Goal: Task Accomplishment & Management: Manage account settings

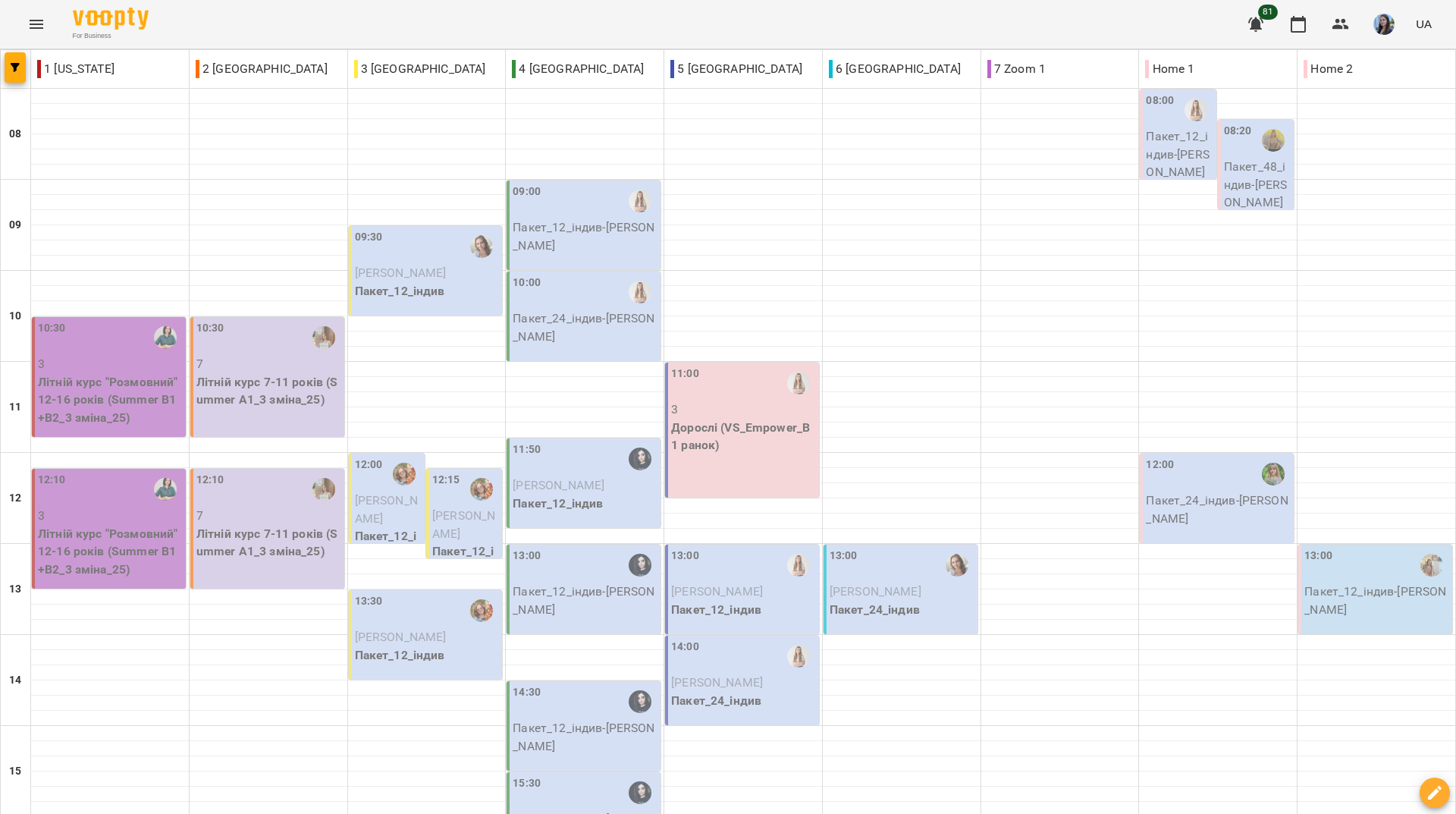
scroll to position [303, 0]
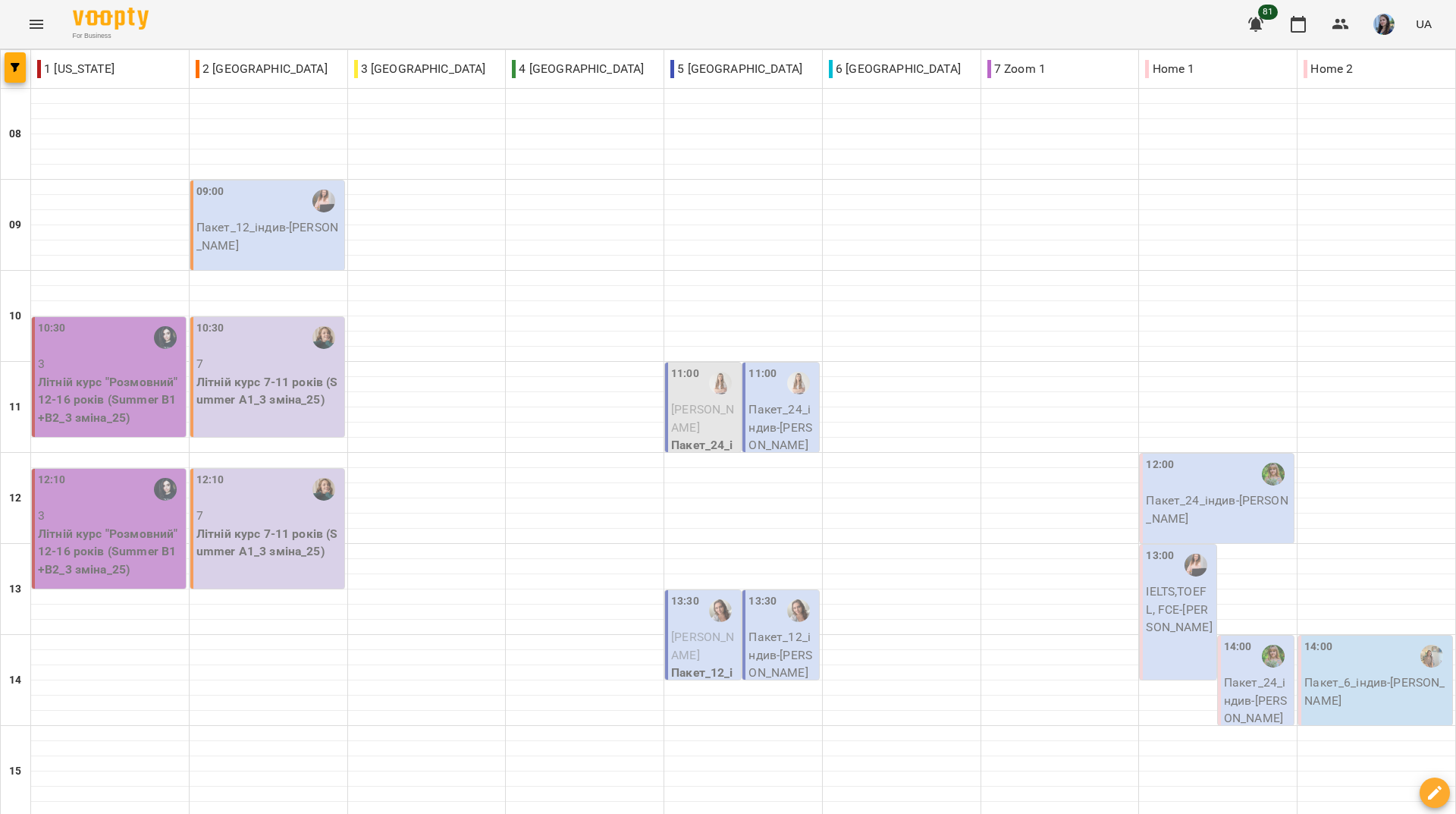
scroll to position [332, 0]
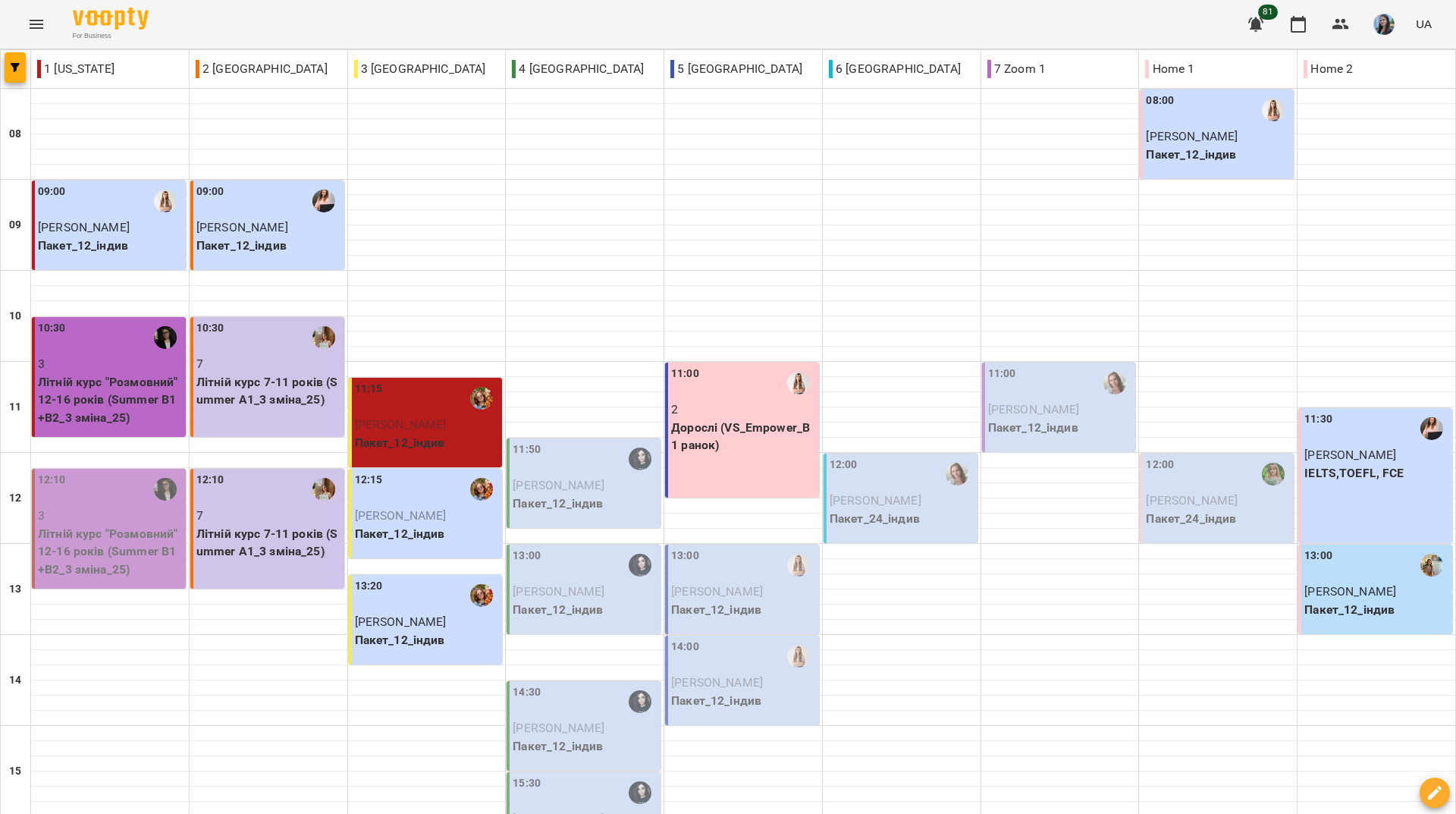
scroll to position [559, 0]
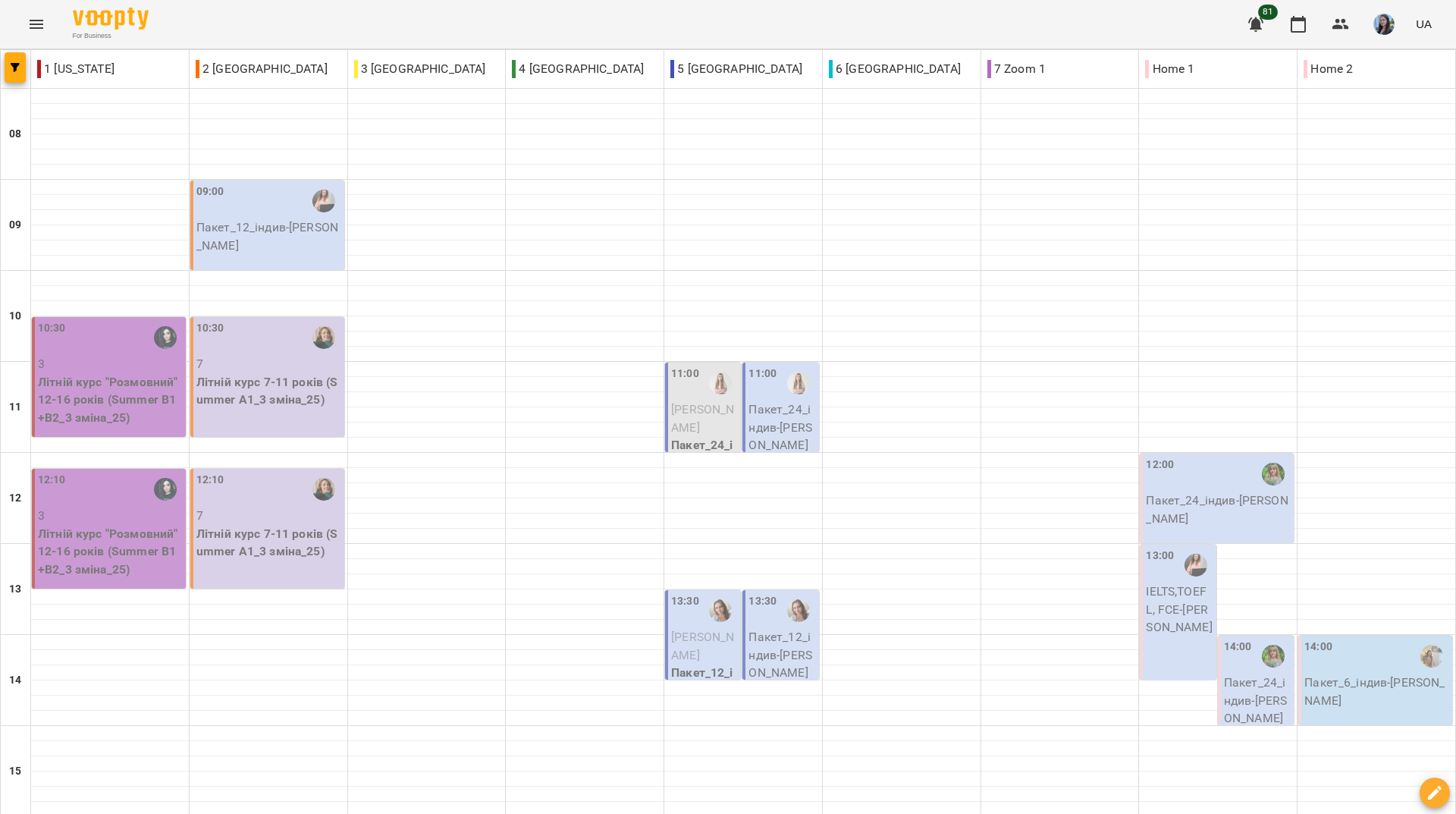
scroll to position [180, 0]
click at [227, 21] on div "For Business 81 UA" at bounding box center [728, 24] width 1456 height 48
click at [632, 28] on div "For Business 81 UA" at bounding box center [728, 24] width 1456 height 48
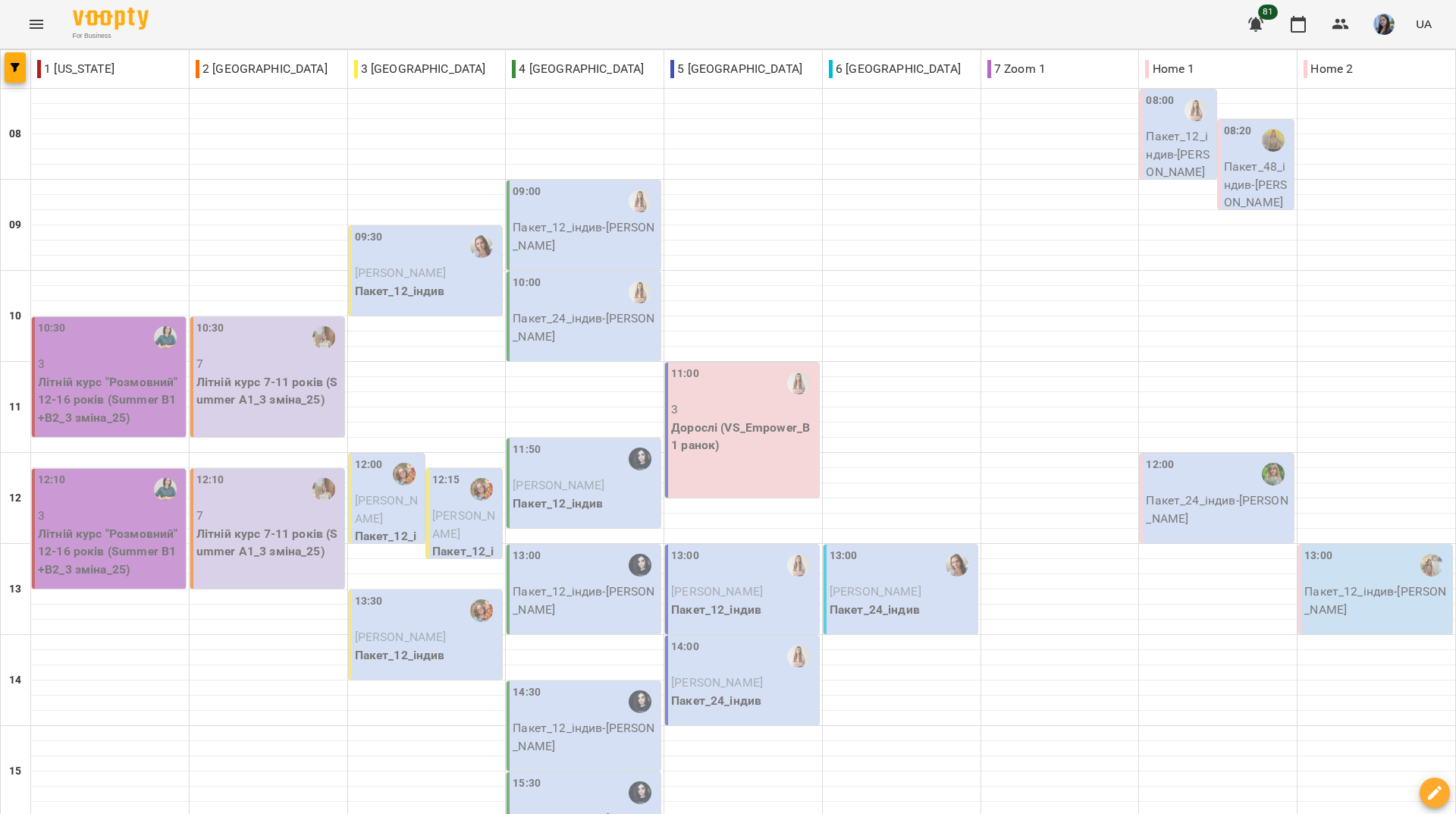
click at [472, 10] on div "For Business 81 UA" at bounding box center [728, 24] width 1456 height 48
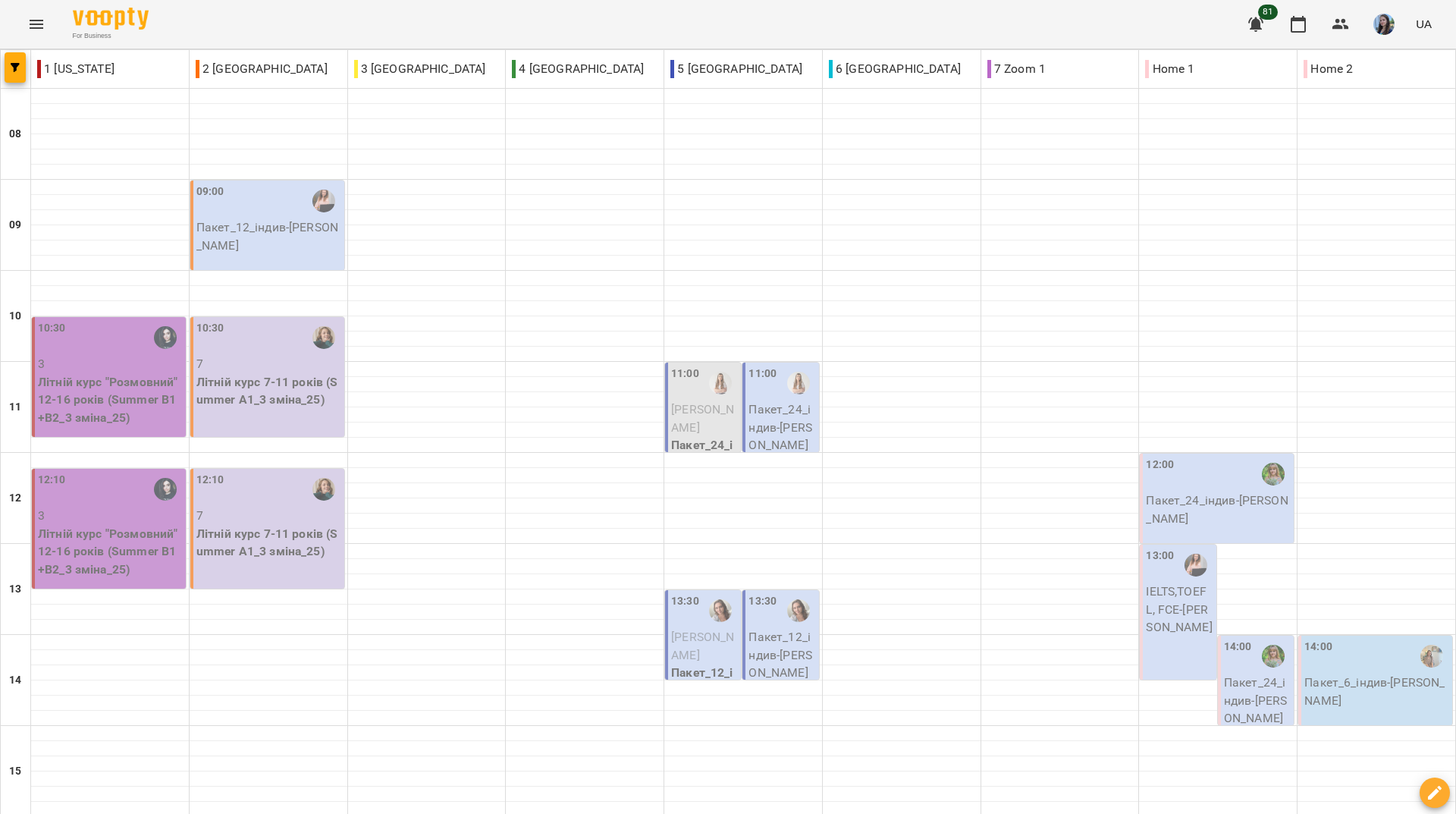
click at [473, 12] on div "For Business 81 UA" at bounding box center [728, 24] width 1456 height 48
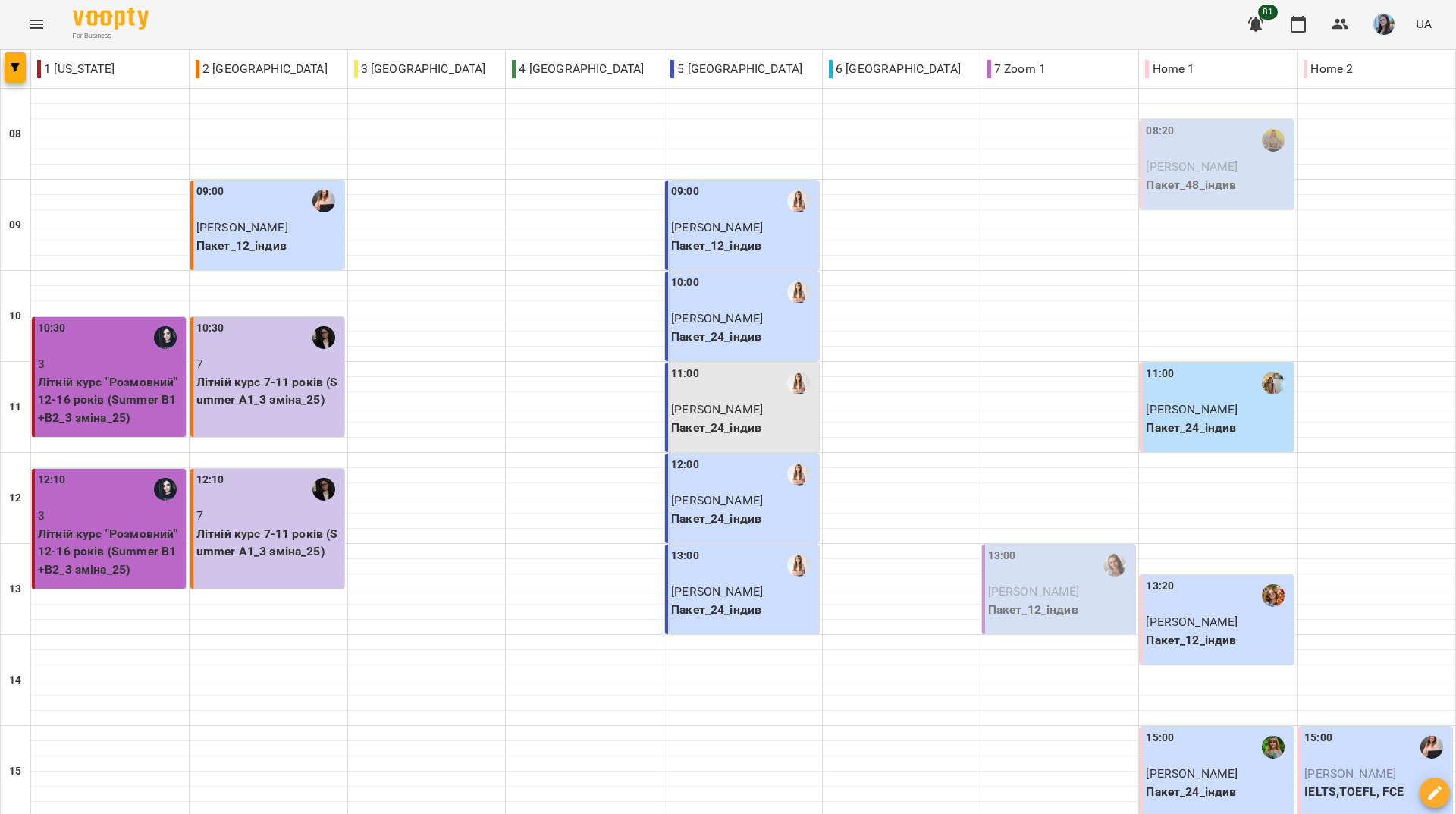
scroll to position [180, 0]
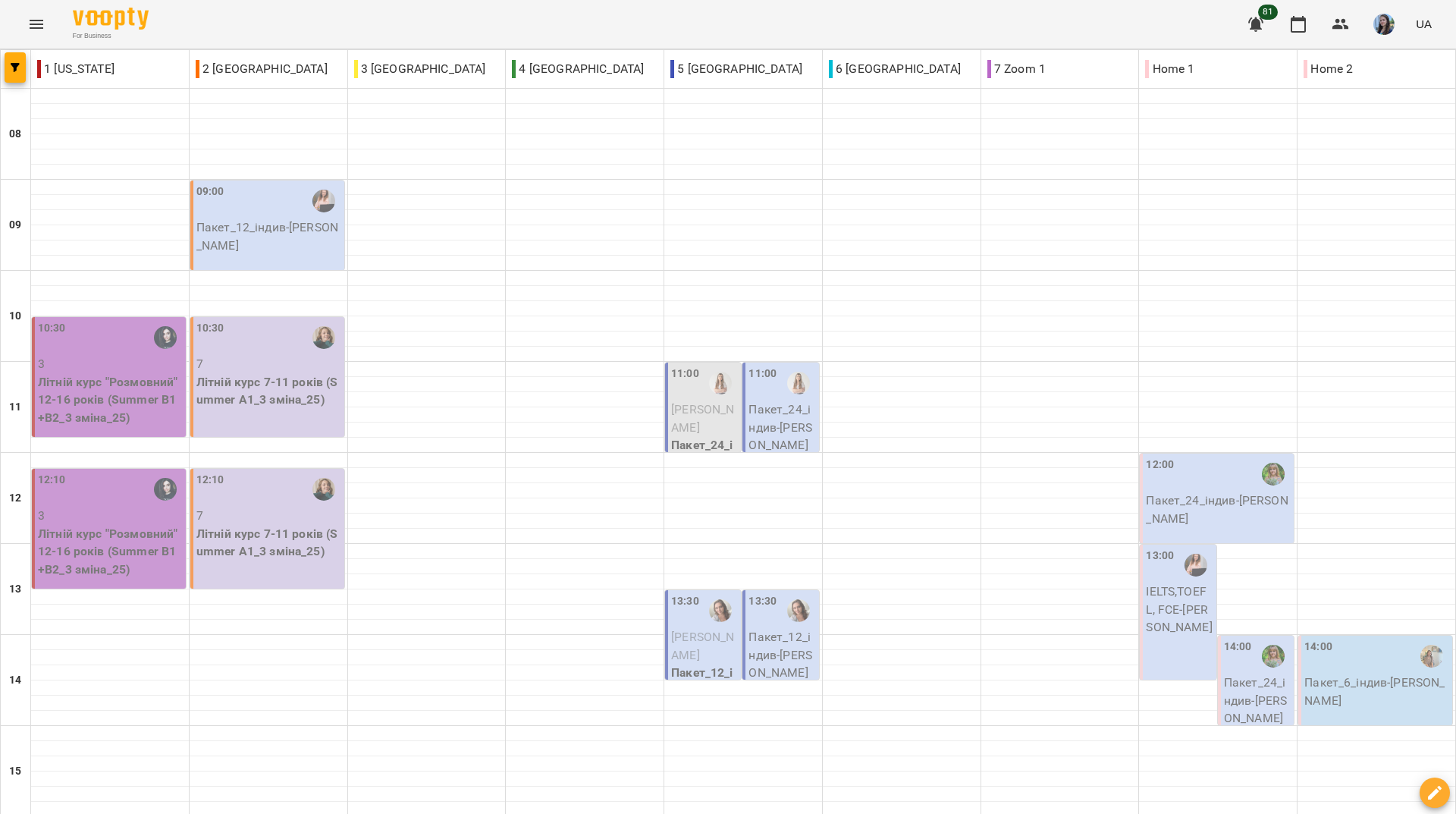
scroll to position [559, 0]
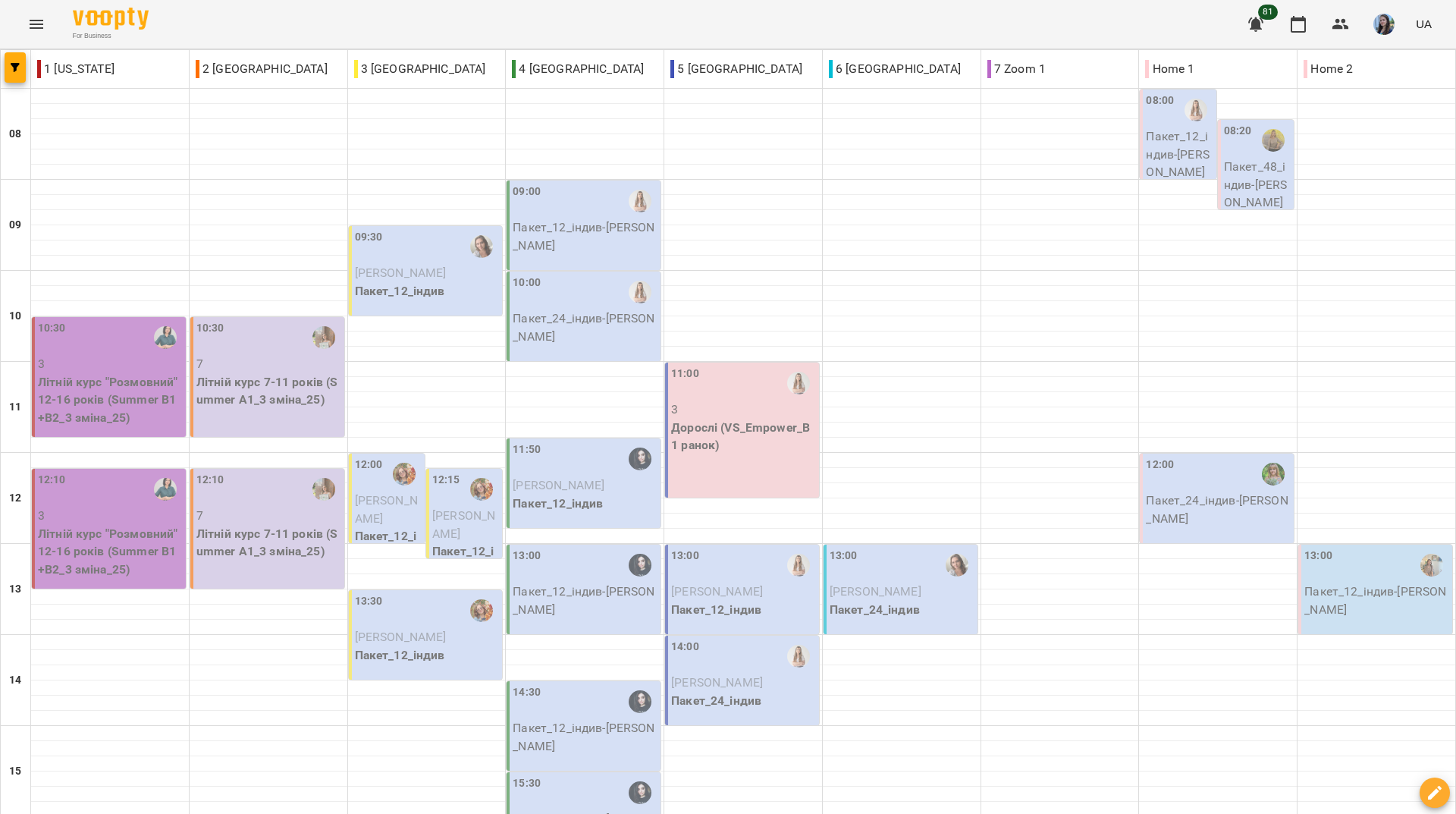
scroll to position [407, 0]
click at [520, 23] on div "For Business 81 UA" at bounding box center [728, 24] width 1456 height 48
drag, startPoint x: 827, startPoint y: 13, endPoint x: 847, endPoint y: 15, distance: 20.1
click at [835, 15] on div "For Business 81 UA" at bounding box center [728, 24] width 1456 height 48
drag, startPoint x: 228, startPoint y: 746, endPoint x: 253, endPoint y: 714, distance: 40.6
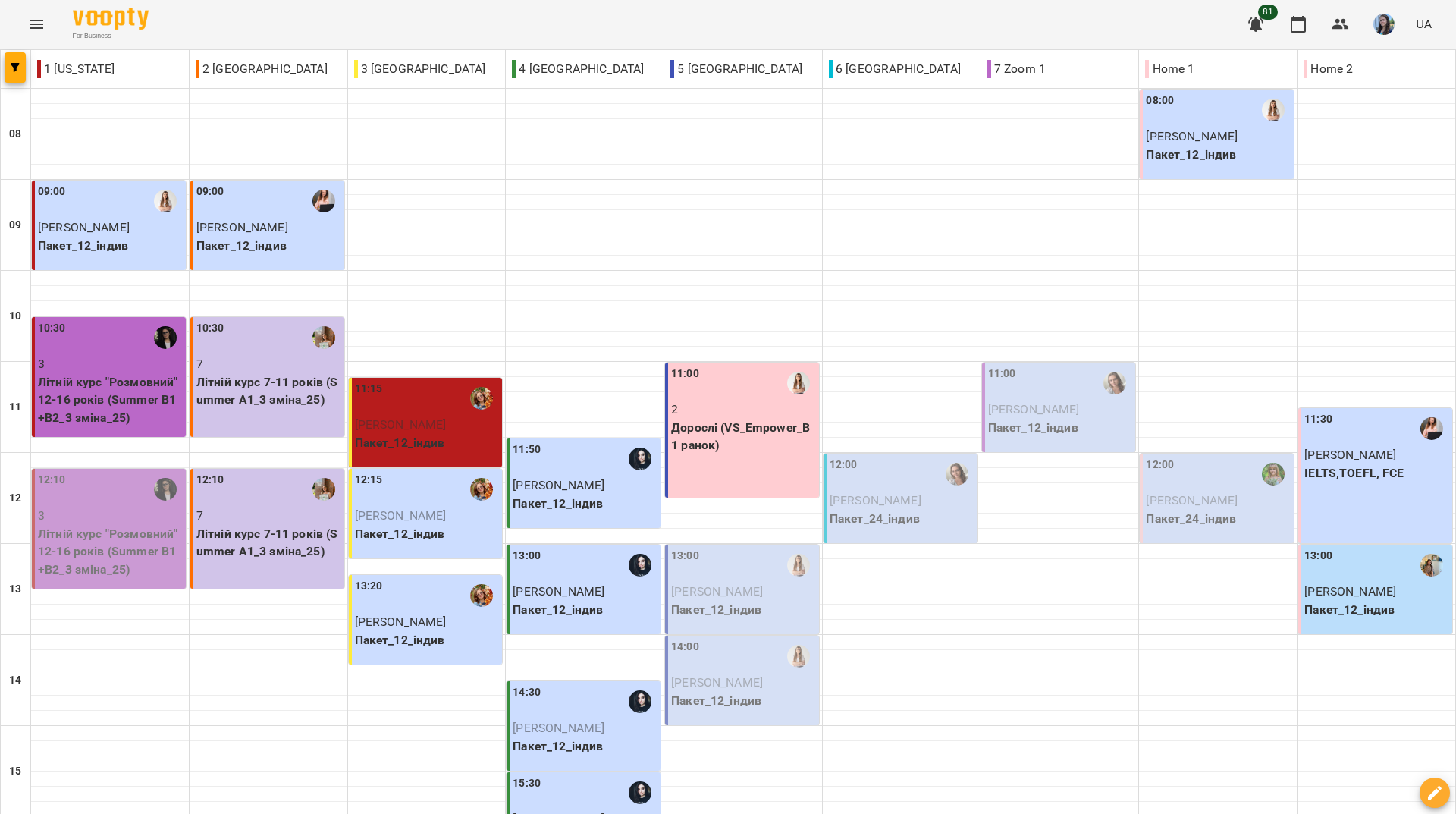
scroll to position [483, 0]
click at [414, 18] on div "For Business 81 UA" at bounding box center [728, 24] width 1456 height 48
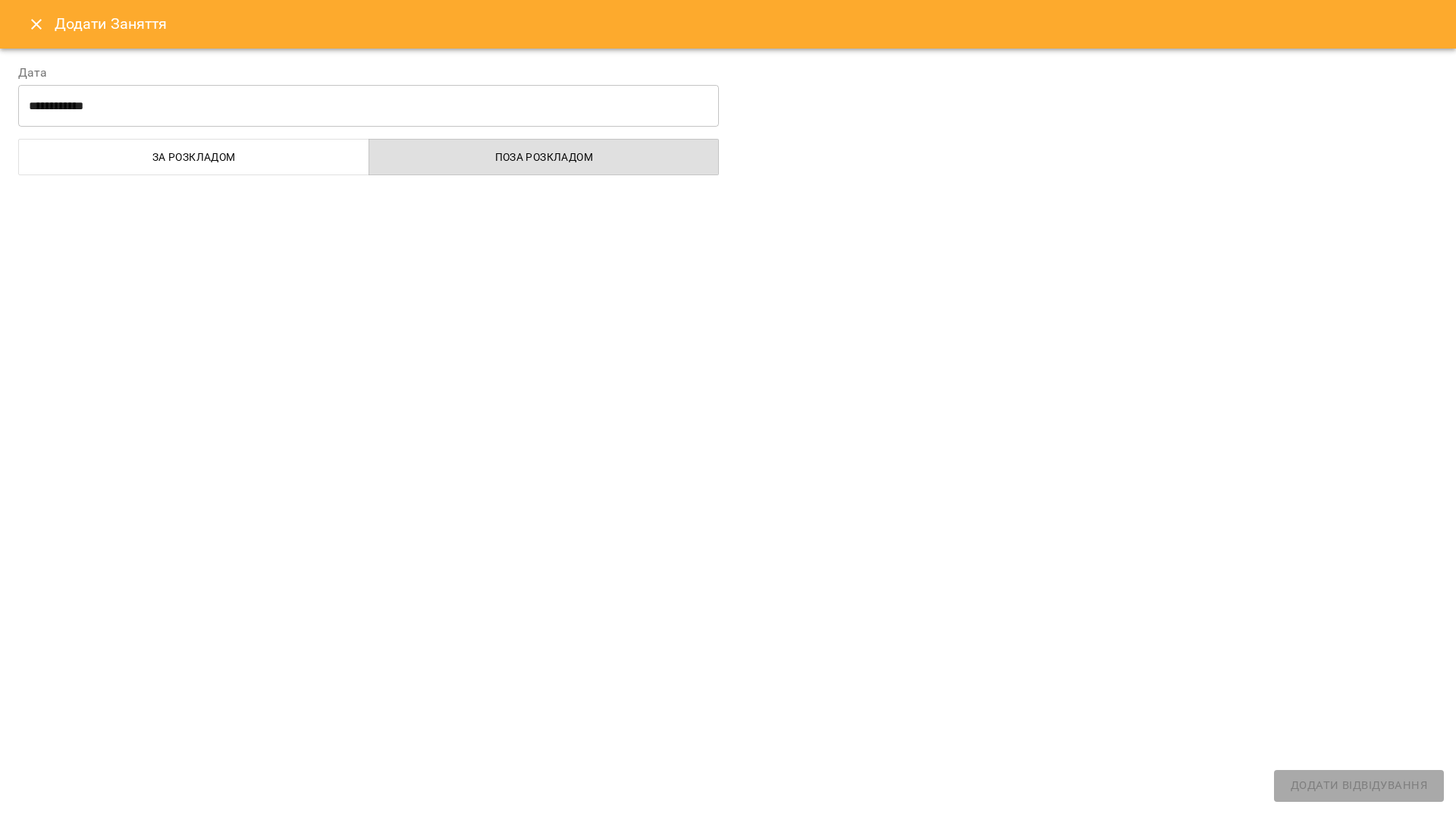
select select
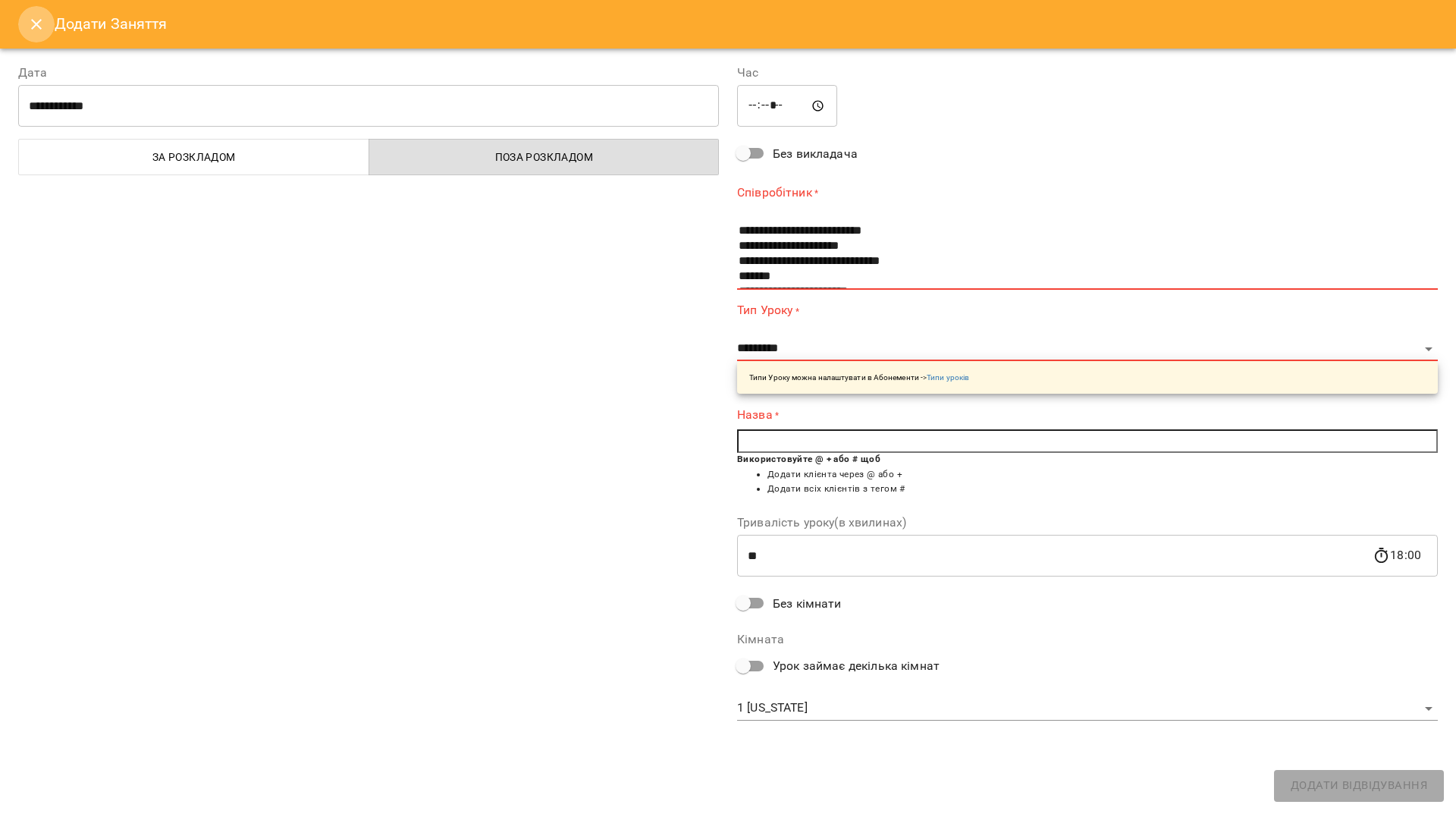
click at [35, 15] on icon "Close" at bounding box center [37, 25] width 18 height 18
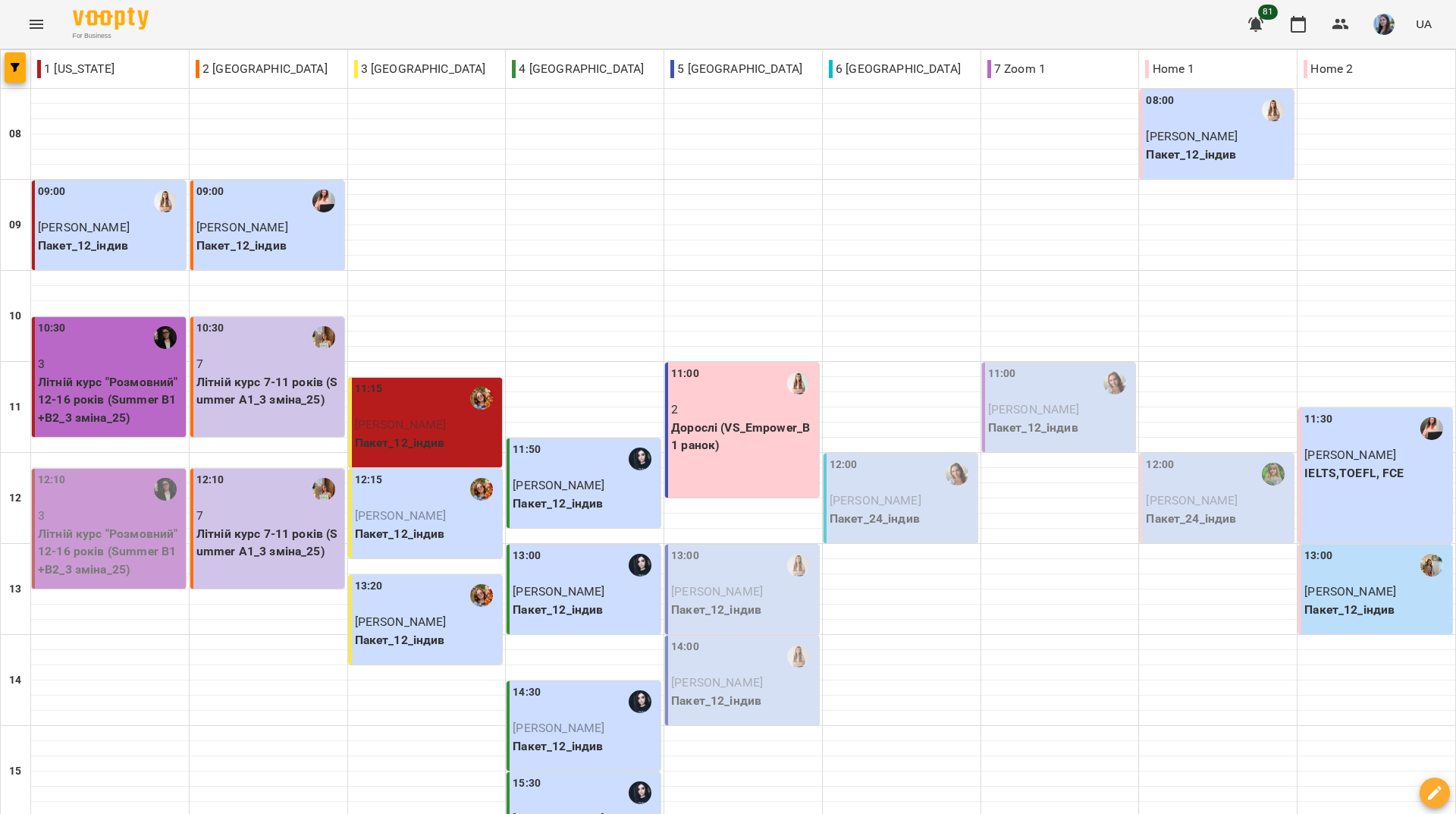
click at [295, 18] on div "For Business 81 UA" at bounding box center [728, 24] width 1456 height 48
select select
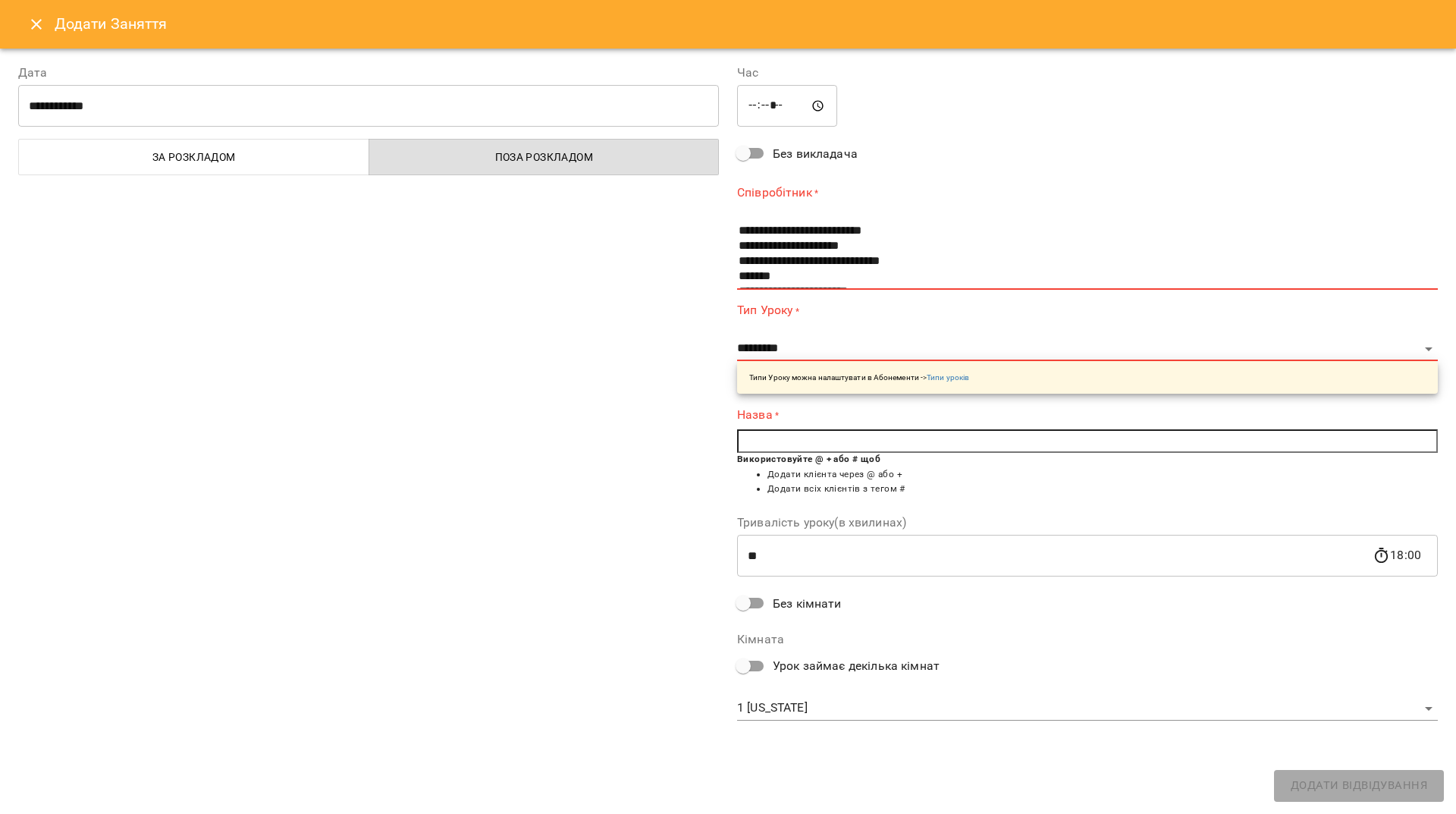
click at [777, 103] on input "*****" at bounding box center [787, 106] width 100 height 42
type input "*****"
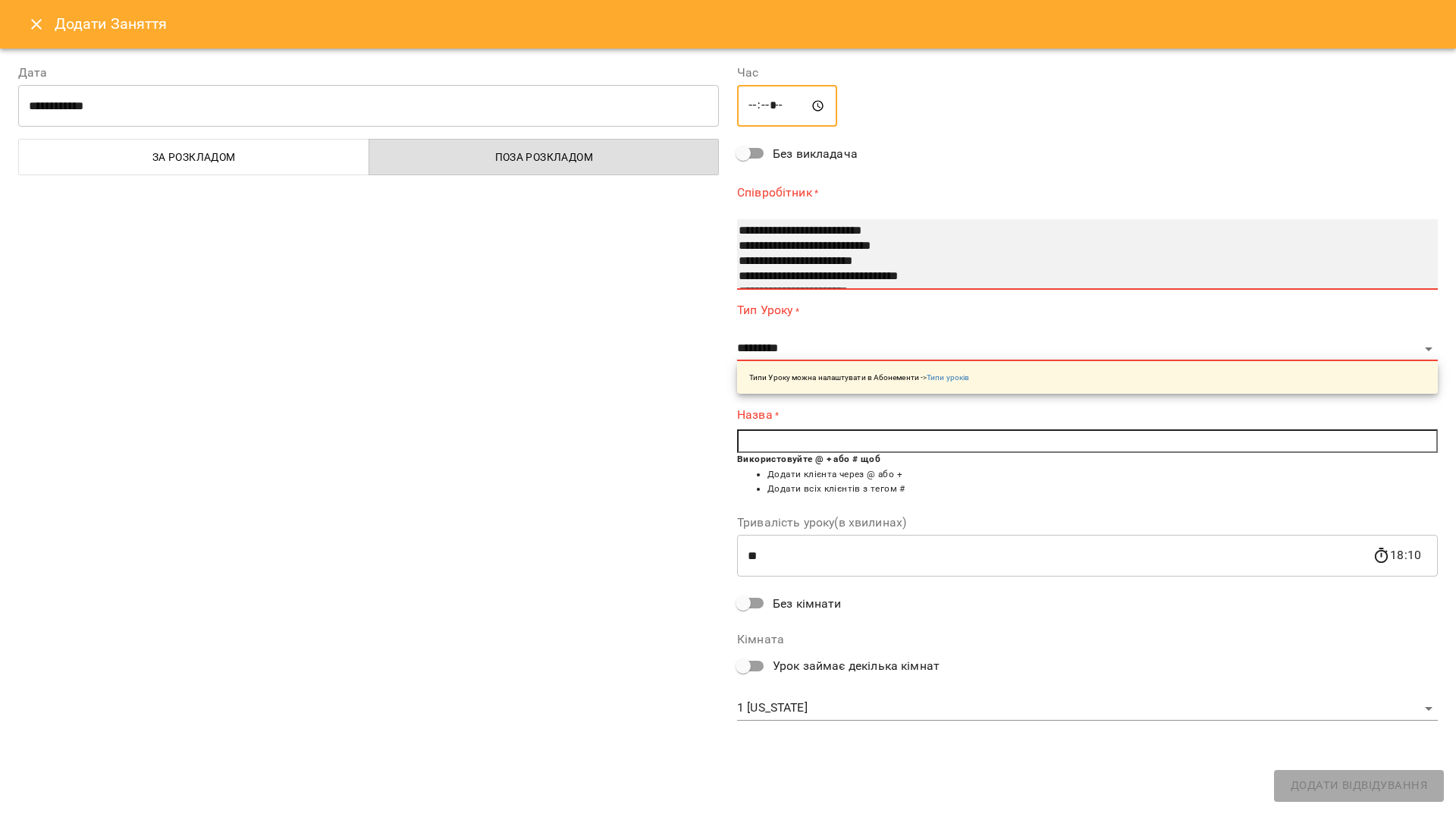
select select "**********"
click at [828, 273] on option "**********" at bounding box center [1072, 277] width 671 height 15
select select "*******"
type input "**"
type input "**********"
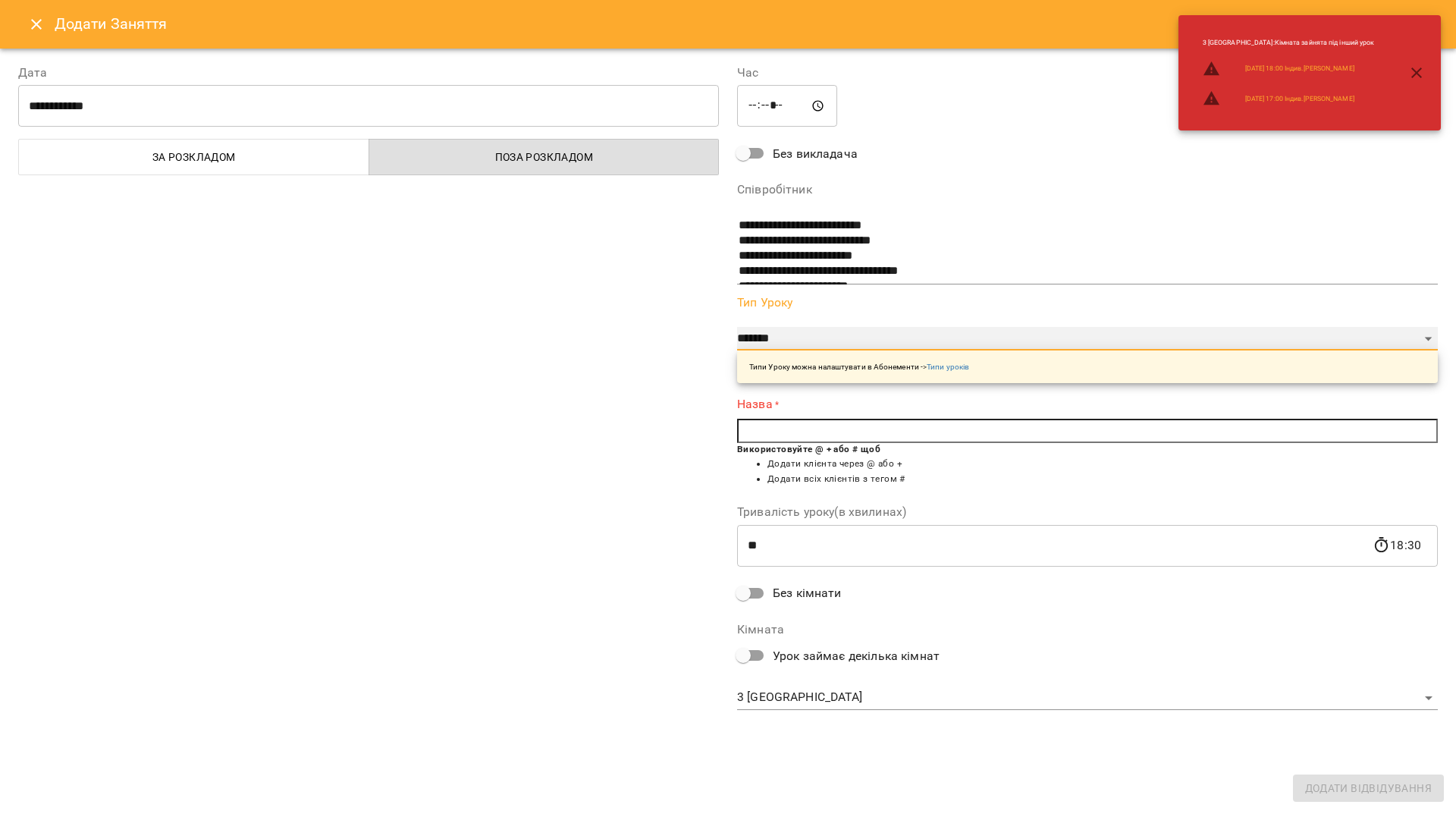
click at [841, 345] on select "**********" at bounding box center [1087, 339] width 700 height 25
select select "**********"
click at [737, 327] on select "**********" at bounding box center [1087, 339] width 700 height 25
type input "**"
click at [883, 440] on input "text" at bounding box center [1087, 431] width 700 height 25
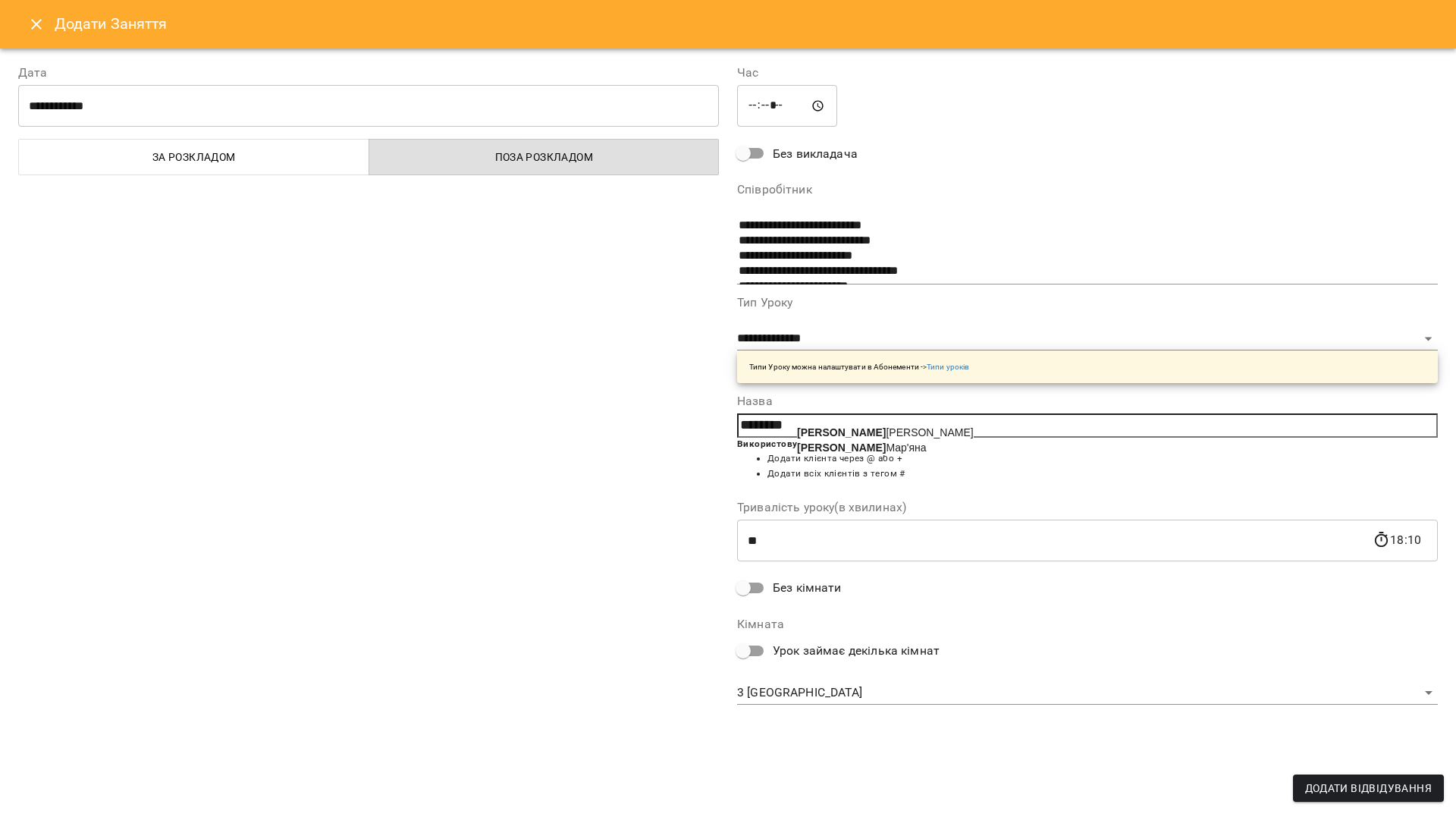
click at [873, 452] on span "Чернюк Мар'яна" at bounding box center [861, 448] width 129 height 12
type input "**********"
click at [837, 697] on body "For Business 81 UA 1 New York 2 London 3 Toronto 4 Berlin 5 Paris 6 Sydney 7 Zo…" at bounding box center [728, 686] width 1456 height 1373
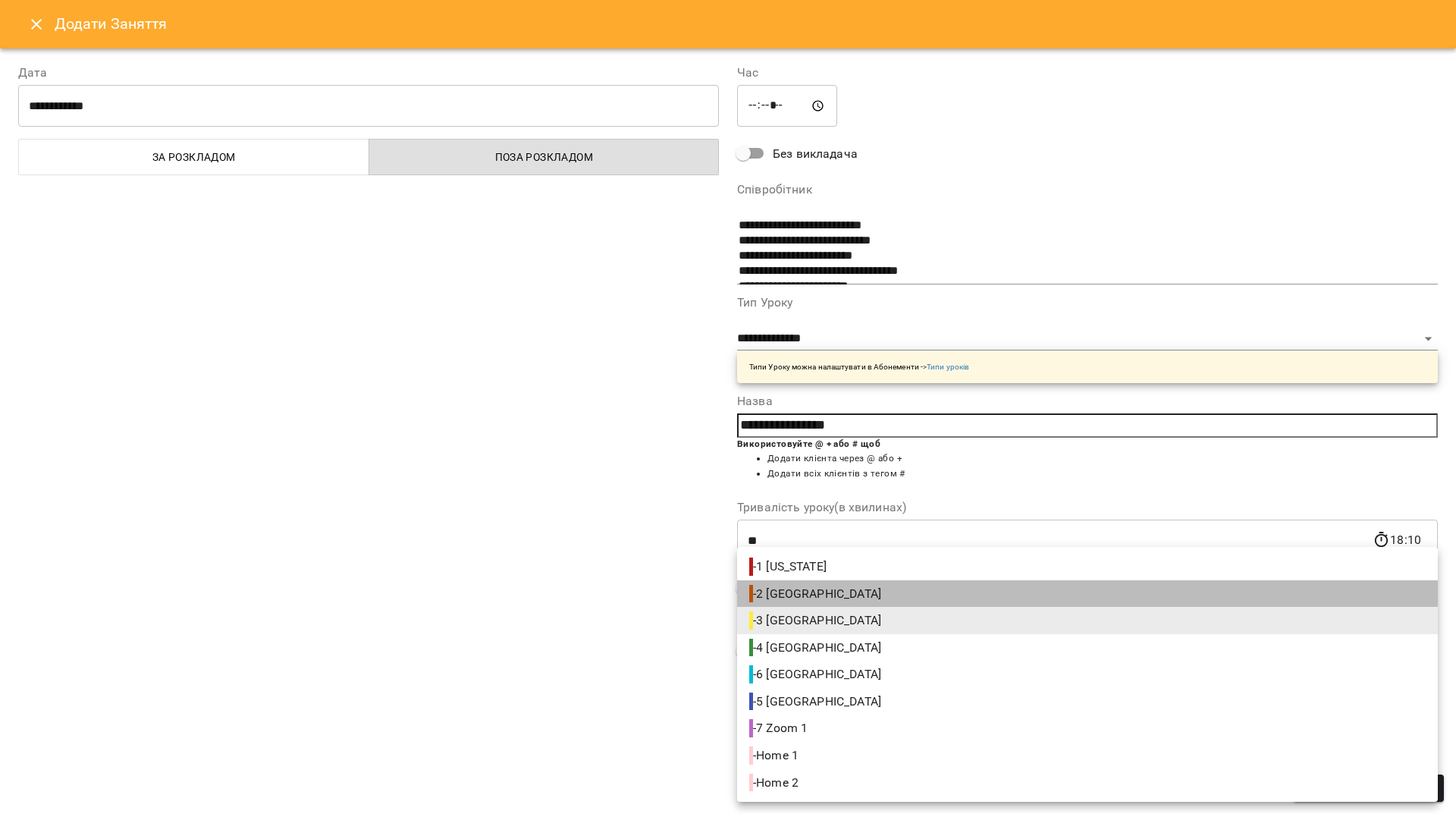
click at [817, 598] on span "- 2 London" at bounding box center [817, 594] width 135 height 18
type input "**********"
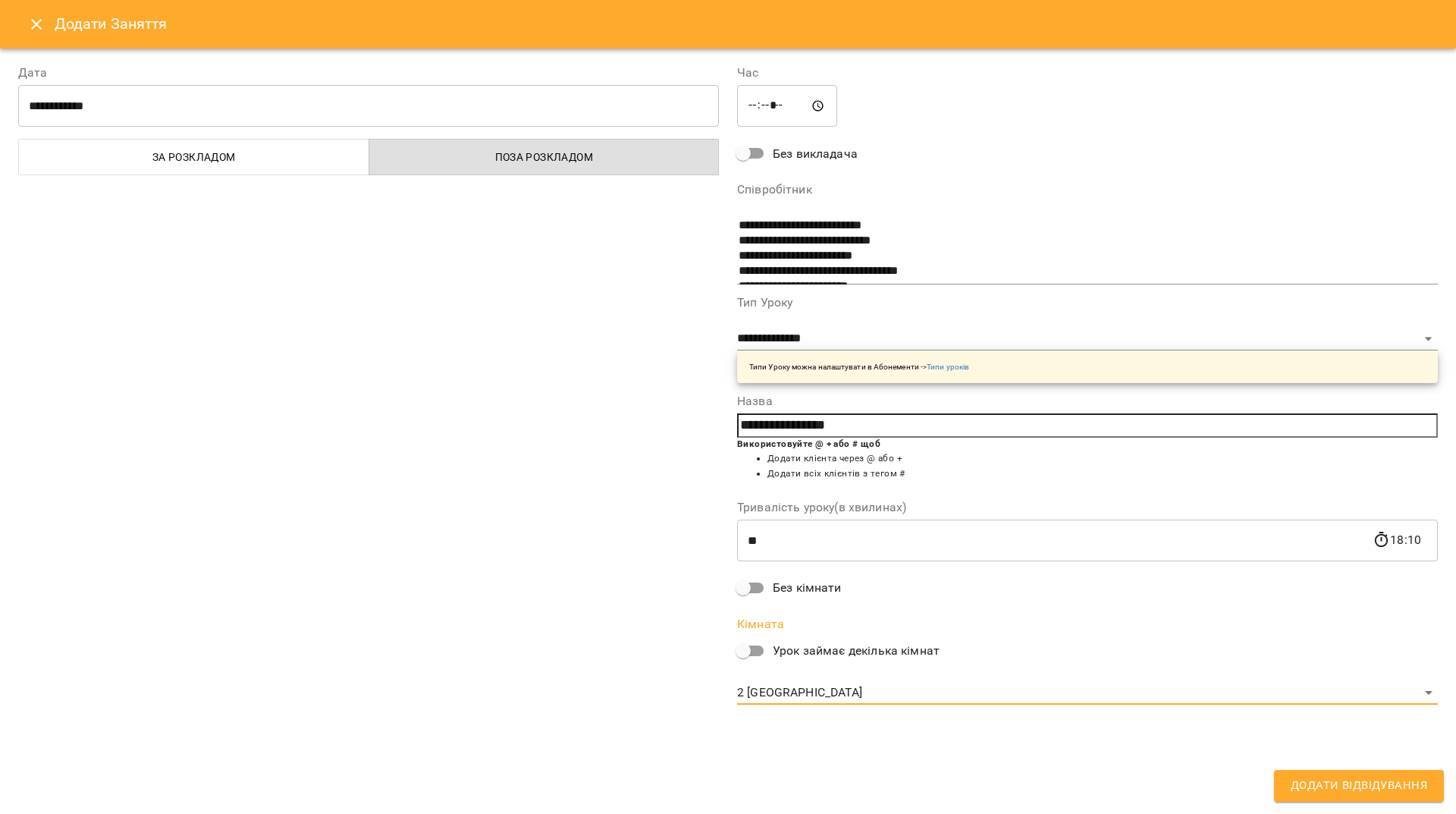
click at [1298, 787] on span "Додати Відвідування" at bounding box center [1359, 786] width 136 height 20
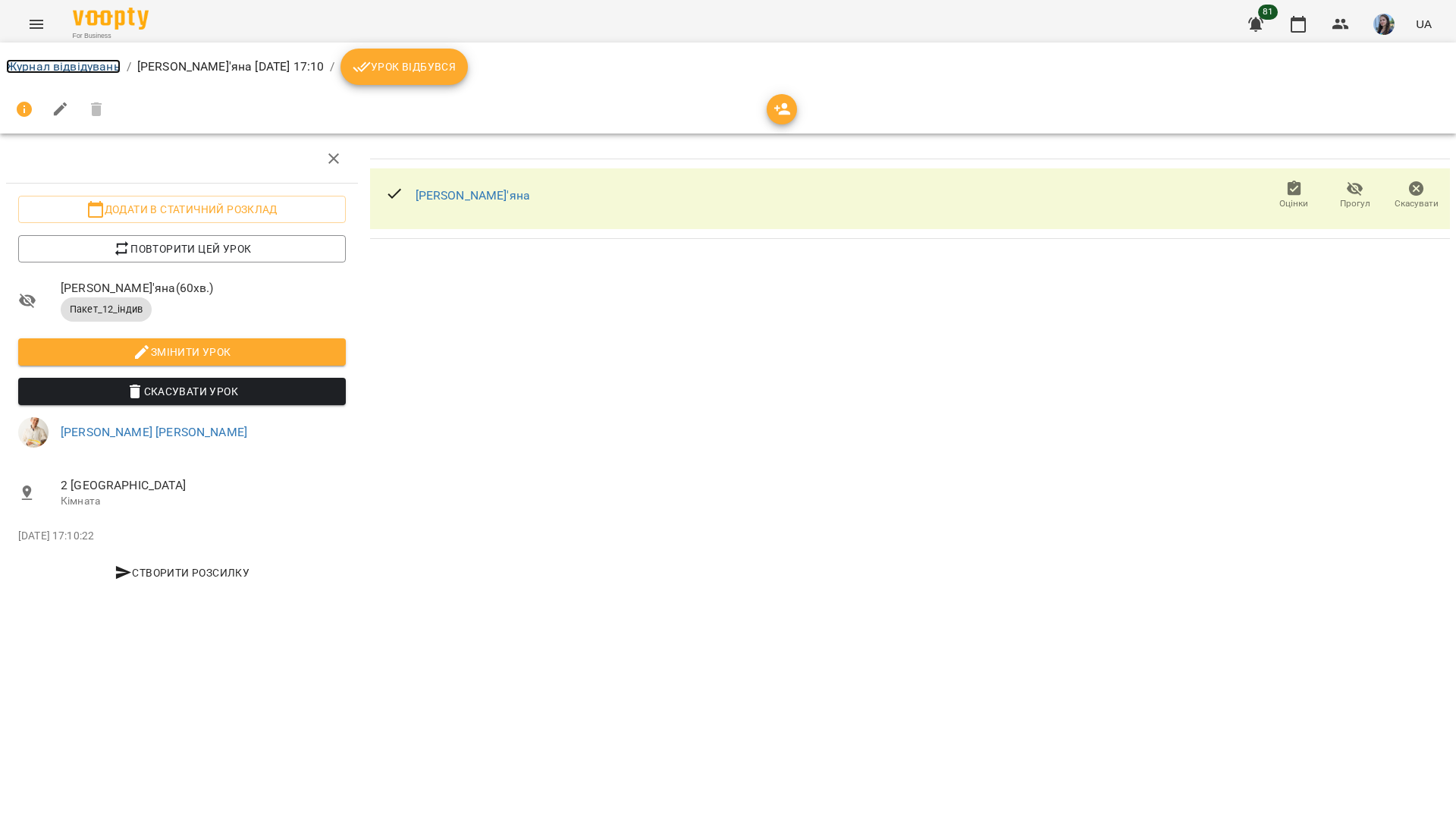
click at [95, 60] on link "Журнал відвідувань" at bounding box center [64, 66] width 115 height 15
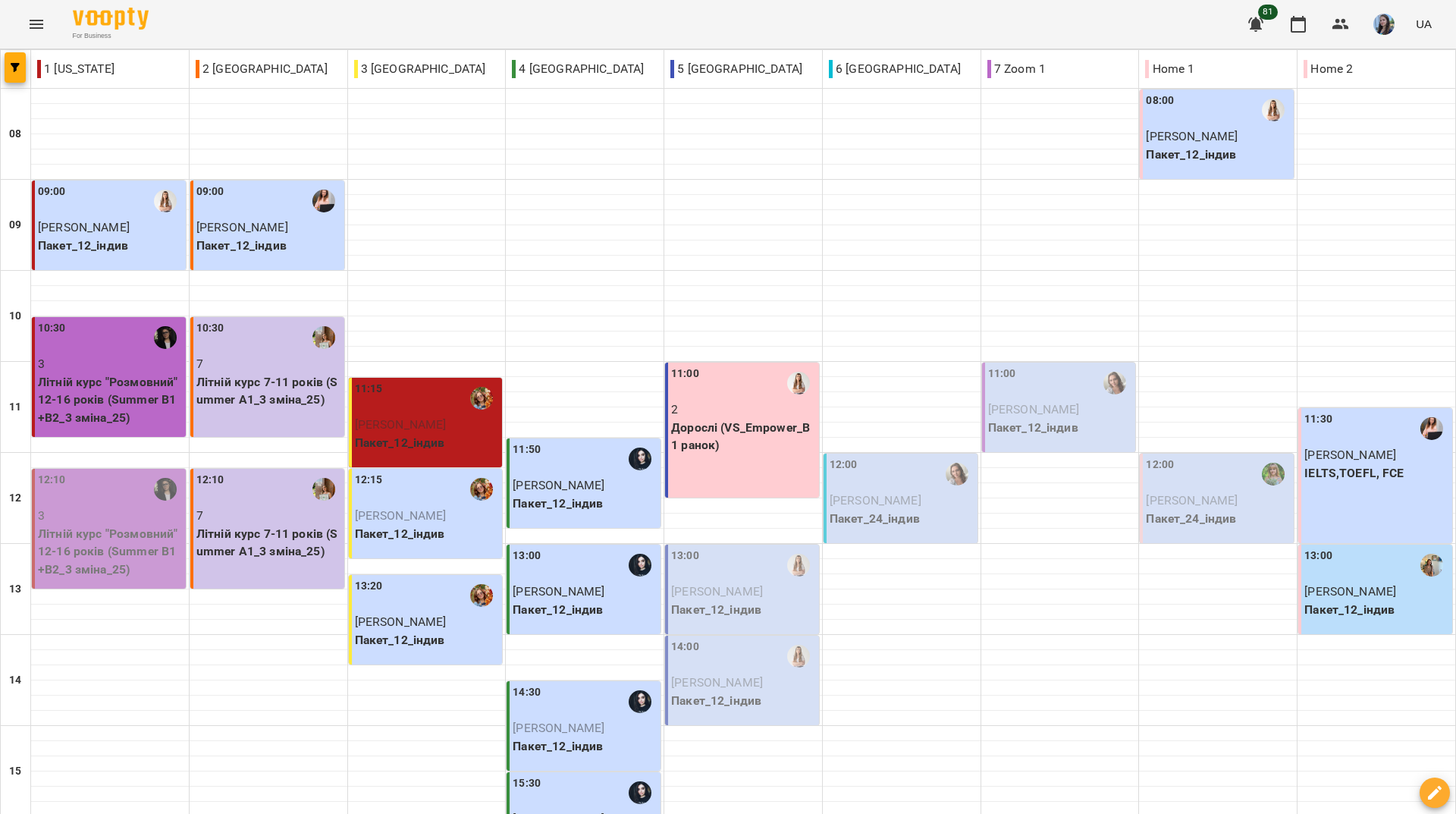
scroll to position [559, 0]
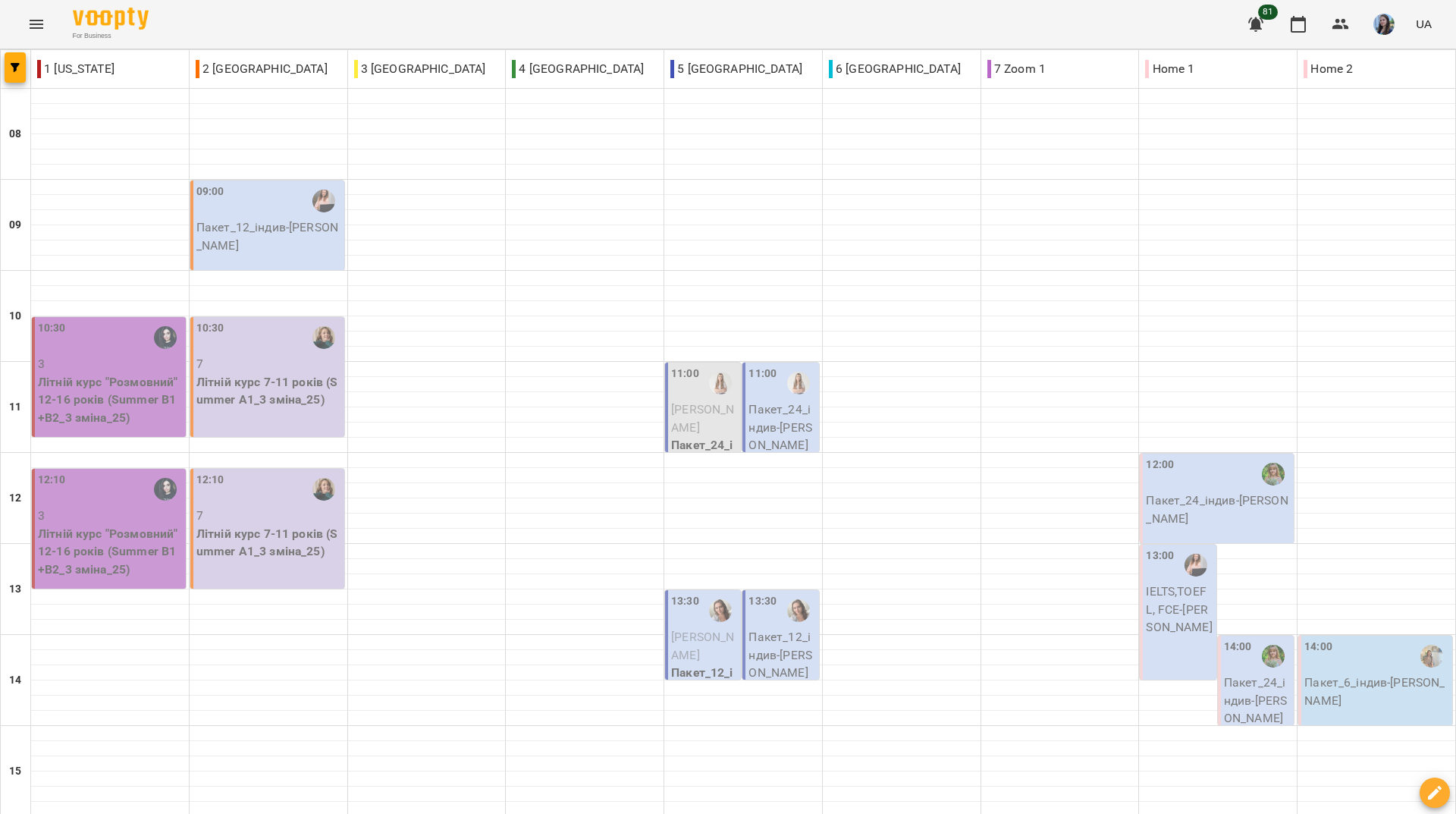
scroll to position [379, 0]
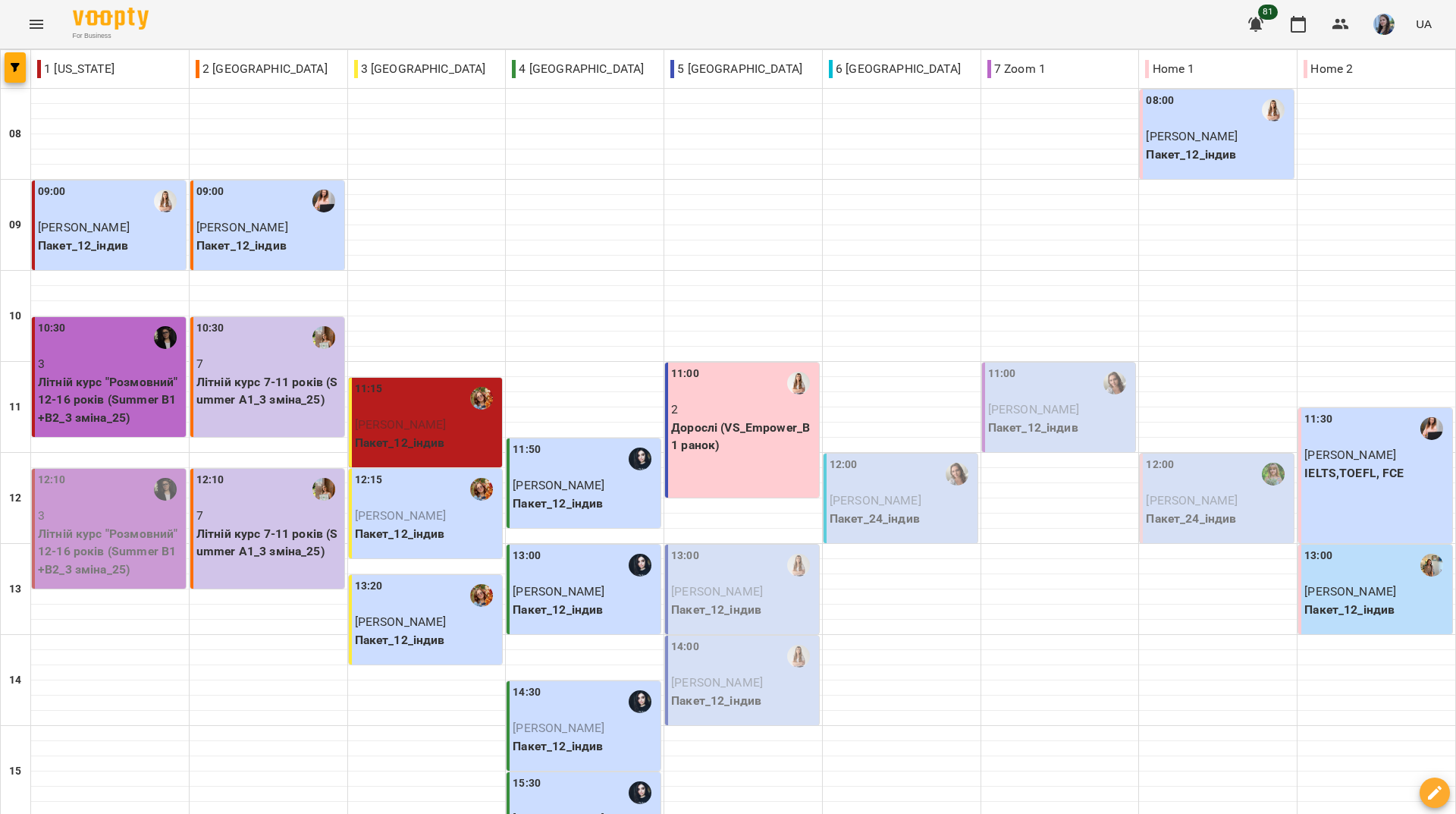
scroll to position [559, 0]
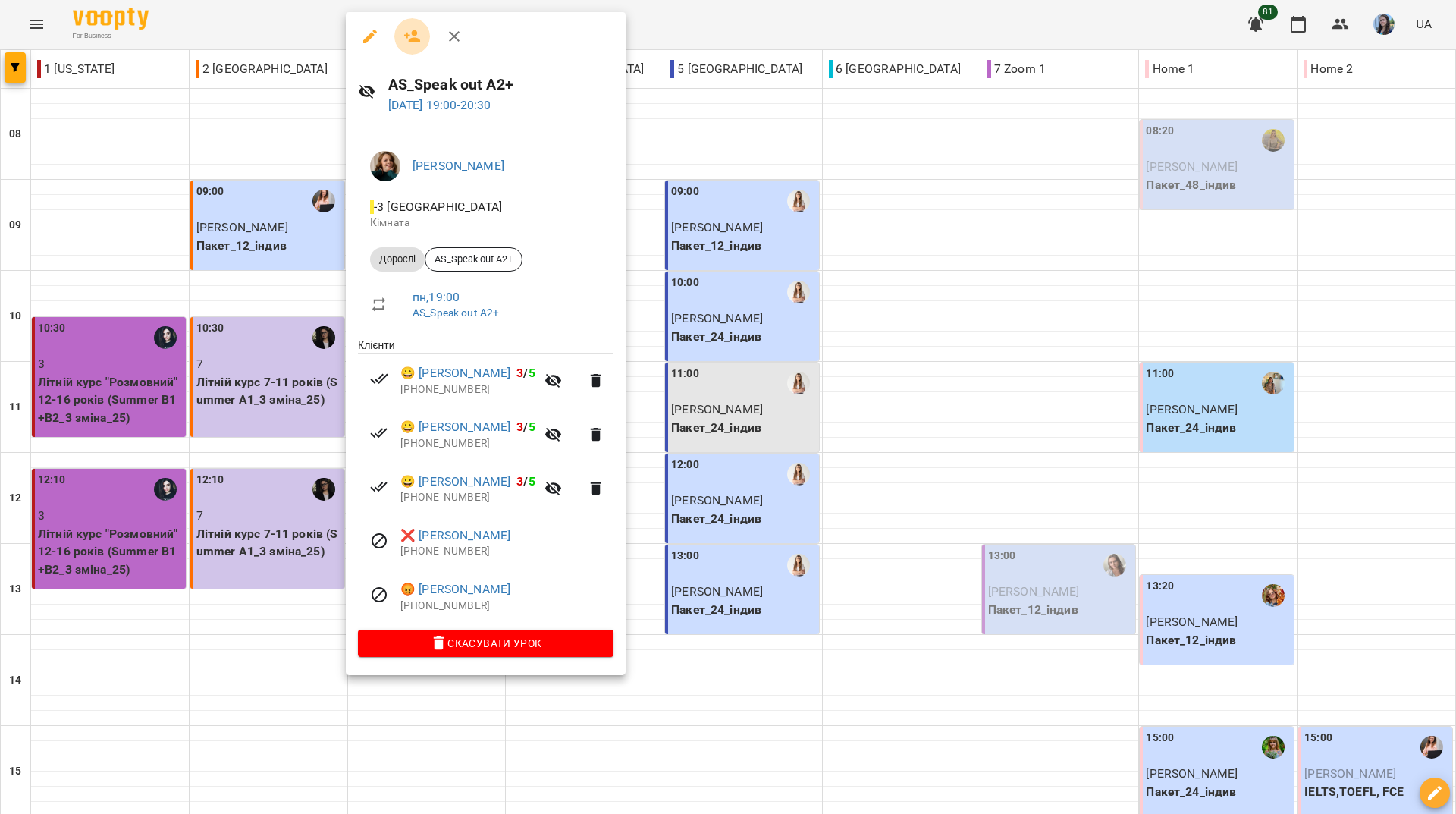
click at [412, 41] on icon "button" at bounding box center [413, 37] width 17 height 12
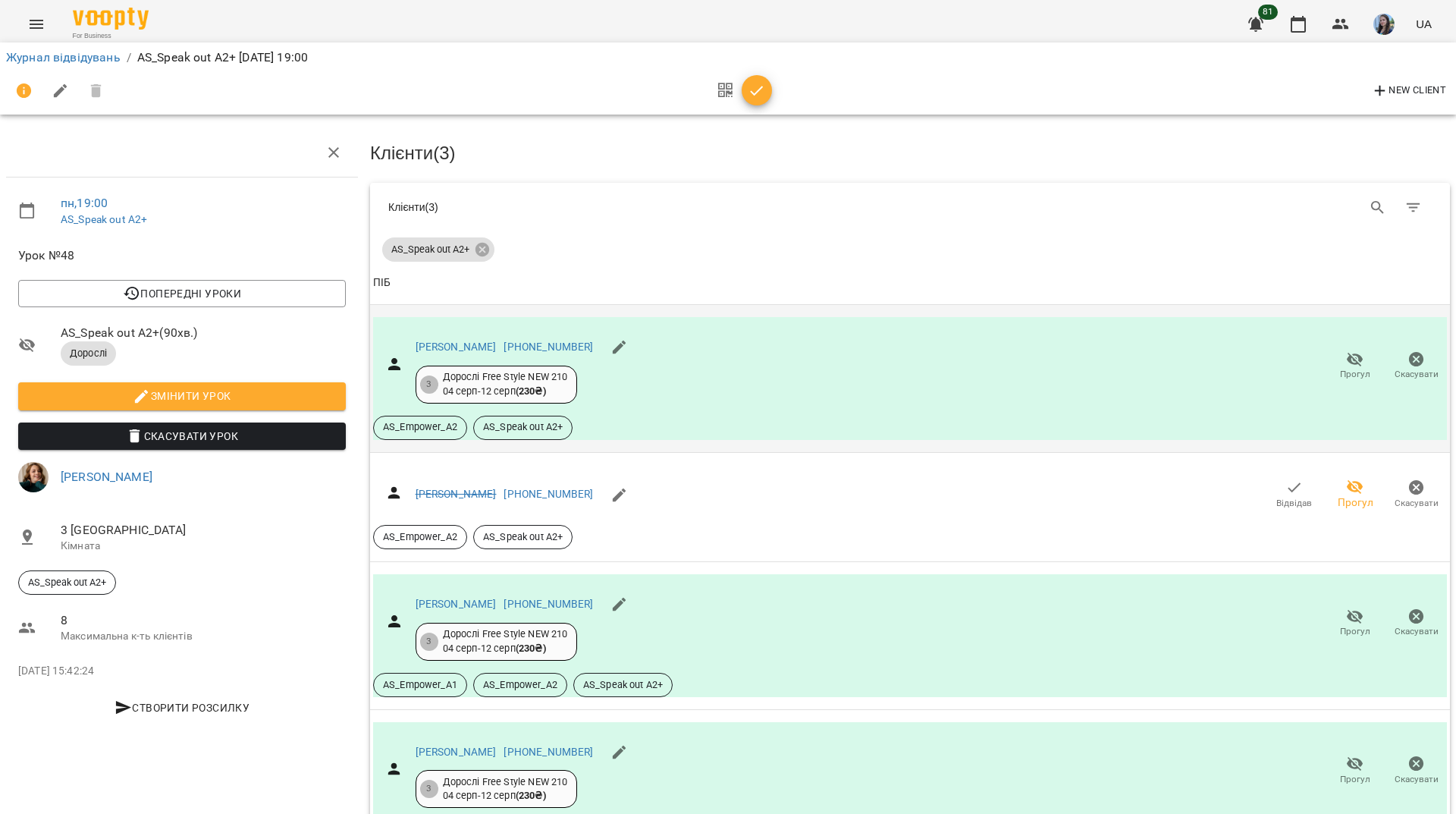
scroll to position [111, 0]
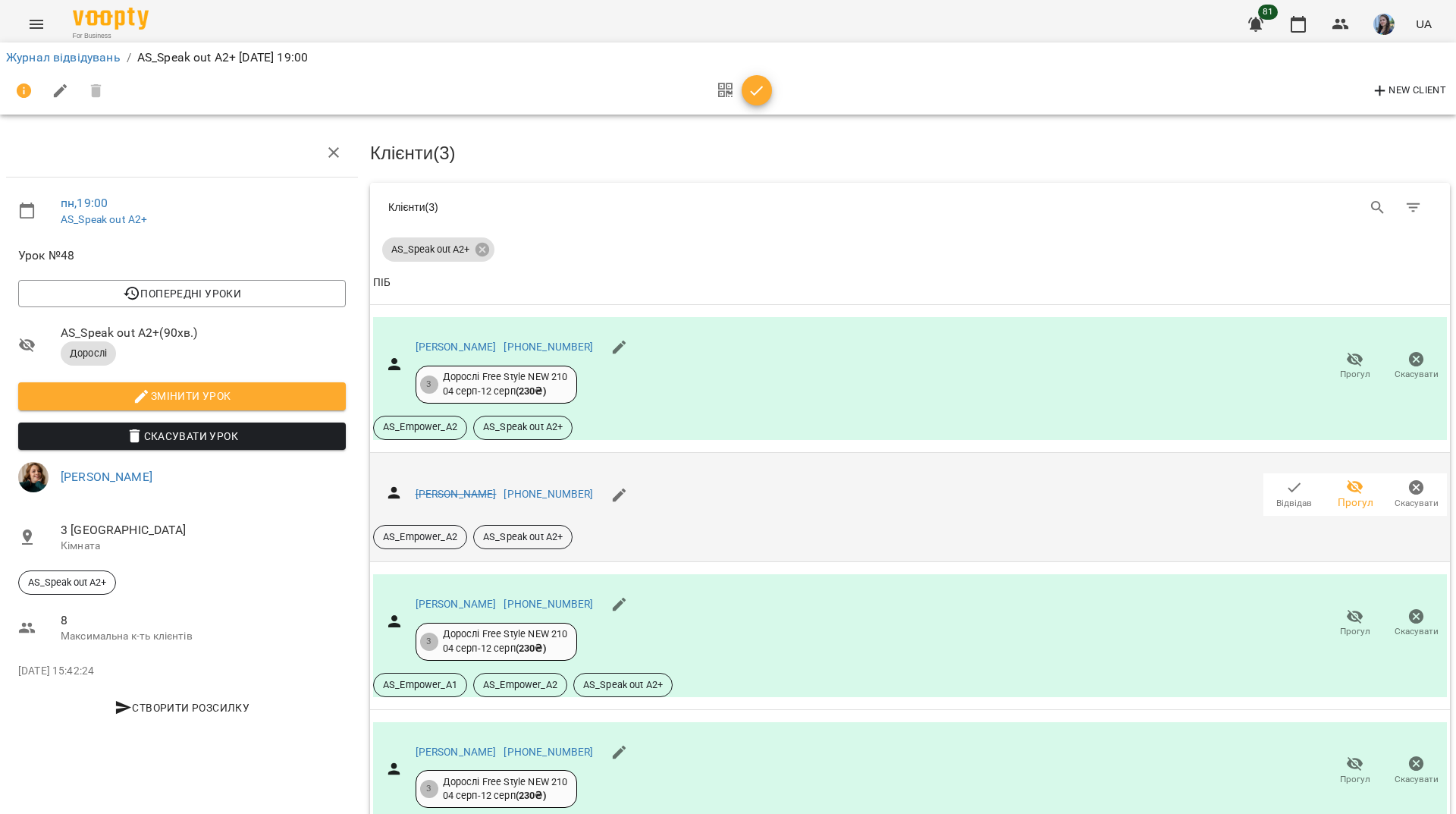
click at [1347, 478] on icon "button" at bounding box center [1356, 487] width 18 height 18
click at [1292, 497] on span "Відвідав" at bounding box center [1294, 503] width 36 height 13
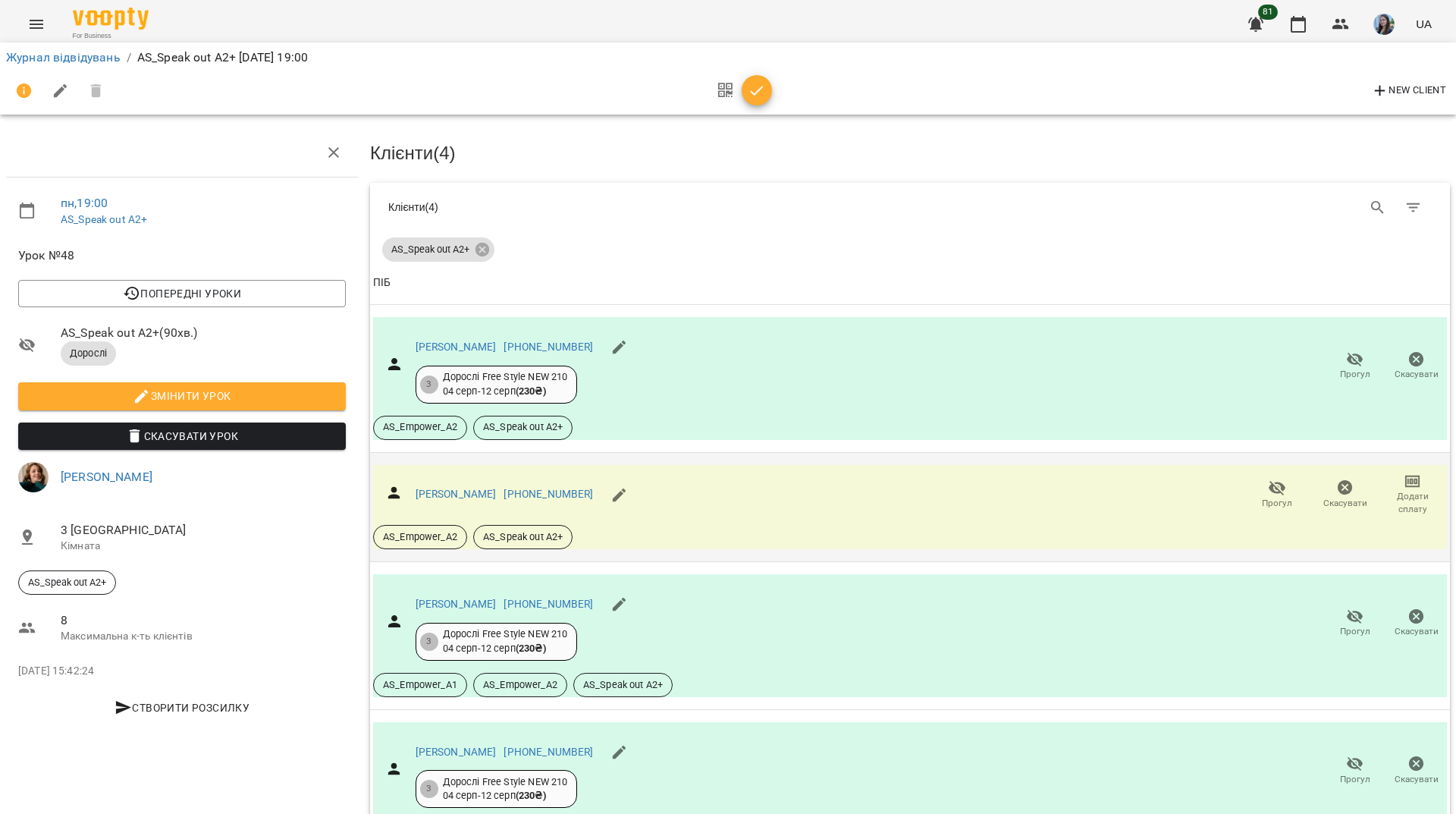
click at [1268, 479] on icon "button" at bounding box center [1278, 488] width 18 height 18
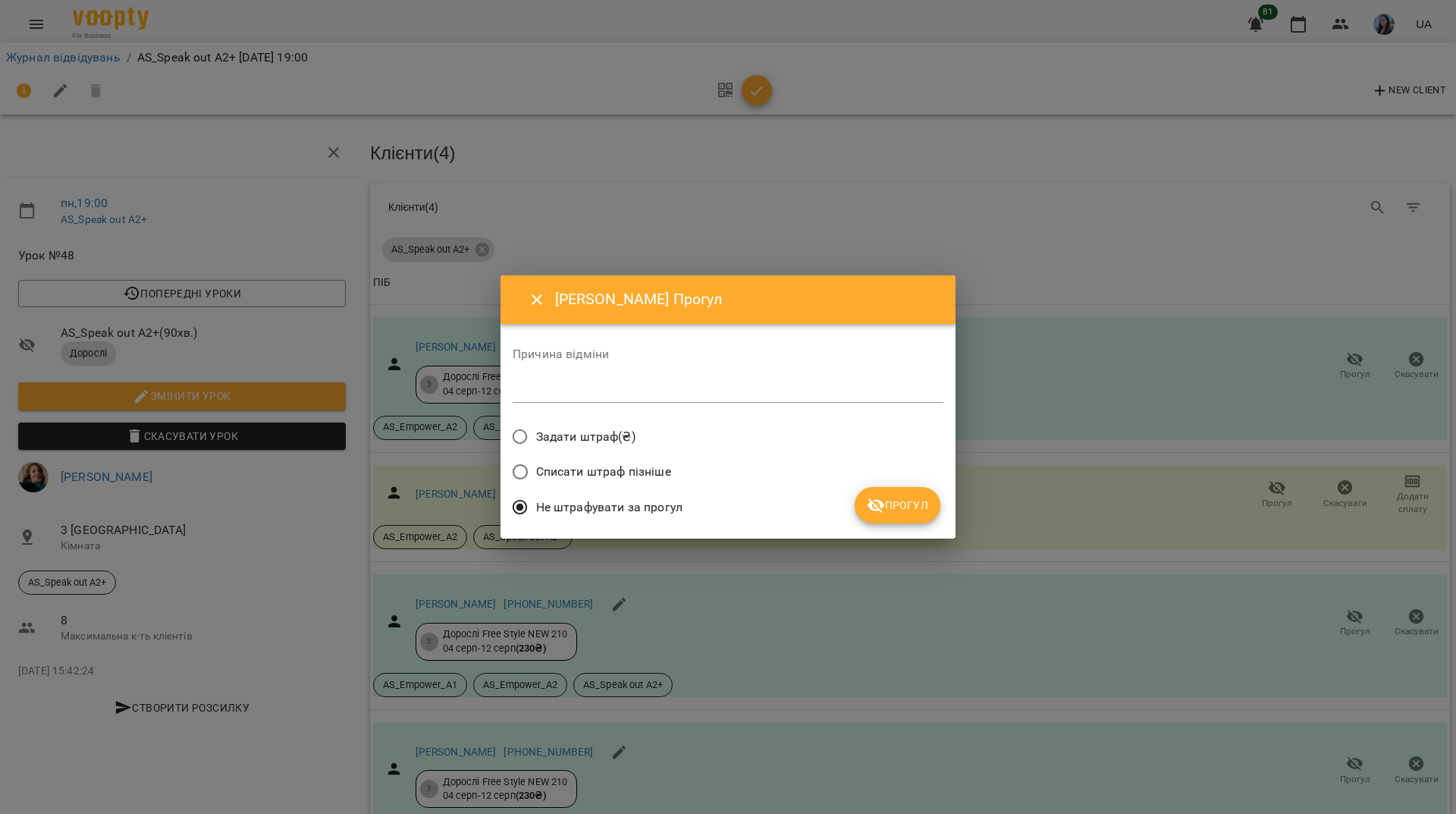
click at [563, 438] on span "Задати штраф(₴)" at bounding box center [586, 437] width 100 height 18
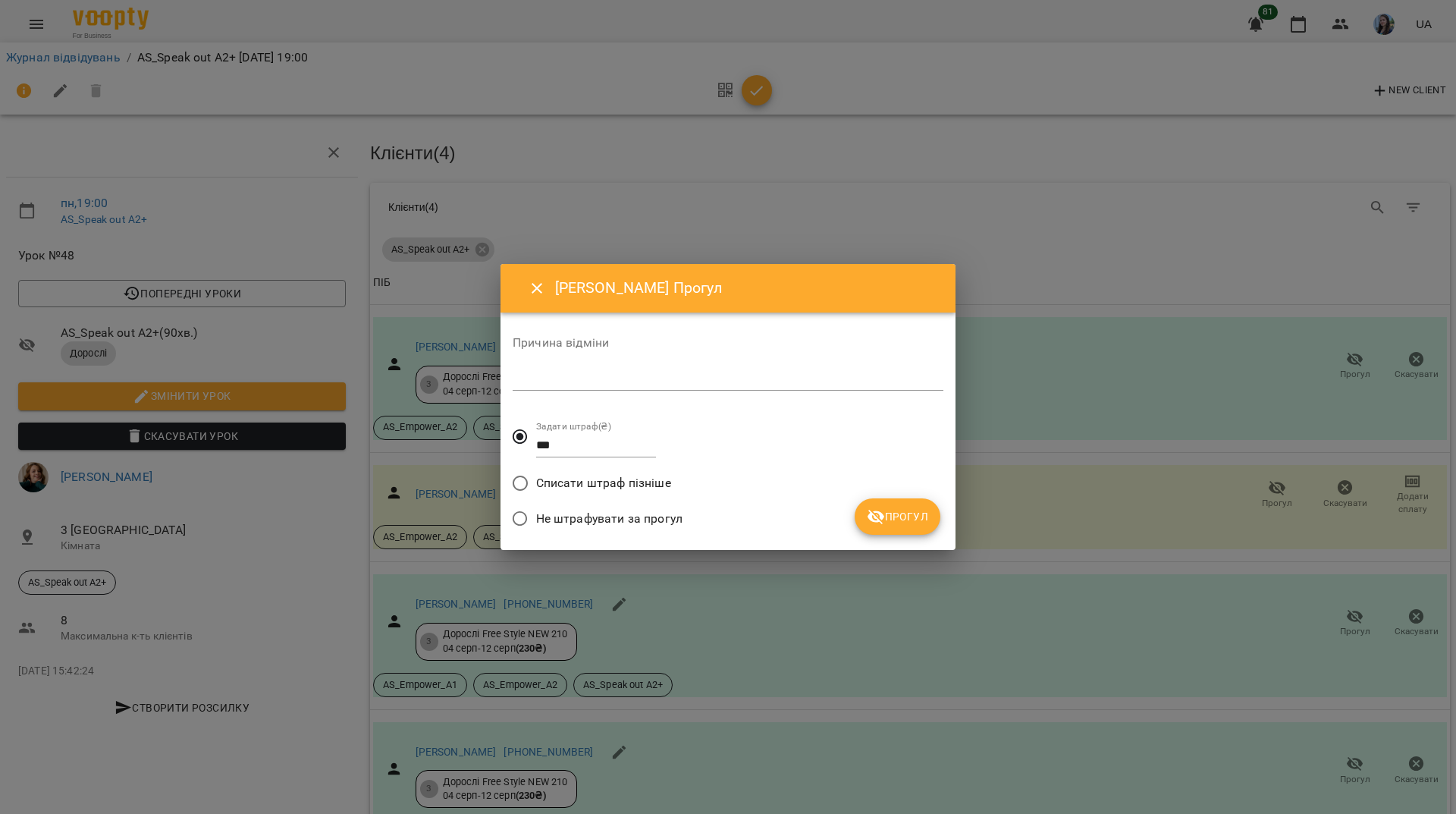
click at [922, 524] on span "Прогул" at bounding box center [897, 517] width 61 height 18
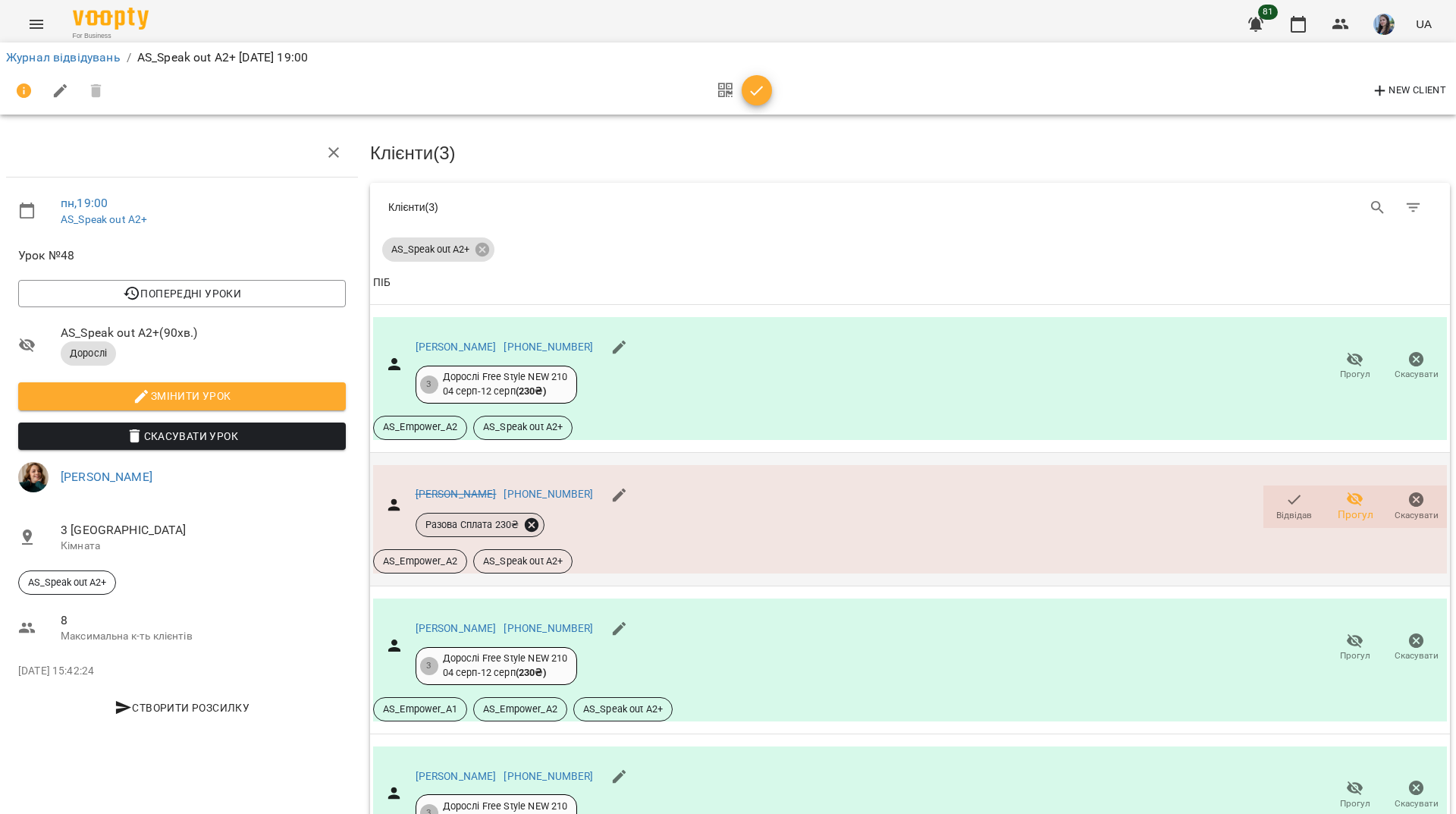
click at [529, 517] on icon at bounding box center [532, 525] width 17 height 17
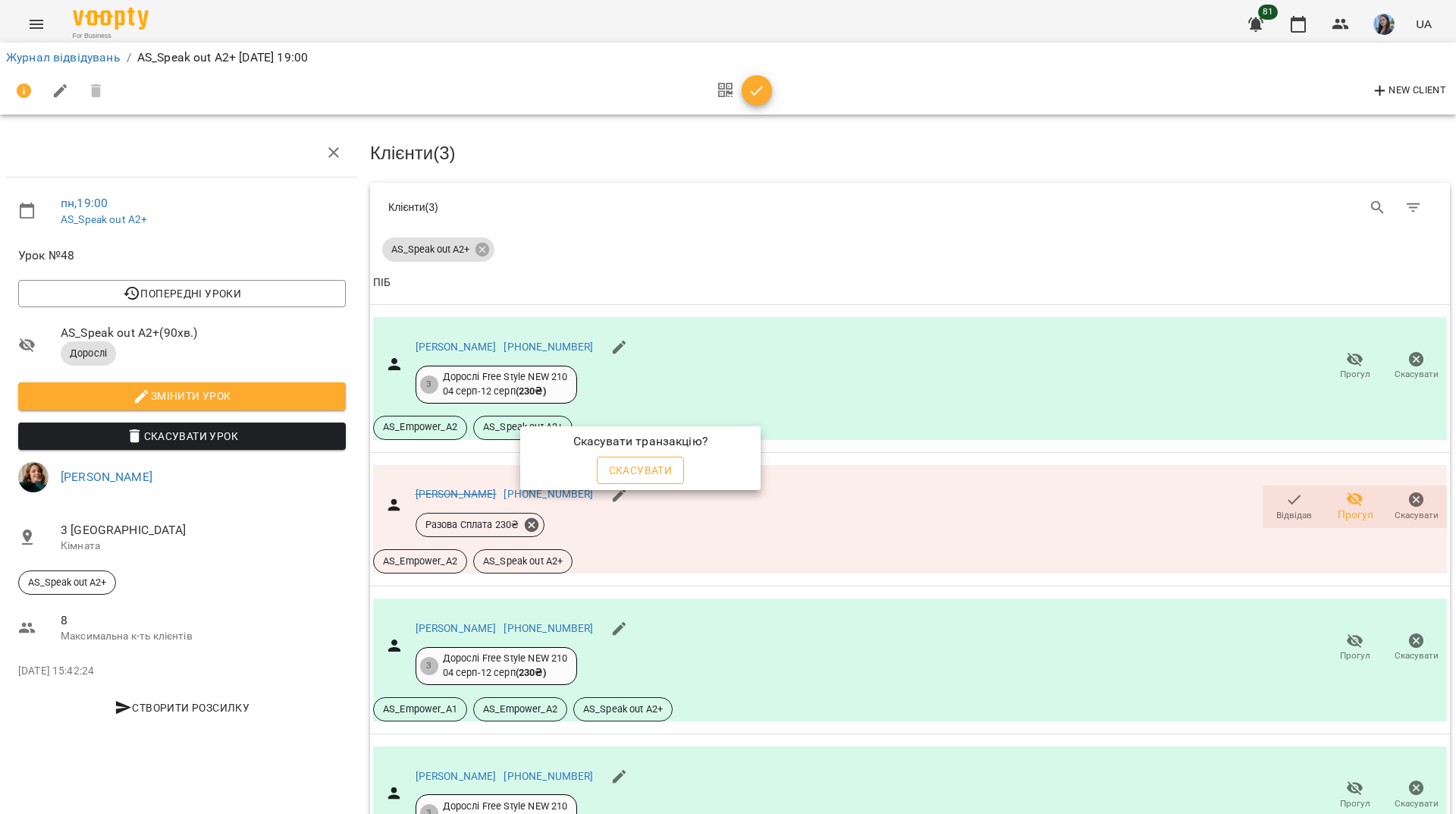
click at [668, 464] on span "Скасувати" at bounding box center [641, 470] width 64 height 18
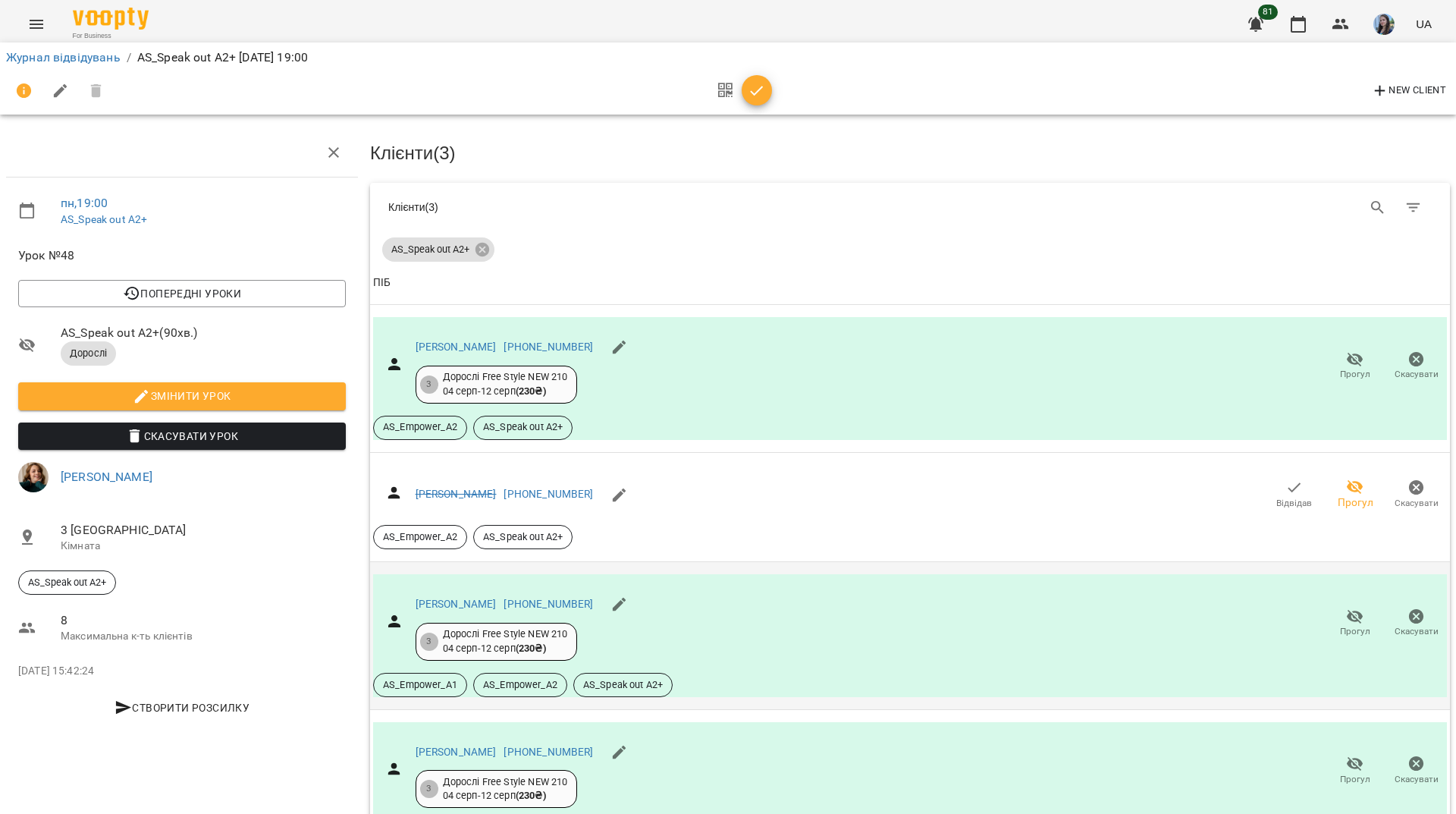
scroll to position [76, 0]
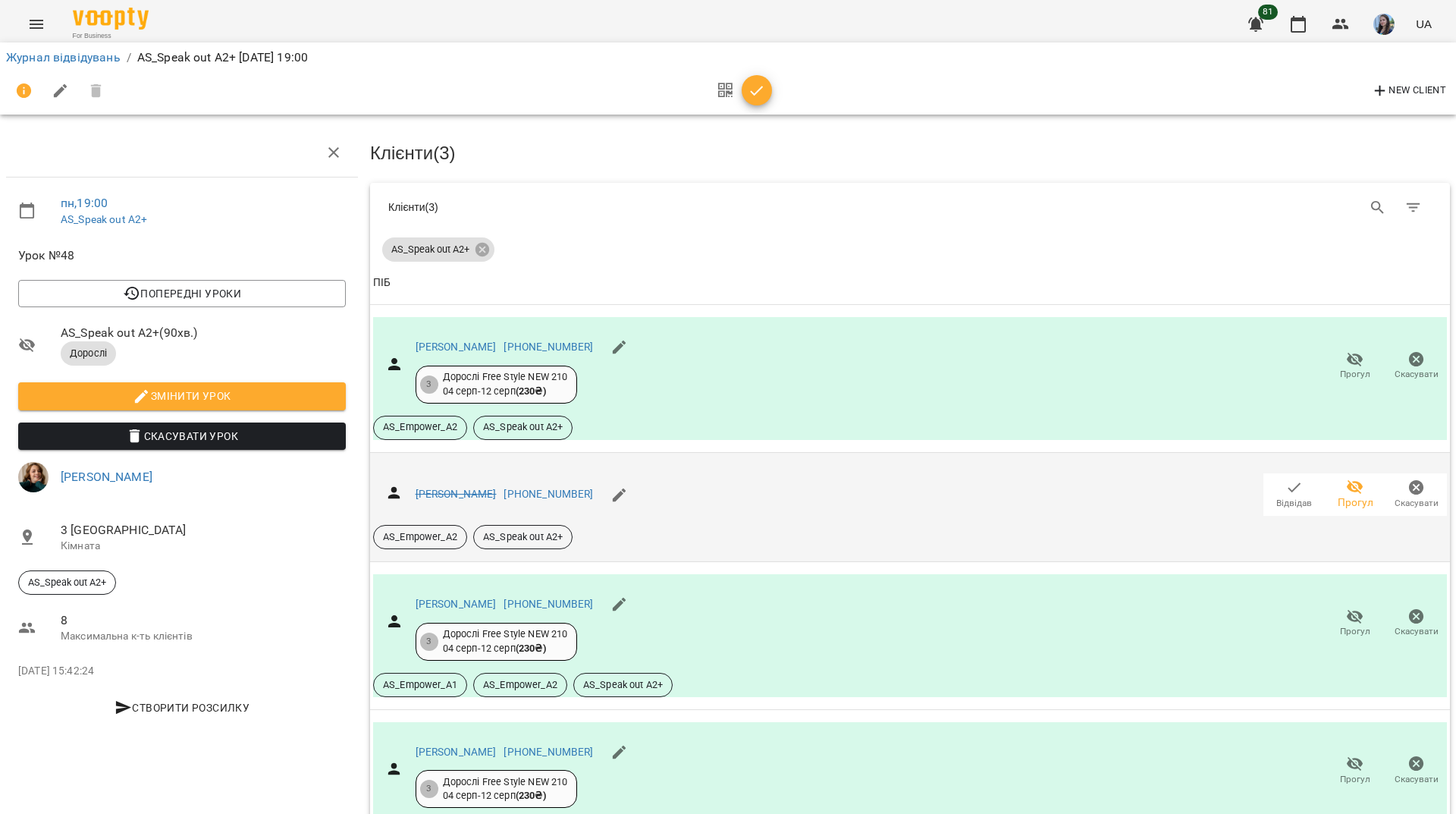
click at [1285, 479] on icon "button" at bounding box center [1294, 488] width 18 height 18
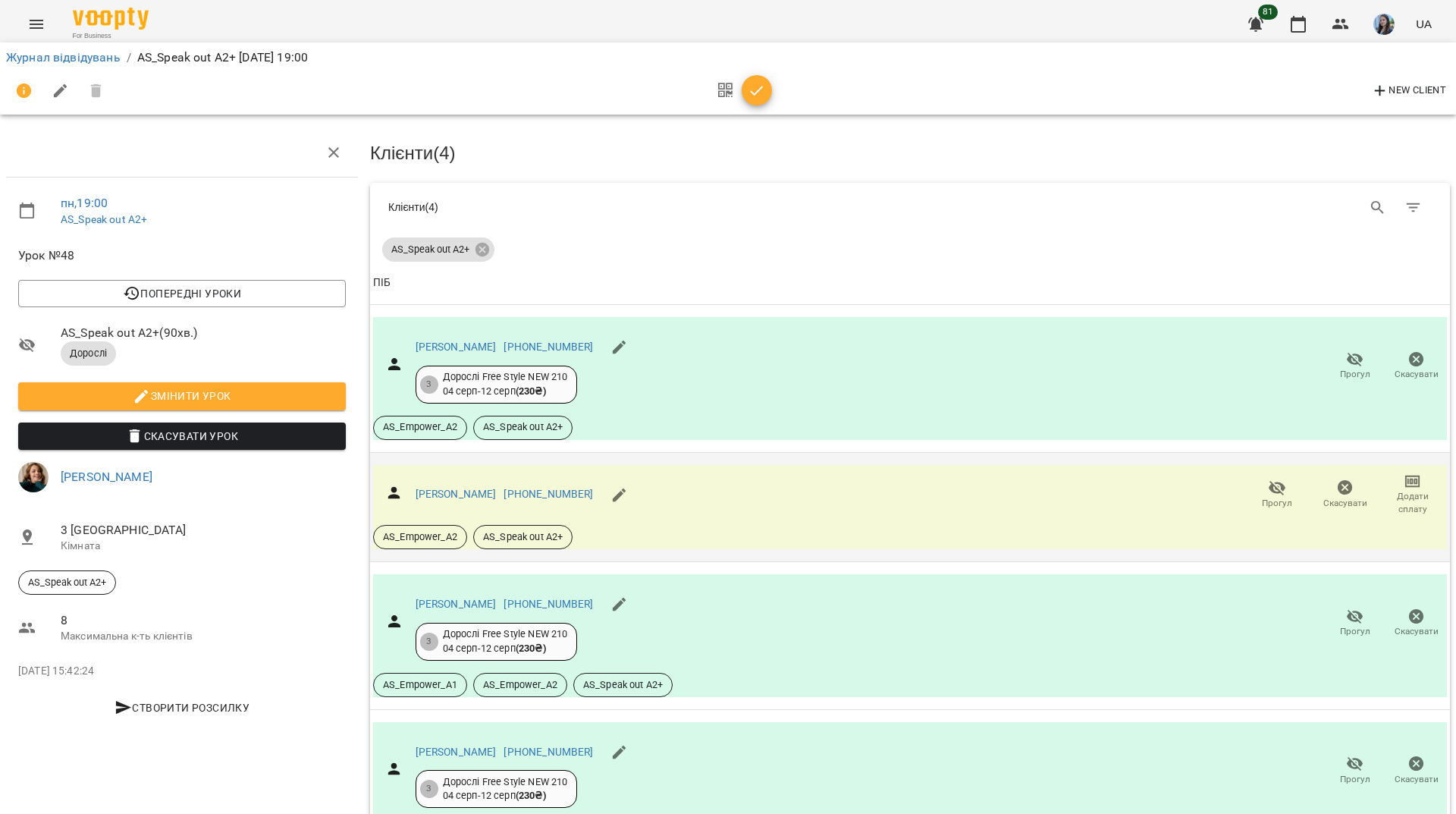
click at [1268, 479] on icon "button" at bounding box center [1278, 488] width 18 height 18
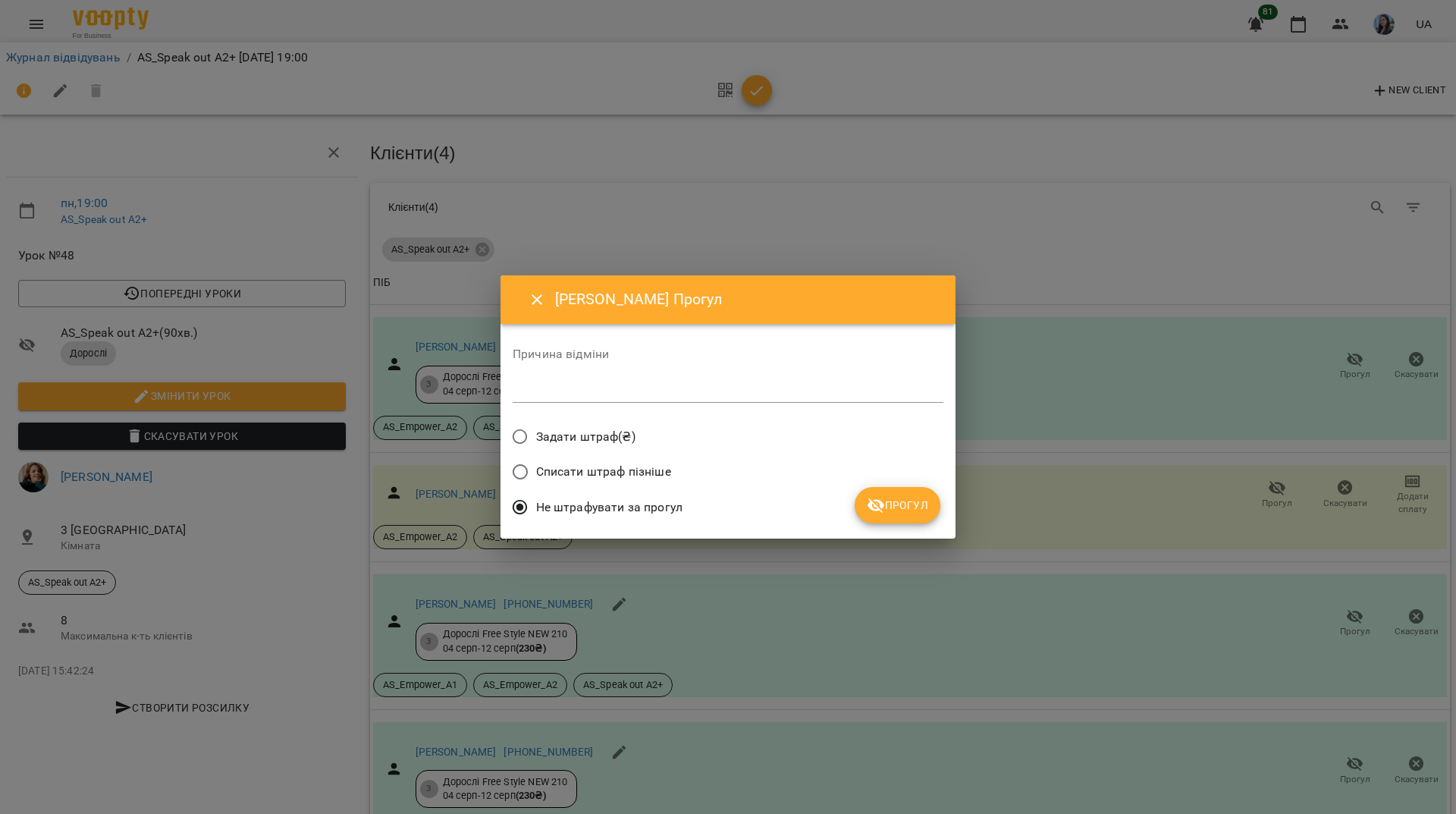
click at [611, 472] on span "Списати штраф пізніше" at bounding box center [603, 472] width 135 height 18
click at [903, 498] on span "Прогул" at bounding box center [897, 505] width 61 height 18
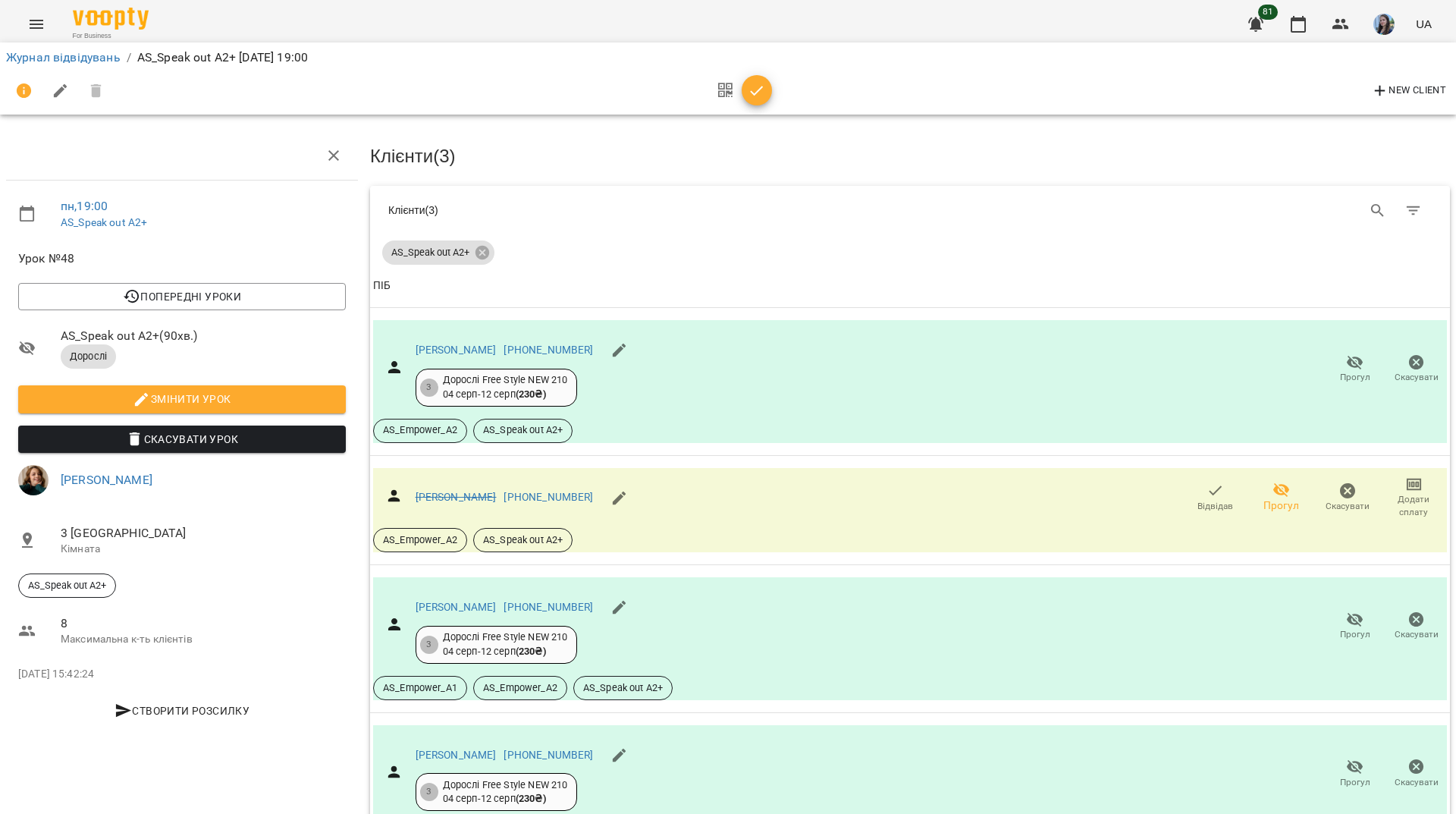
scroll to position [0, 0]
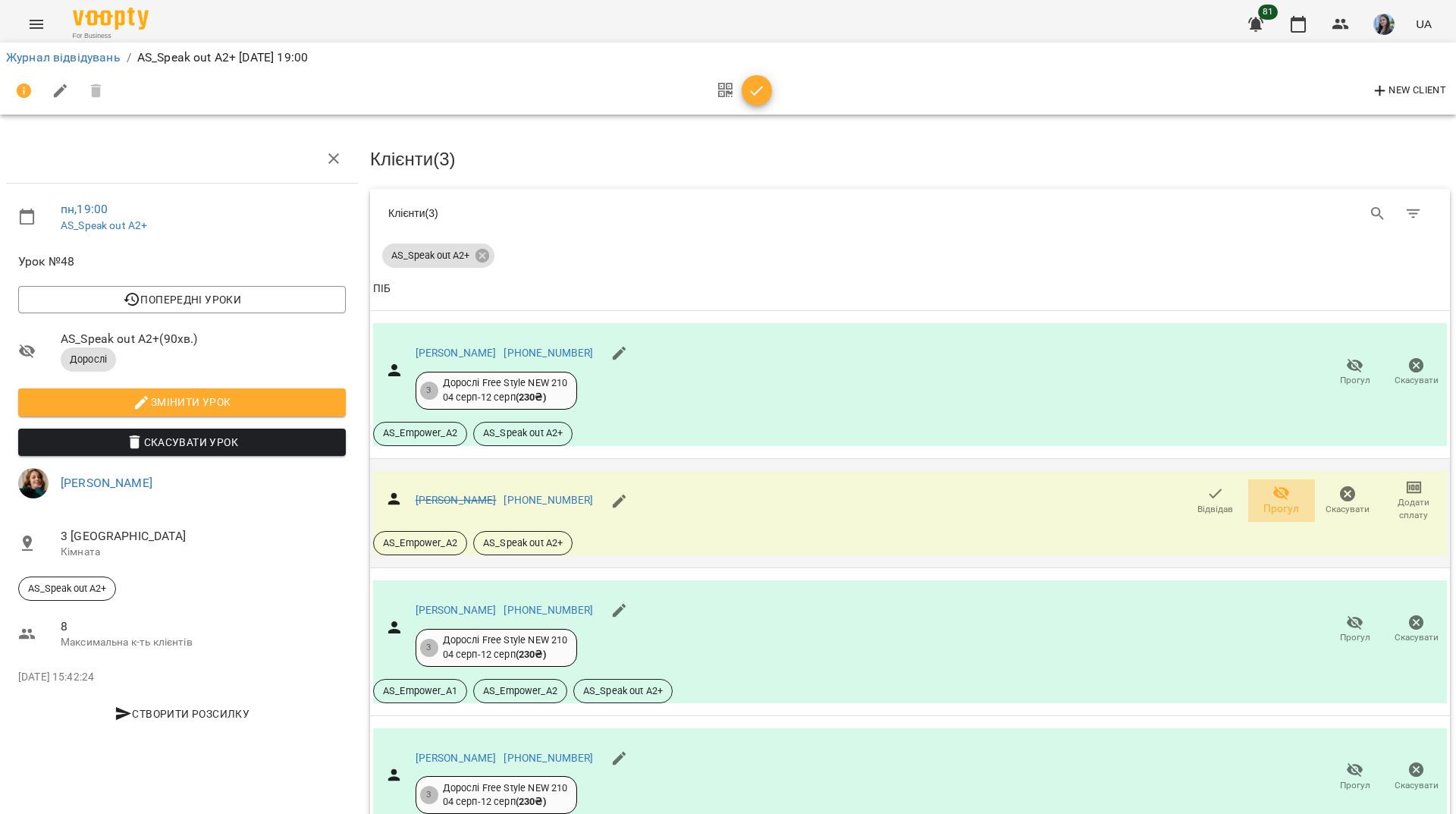
click at [1268, 504] on span "Прогул" at bounding box center [1281, 509] width 36 height 15
click at [65, 57] on link "Журнал відвідувань" at bounding box center [64, 57] width 115 height 15
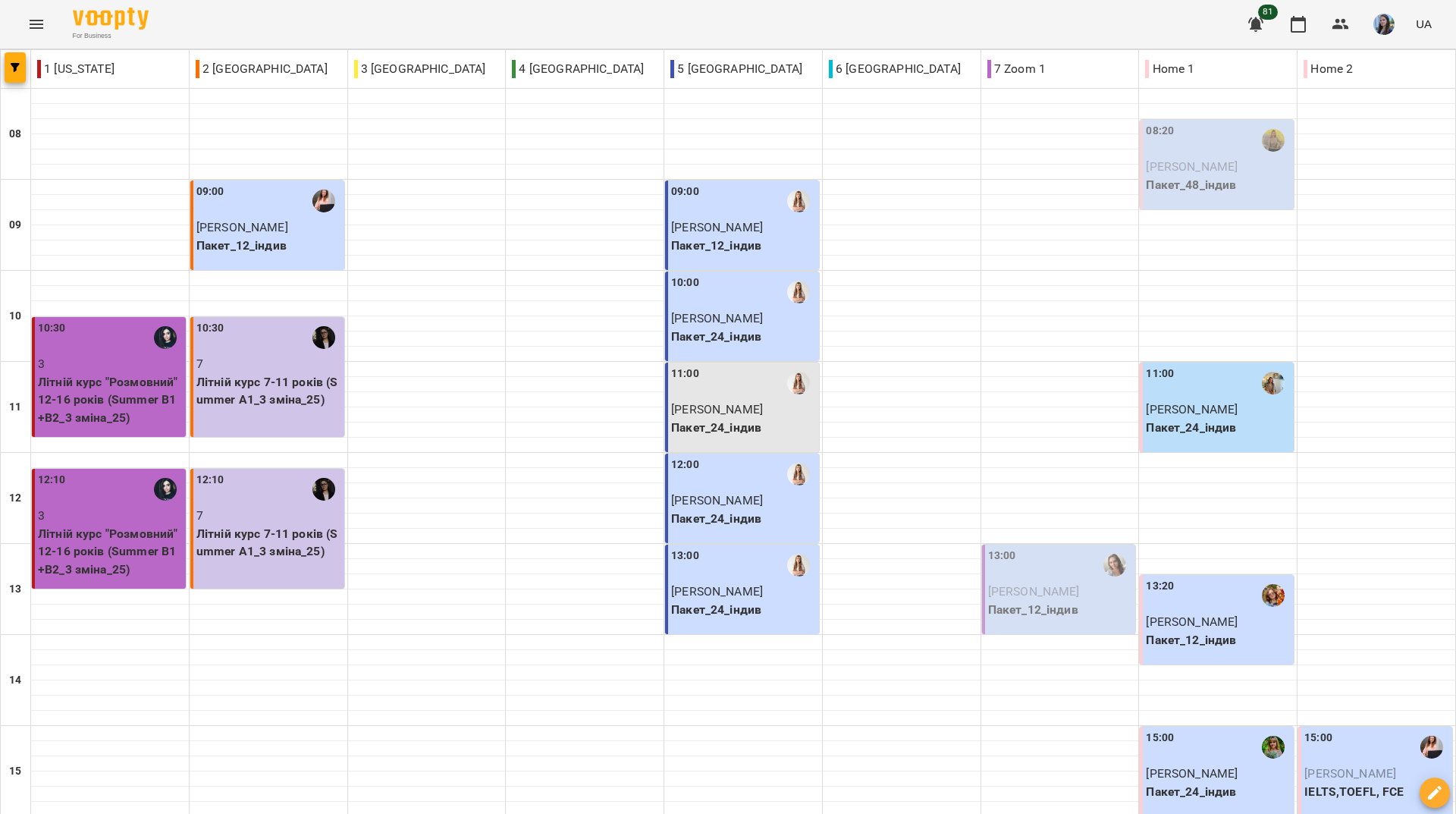
scroll to position [559, 0]
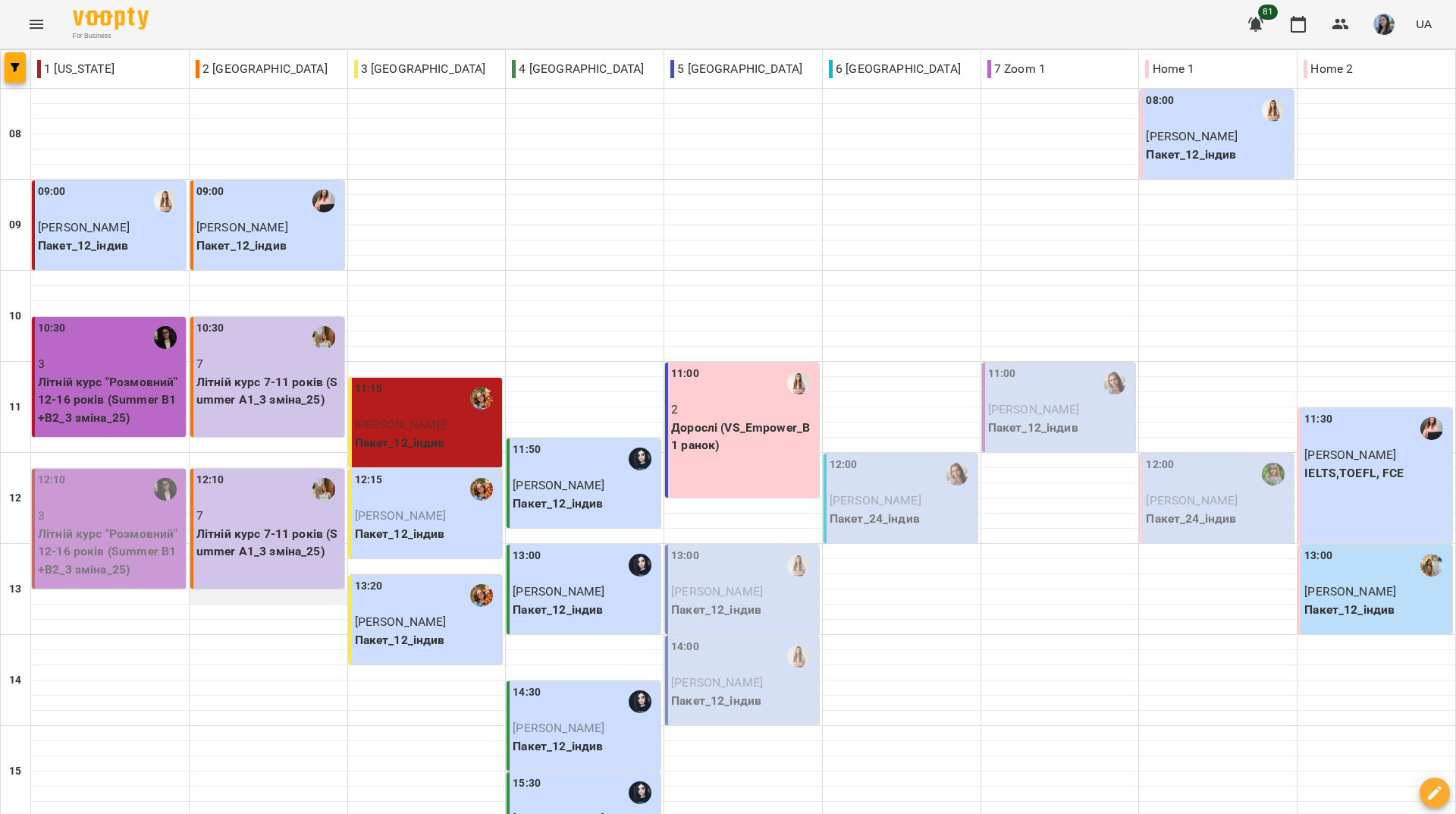
scroll to position [227, 0]
click at [586, 21] on div "For Business 81 UA" at bounding box center [728, 24] width 1456 height 48
click at [357, 15] on div "For Business 81 UA" at bounding box center [728, 24] width 1456 height 48
click at [304, 13] on div "For Business 81 UA" at bounding box center [728, 24] width 1456 height 48
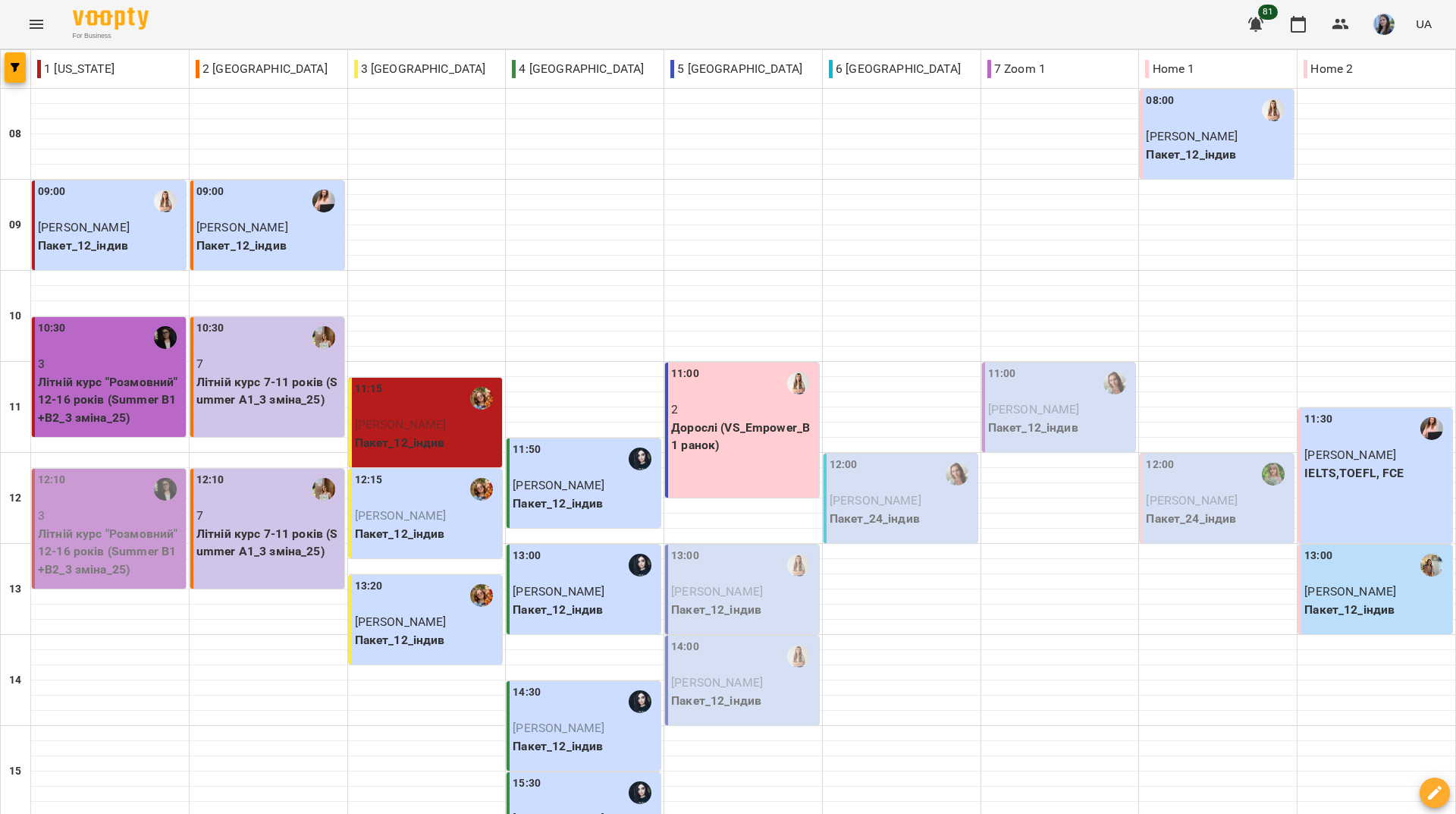
click at [387, 10] on div "For Business 81 UA" at bounding box center [728, 24] width 1456 height 48
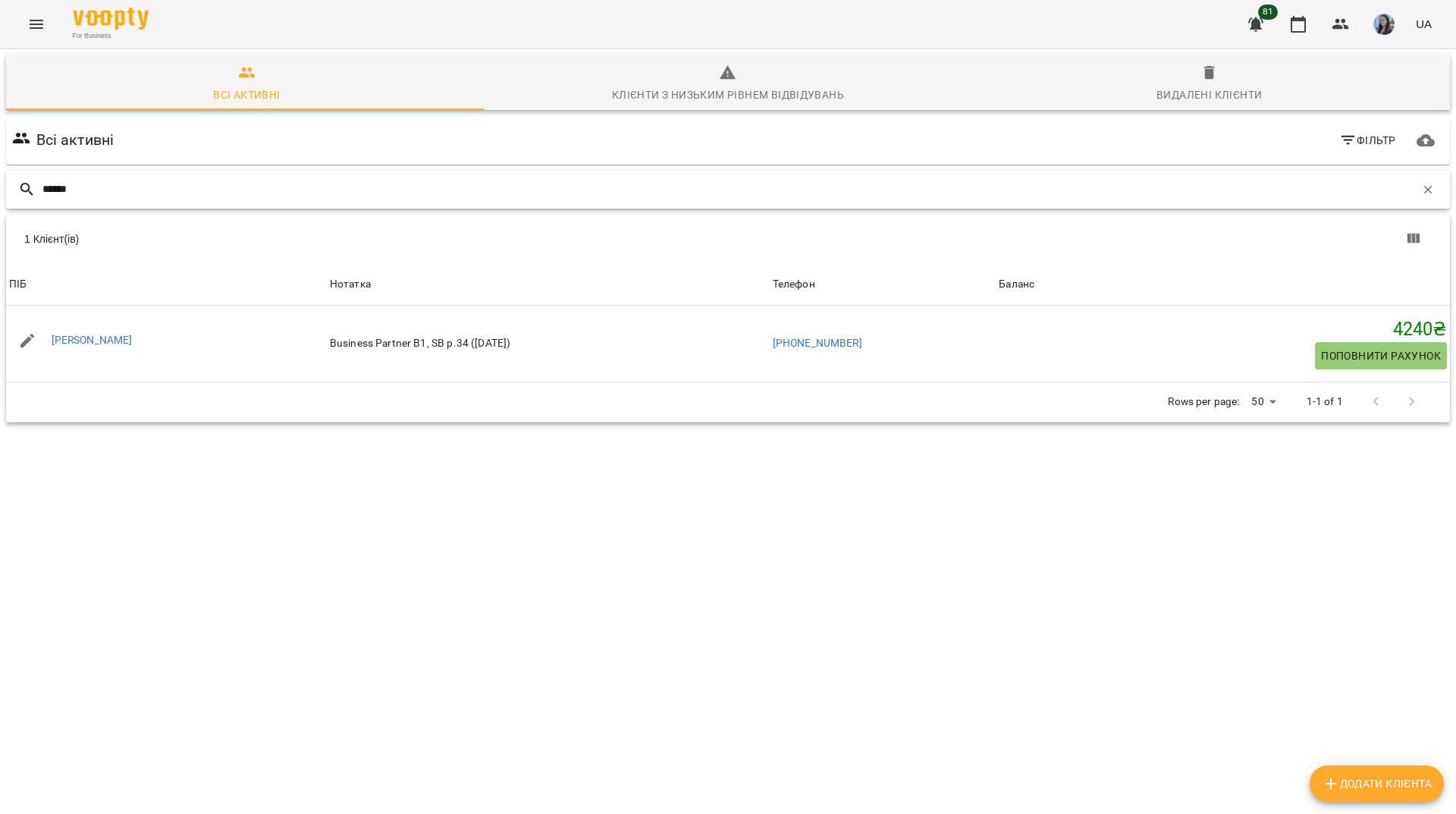
click at [406, 178] on input "******" at bounding box center [728, 189] width 1373 height 25
click at [1425, 186] on icon "button" at bounding box center [1428, 189] width 8 height 8
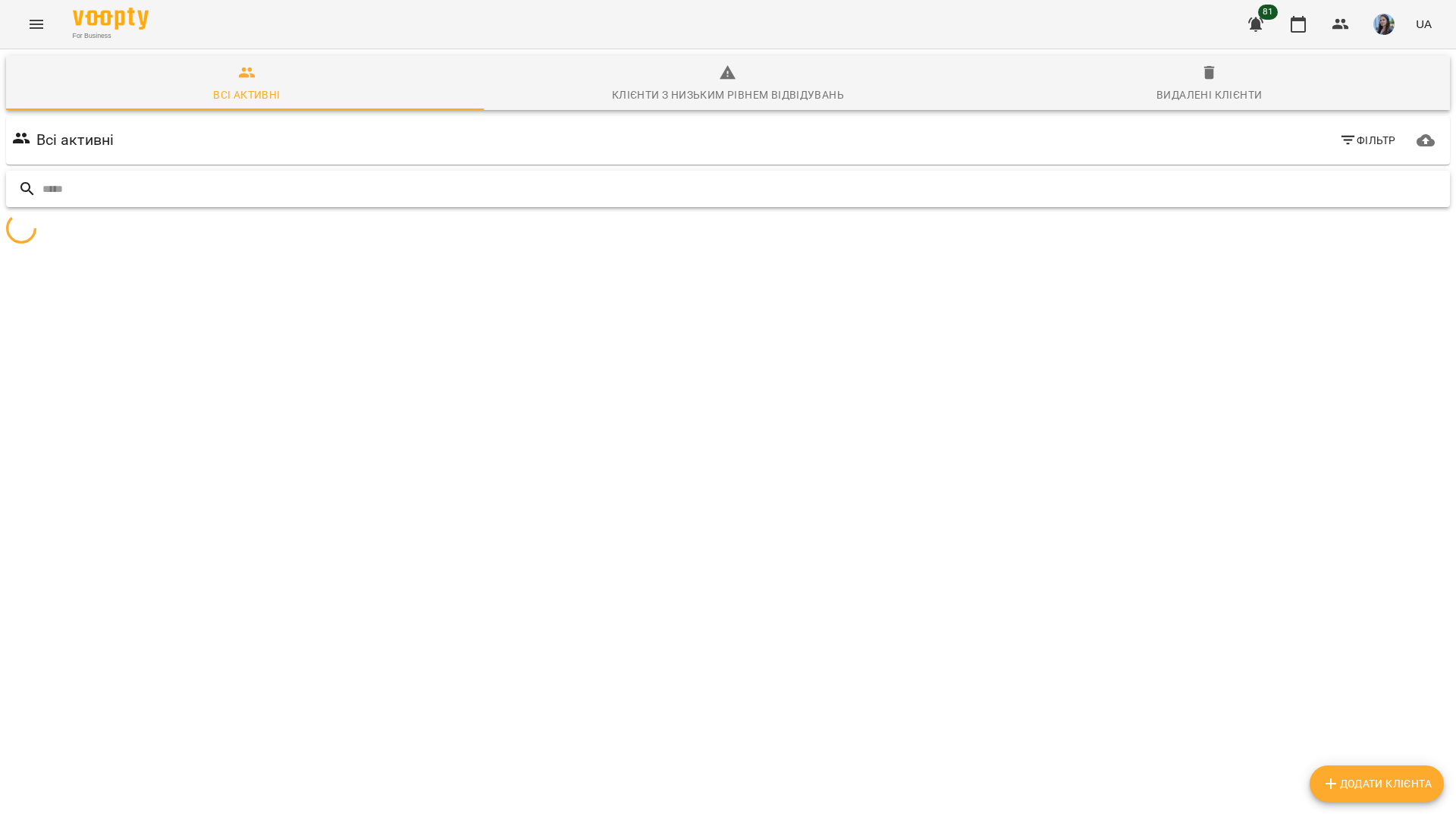
click at [1339, 205] on div at bounding box center [728, 189] width 1444 height 38
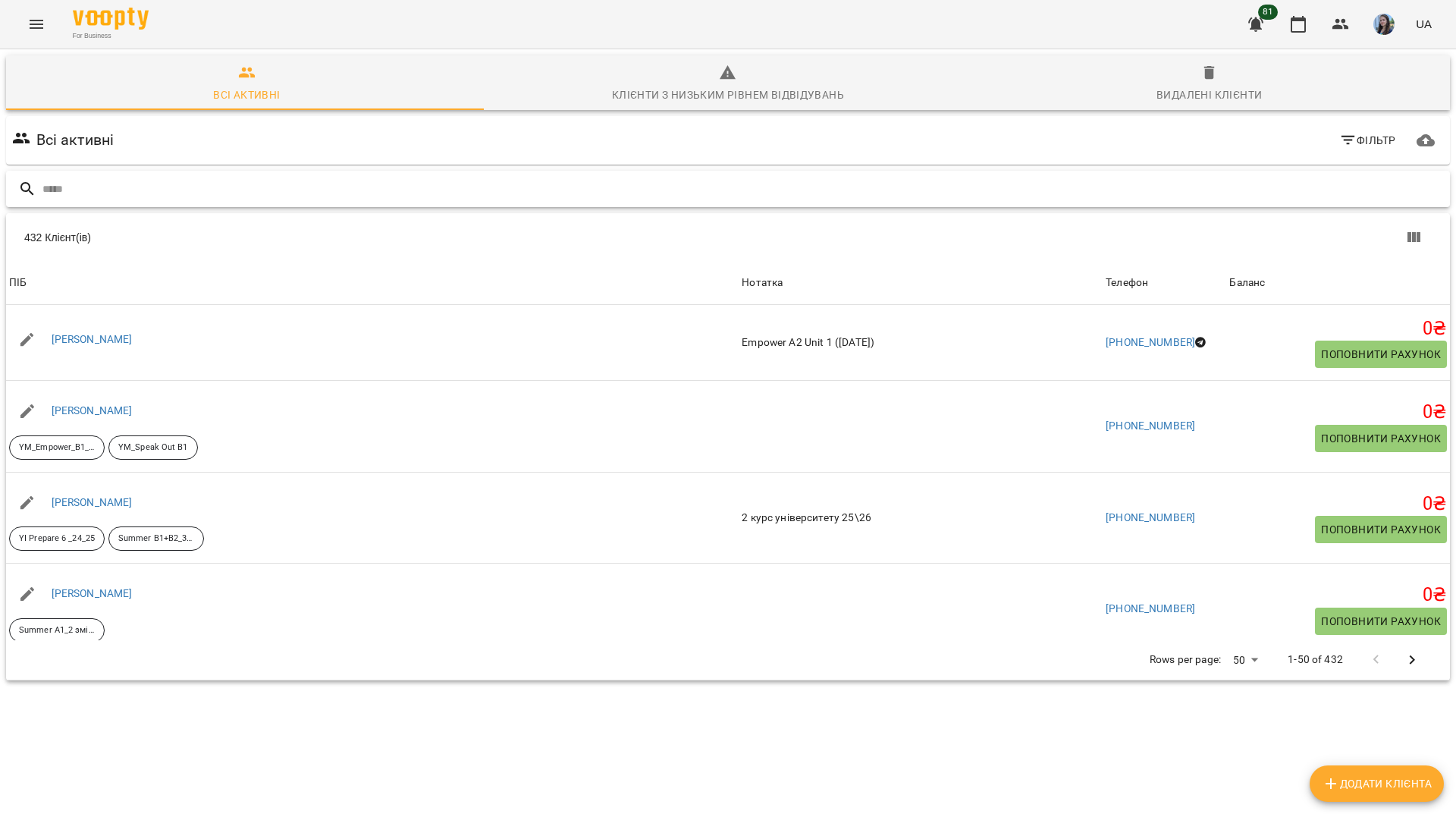
click at [1239, 193] on input "text" at bounding box center [743, 189] width 1402 height 25
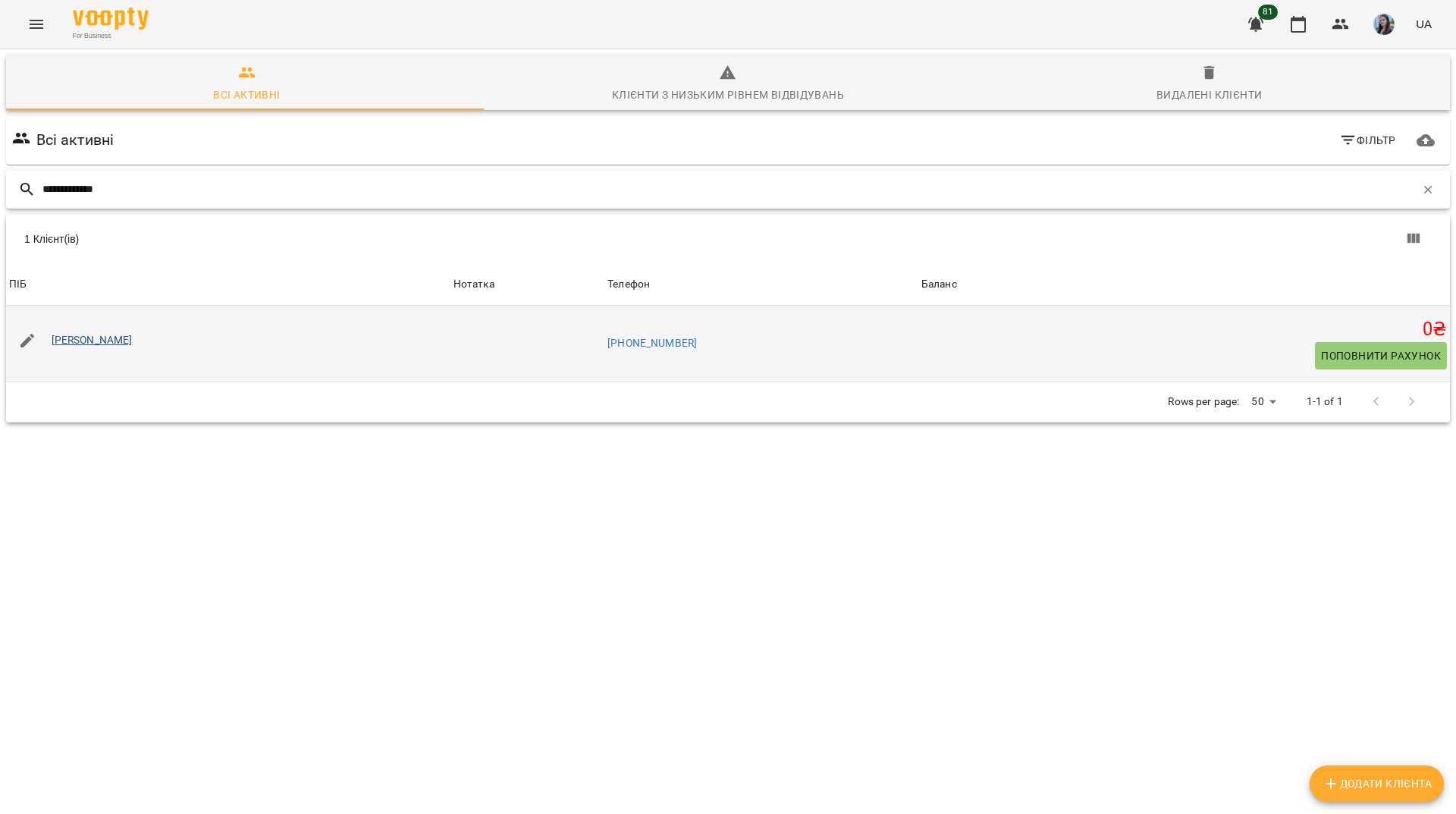
type input "**********"
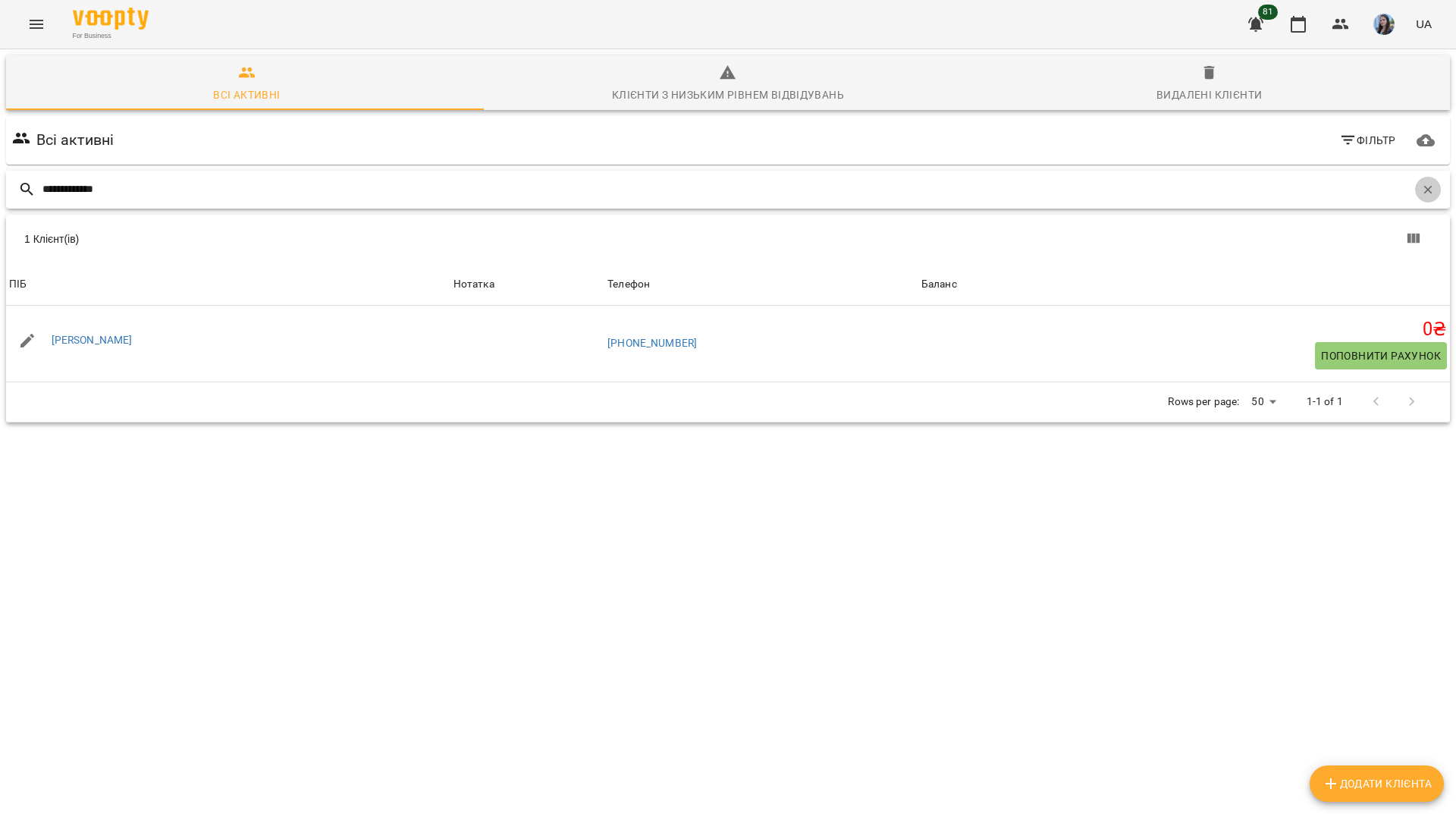
click at [1425, 199] on button "button" at bounding box center [1428, 190] width 26 height 26
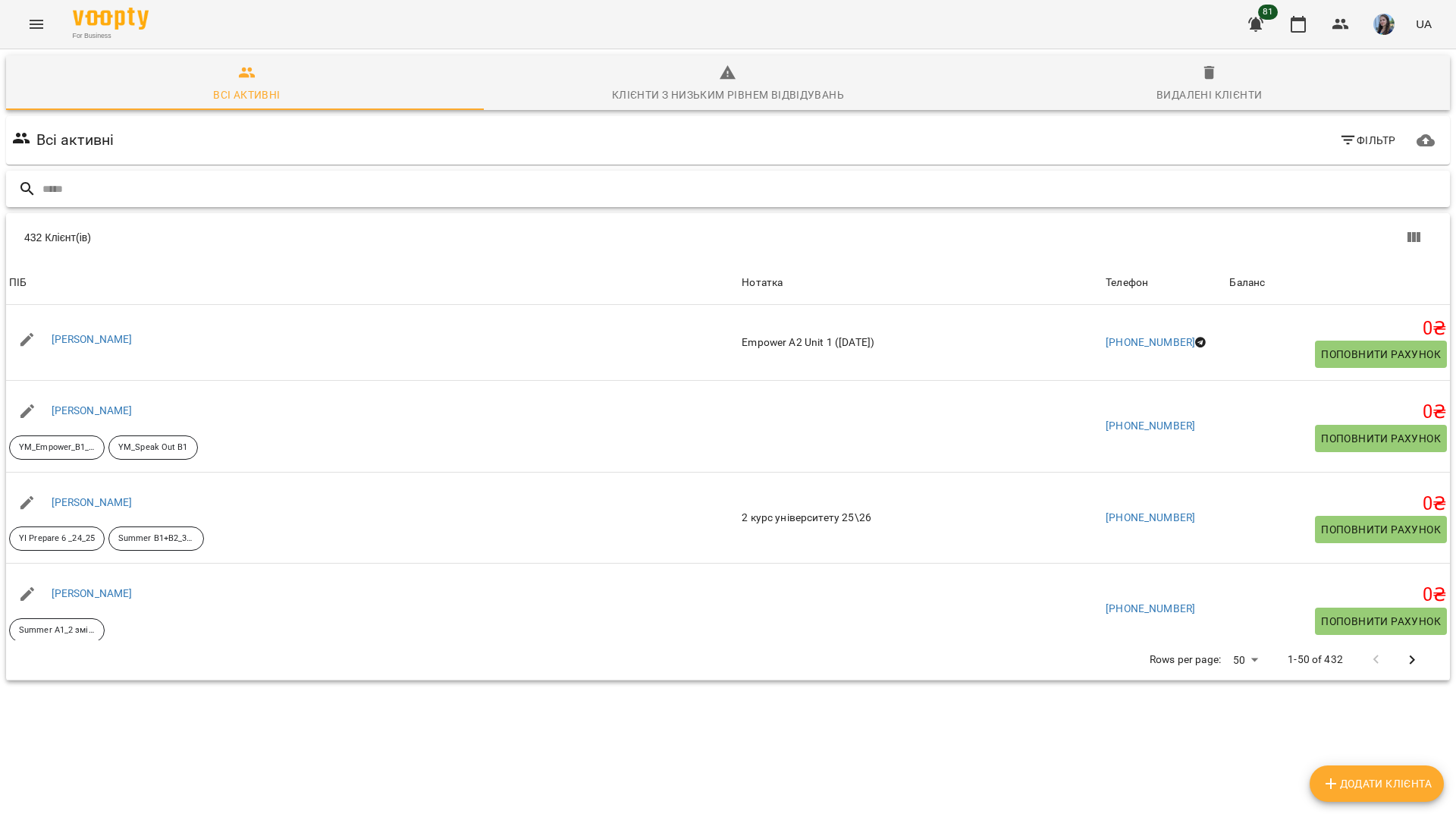
click at [446, 181] on input "text" at bounding box center [743, 189] width 1402 height 25
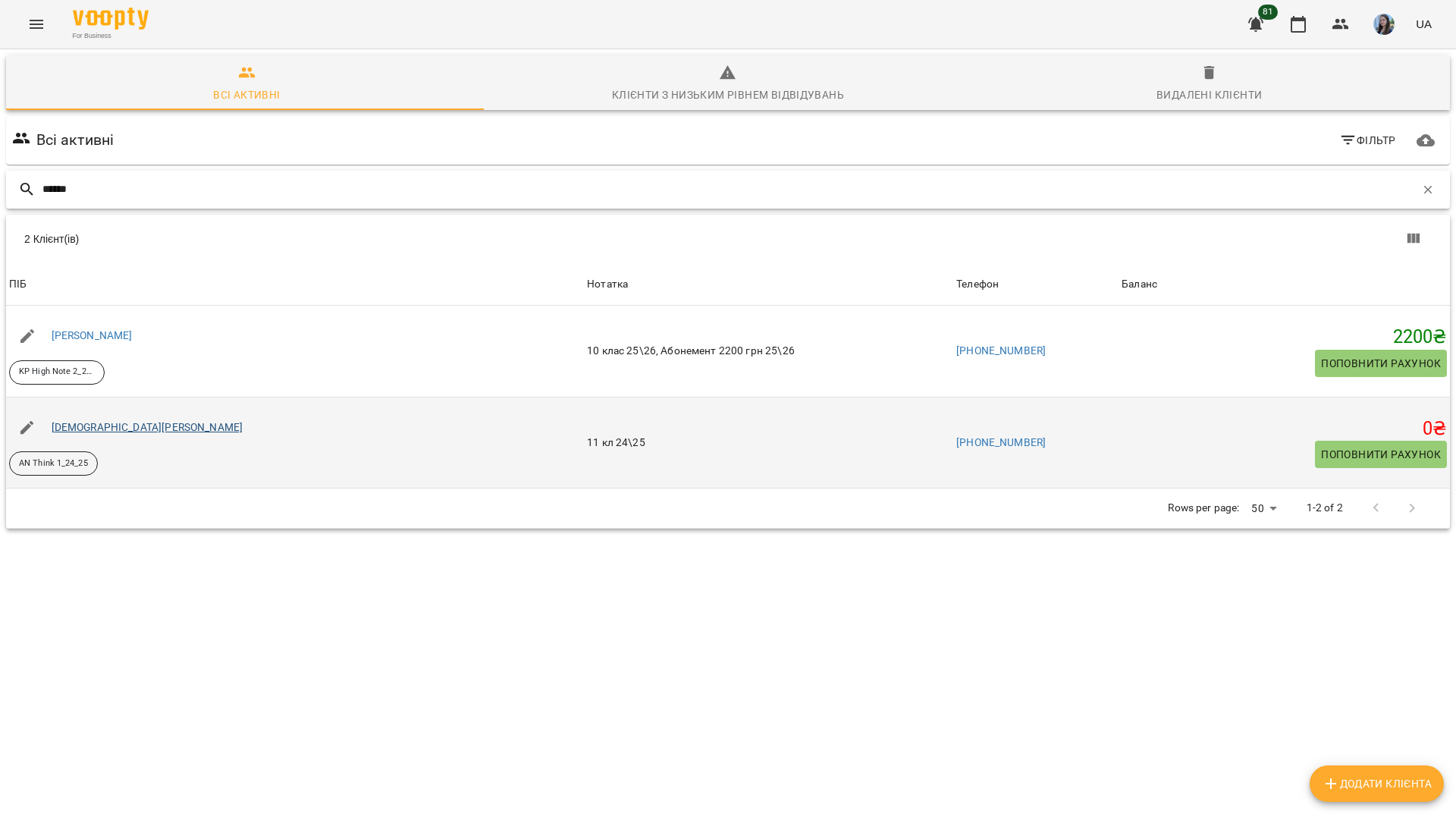
type input "******"
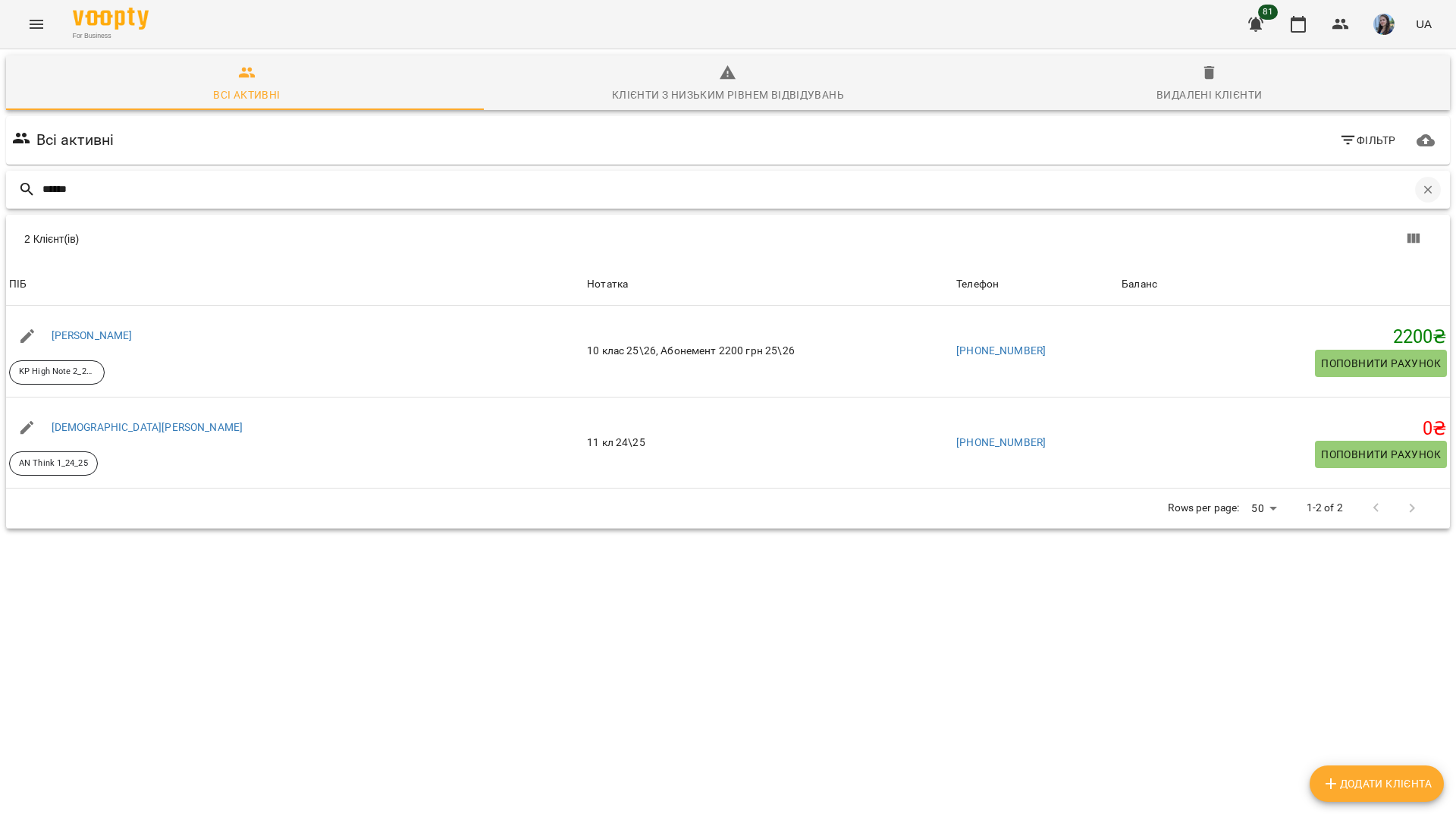
click at [1415, 194] on button "button" at bounding box center [1428, 190] width 26 height 26
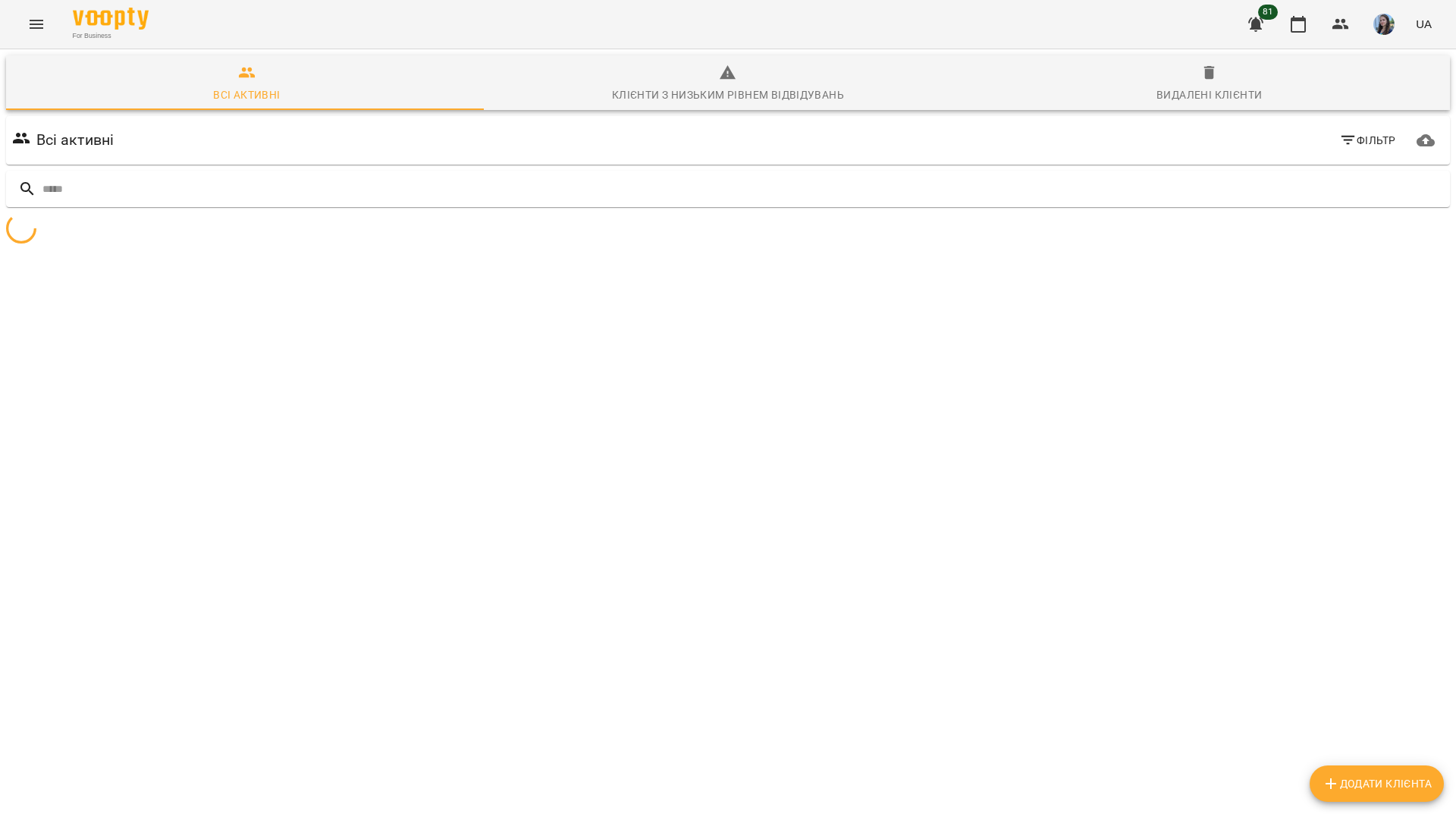
scroll to position [67, 0]
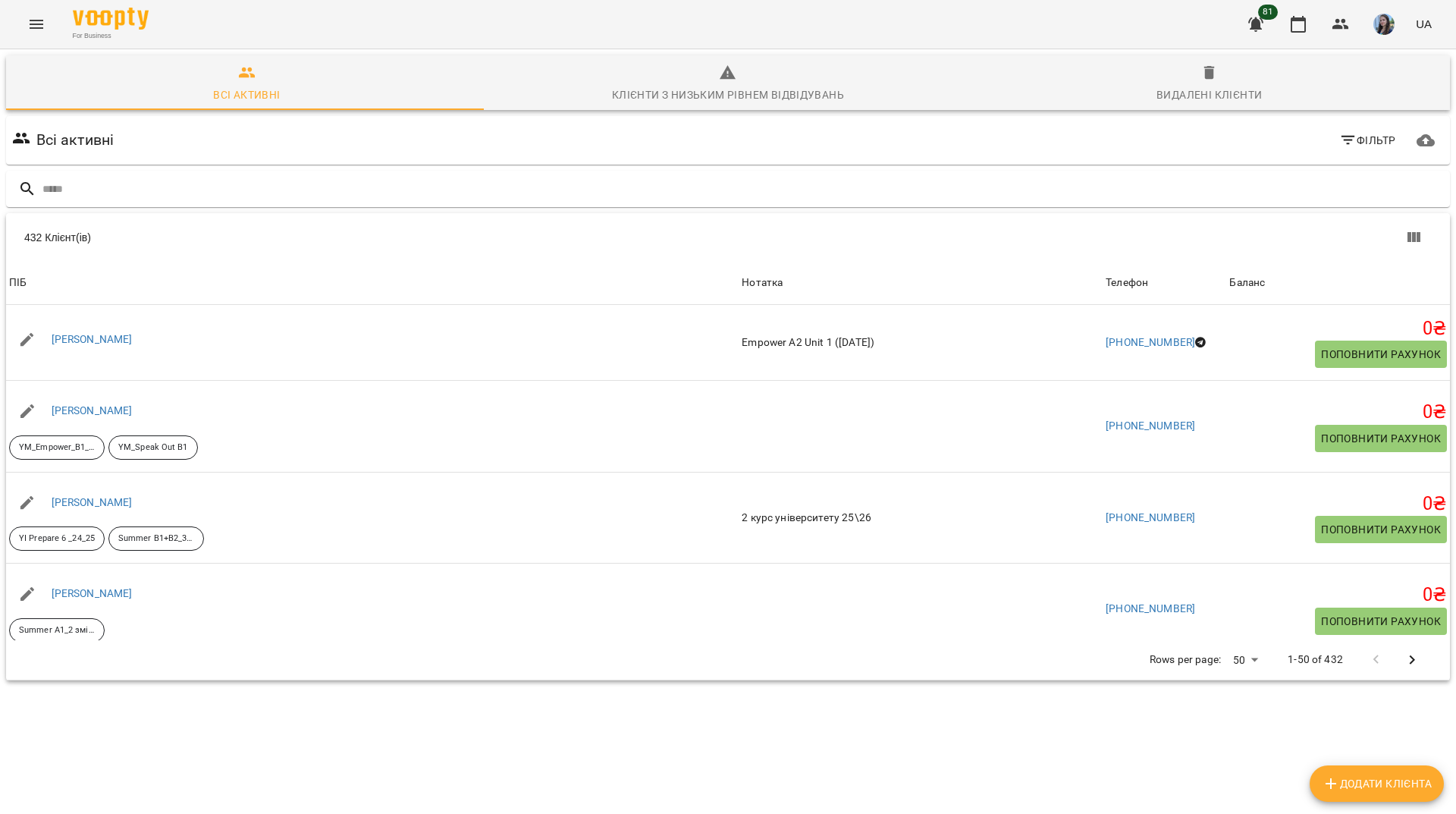
click at [44, 38] on button "Menu" at bounding box center [37, 25] width 37 height 37
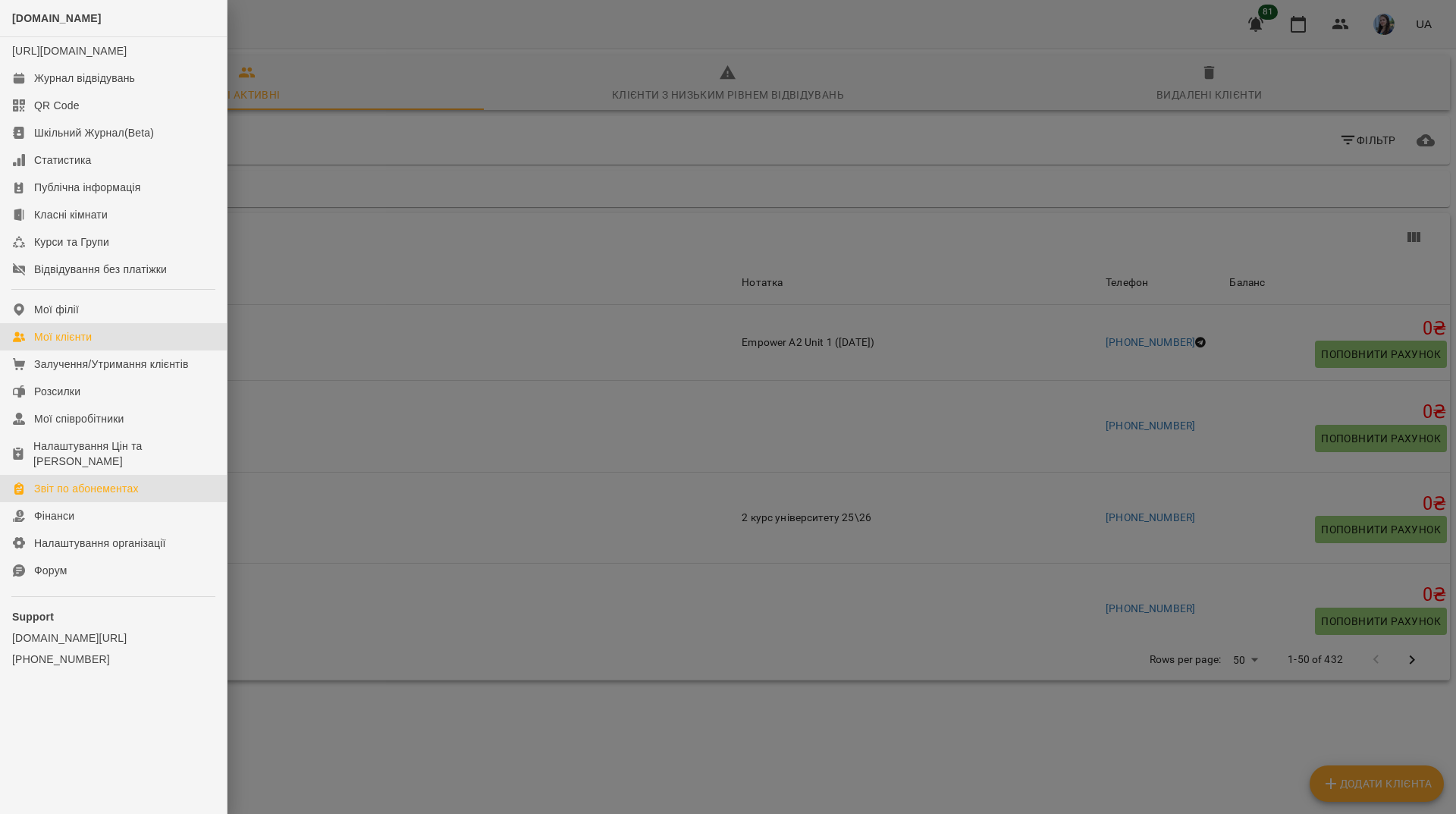
click at [114, 492] on div "Звіт по абонементах" at bounding box center [87, 489] width 105 height 15
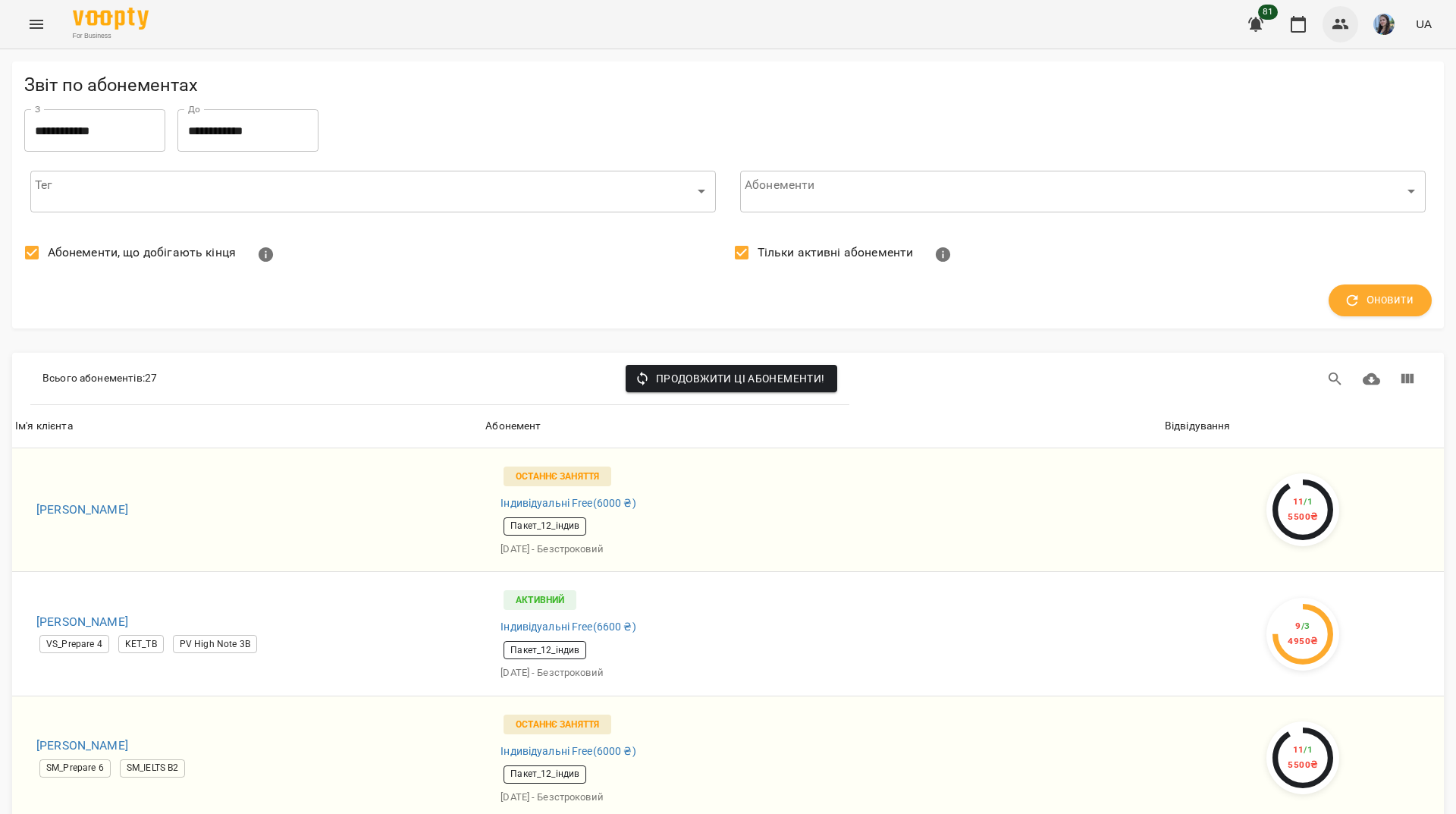
click at [1338, 22] on icon "button" at bounding box center [1341, 25] width 17 height 11
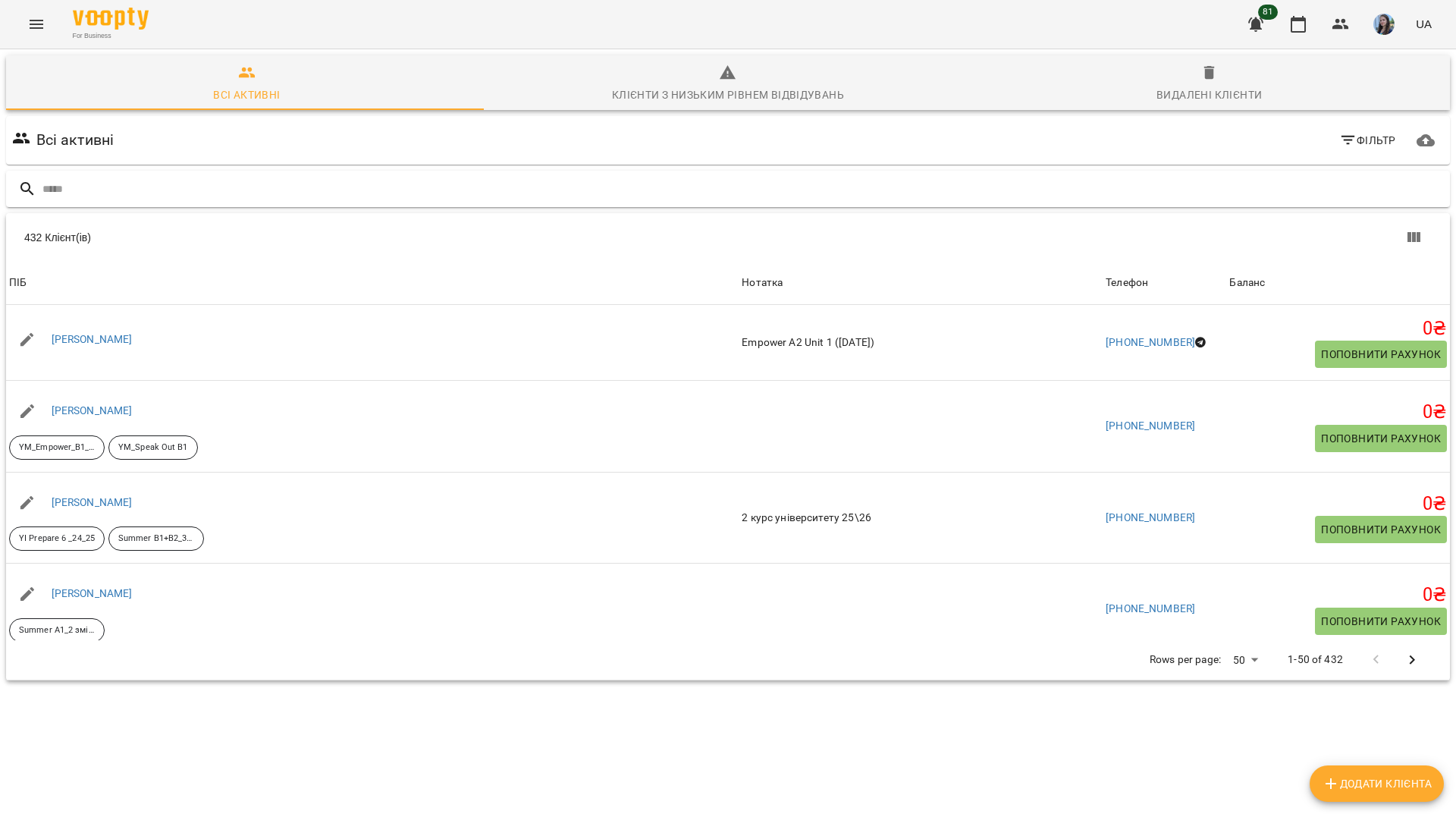
click at [363, 192] on input "text" at bounding box center [743, 189] width 1402 height 25
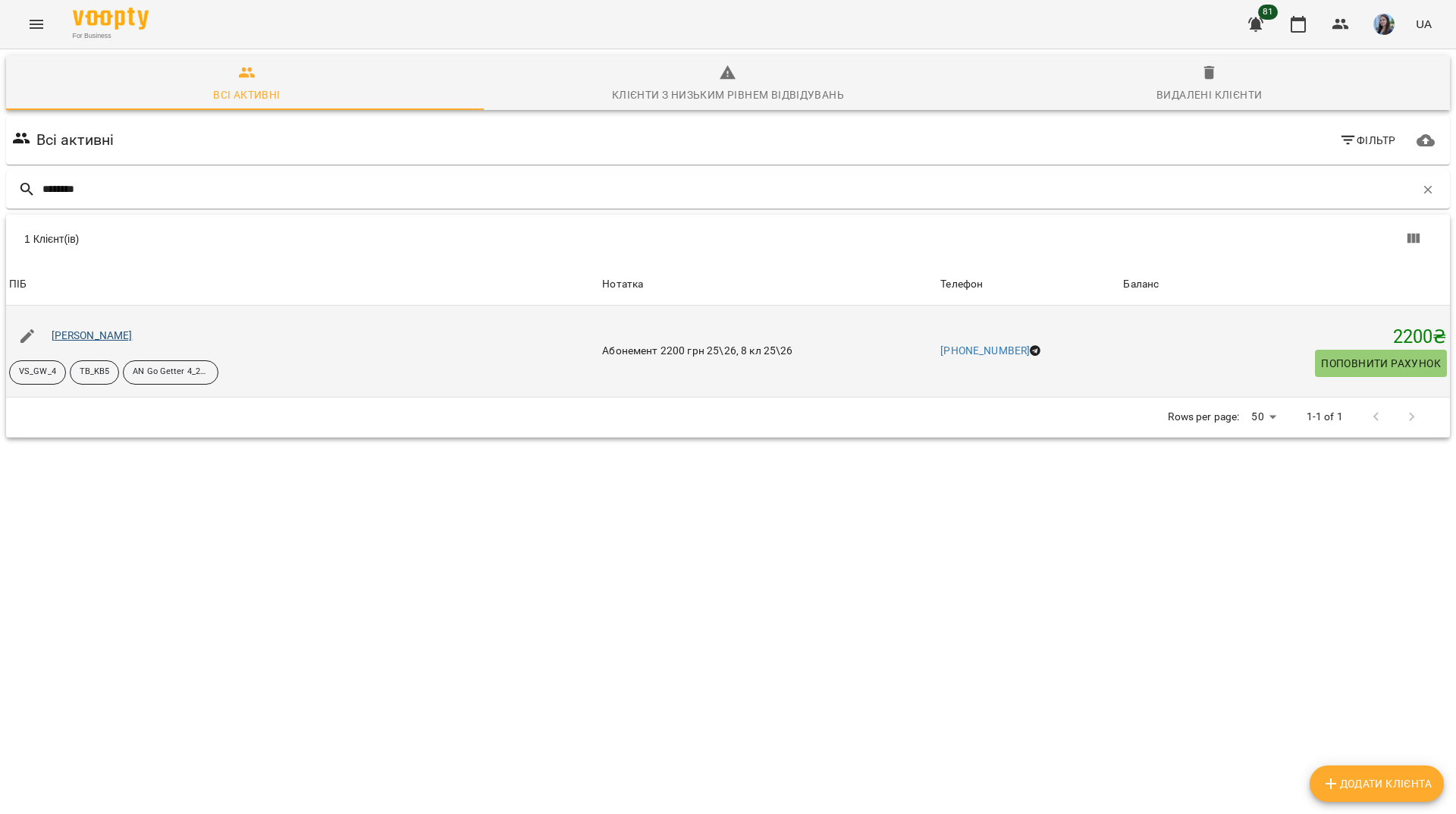
type input "********"
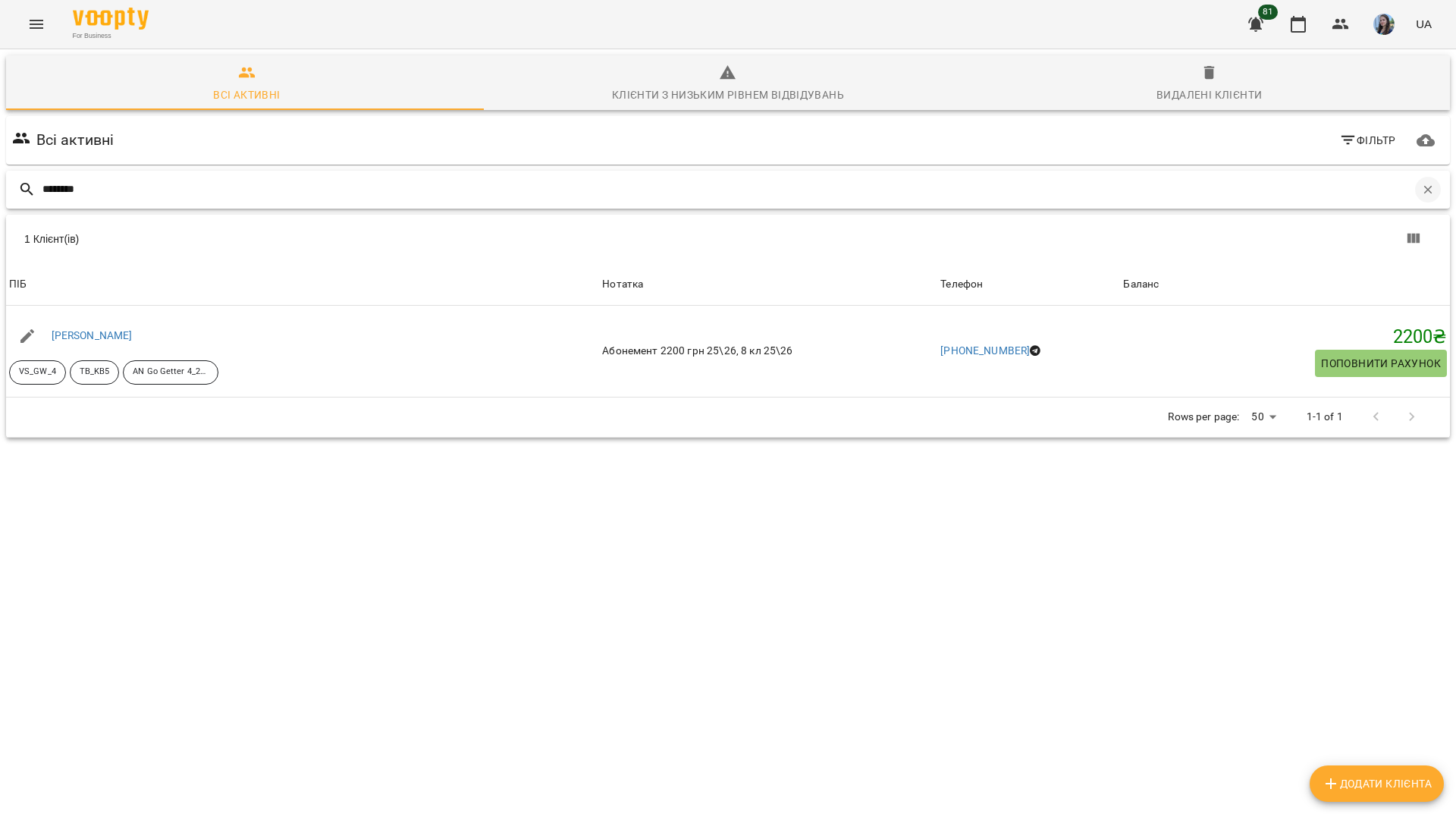
click at [1422, 195] on icon "button" at bounding box center [1428, 190] width 14 height 14
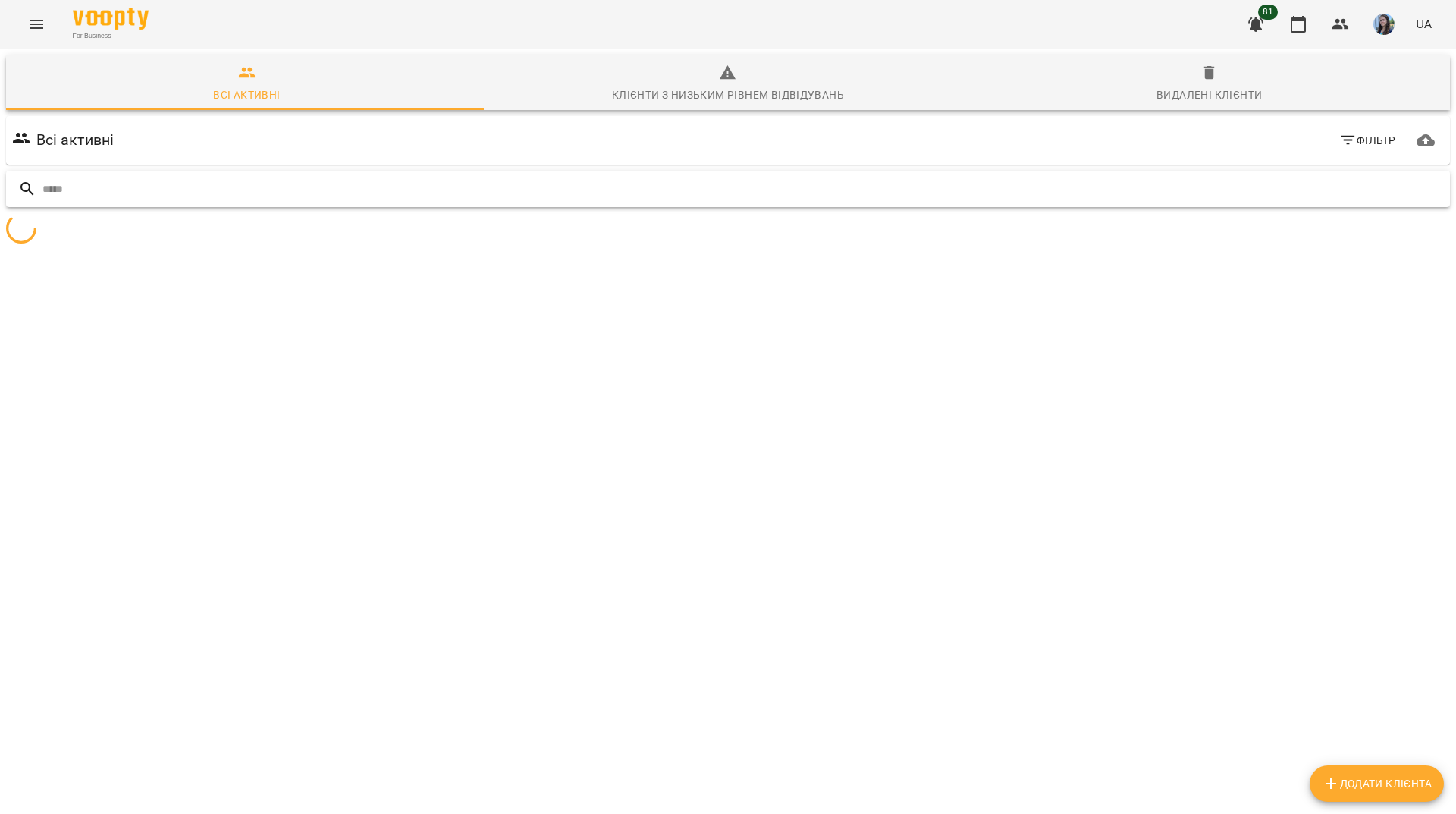
click at [1251, 173] on div at bounding box center [728, 189] width 1444 height 38
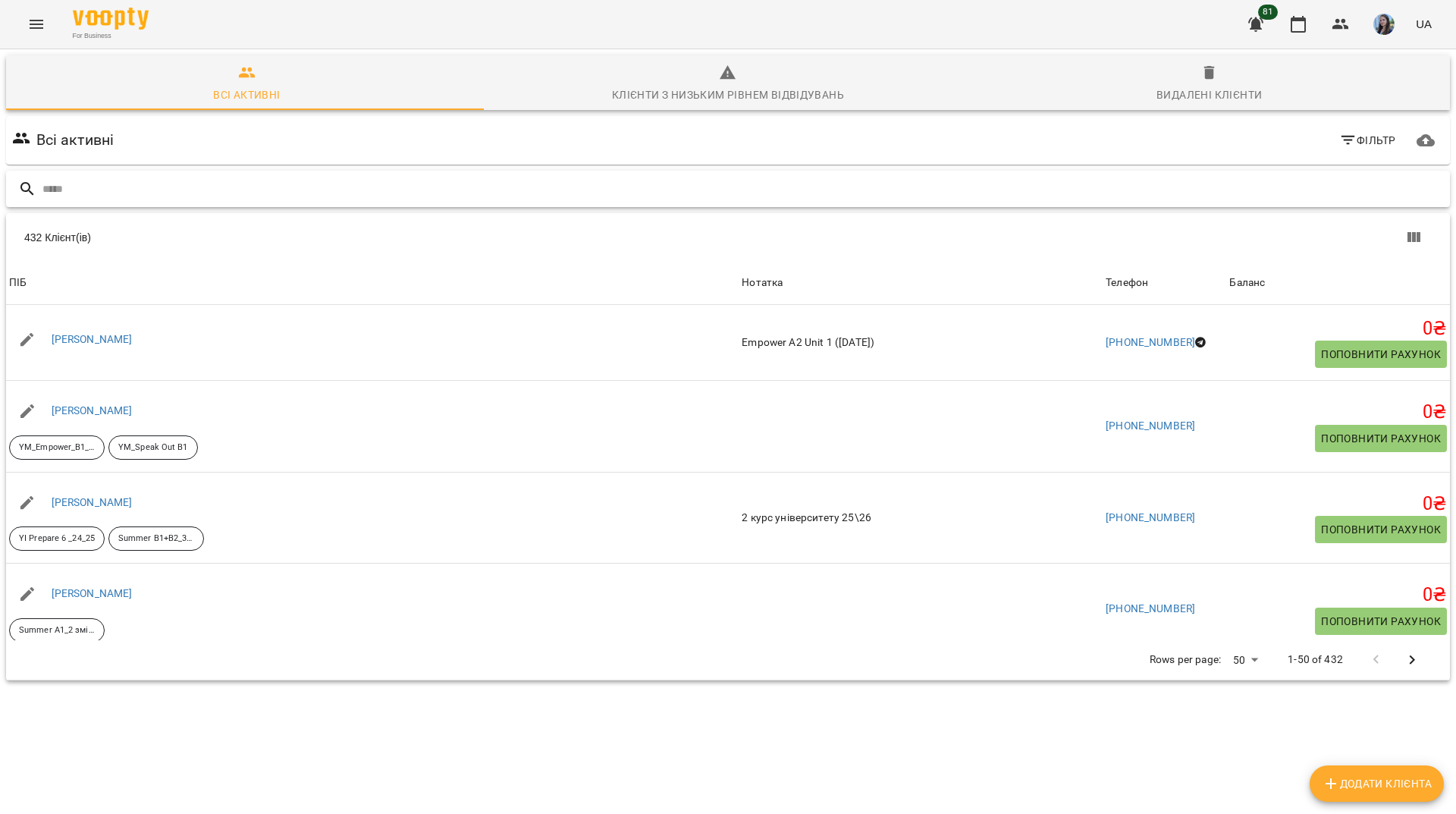
click at [1101, 190] on input "text" at bounding box center [743, 189] width 1402 height 25
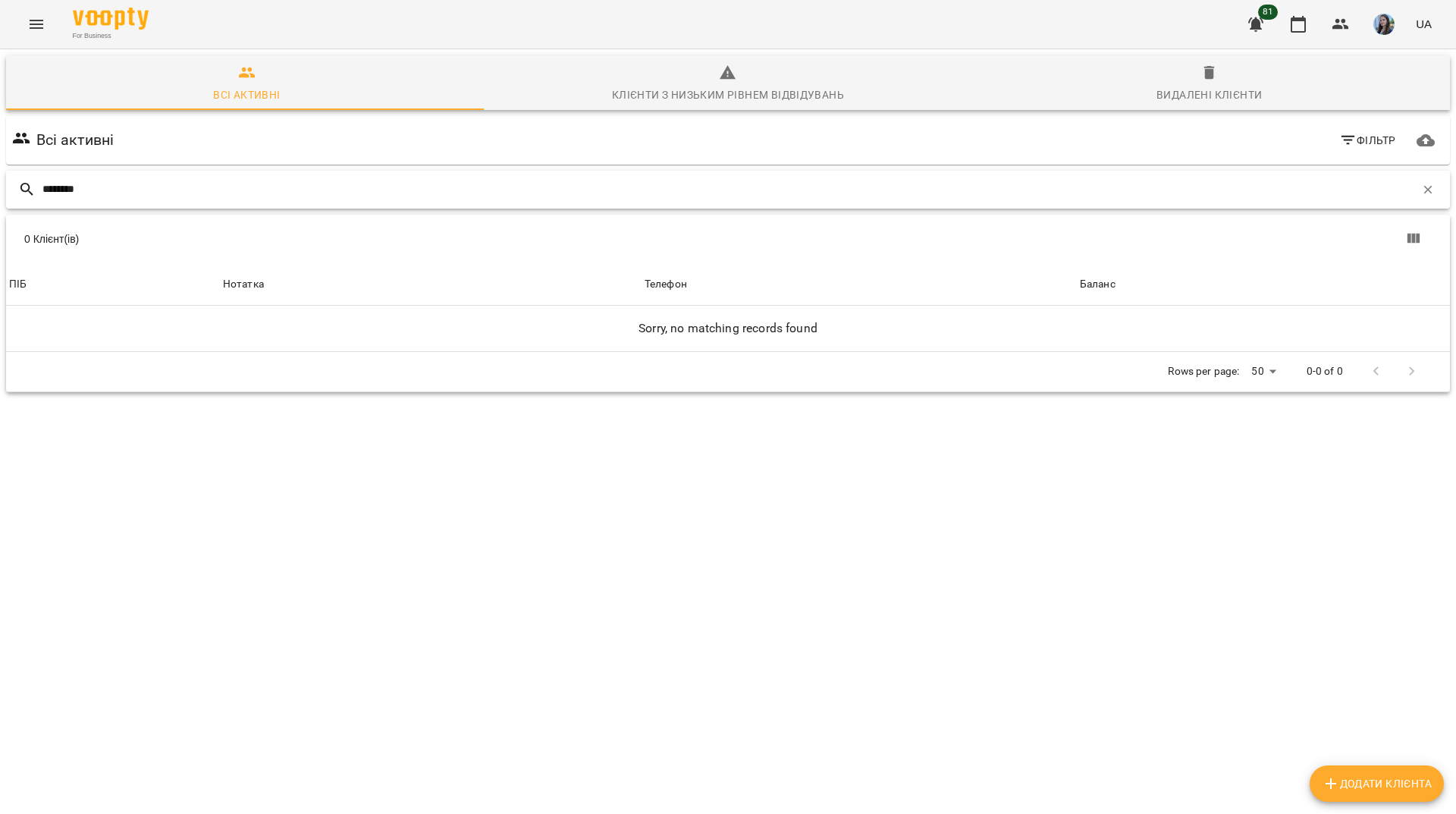
type input "********"
click at [1185, 77] on span "Видалені клієнти" at bounding box center [1209, 84] width 463 height 41
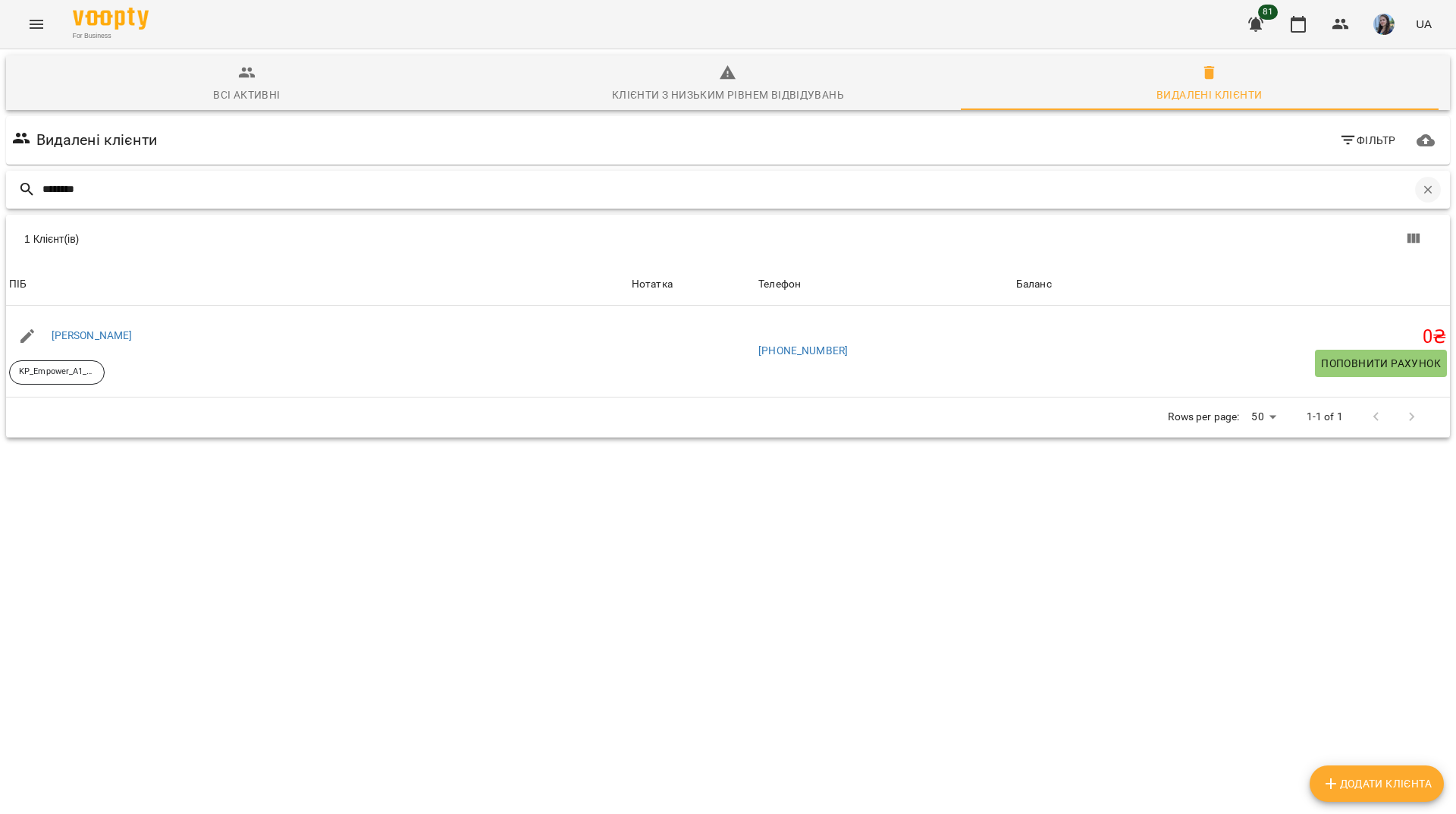
drag, startPoint x: 1412, startPoint y: 191, endPoint x: 1110, endPoint y: 192, distance: 302.0
click at [1415, 192] on button "button" at bounding box center [1428, 190] width 26 height 26
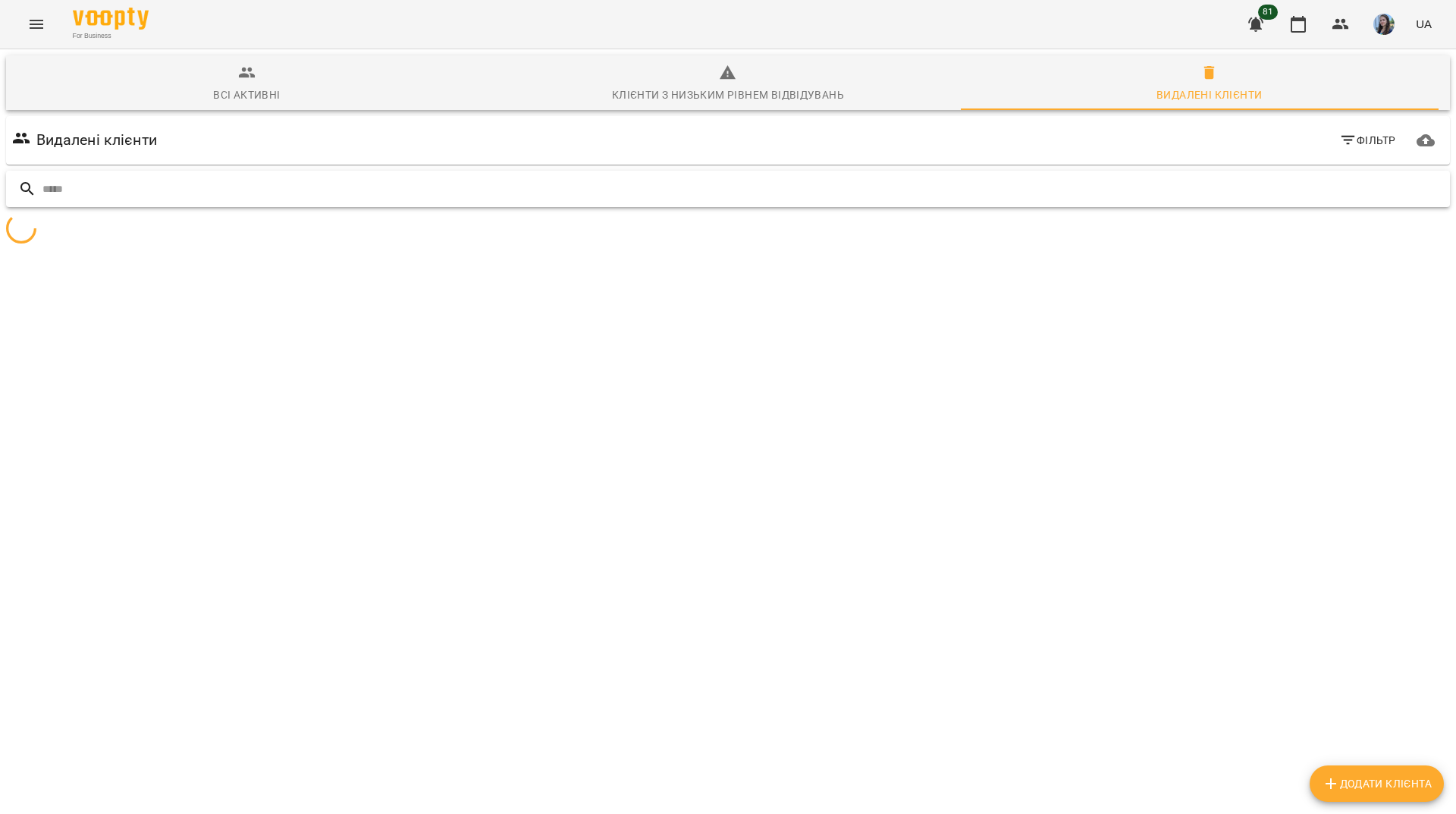
click at [1069, 184] on input "text" at bounding box center [743, 189] width 1402 height 25
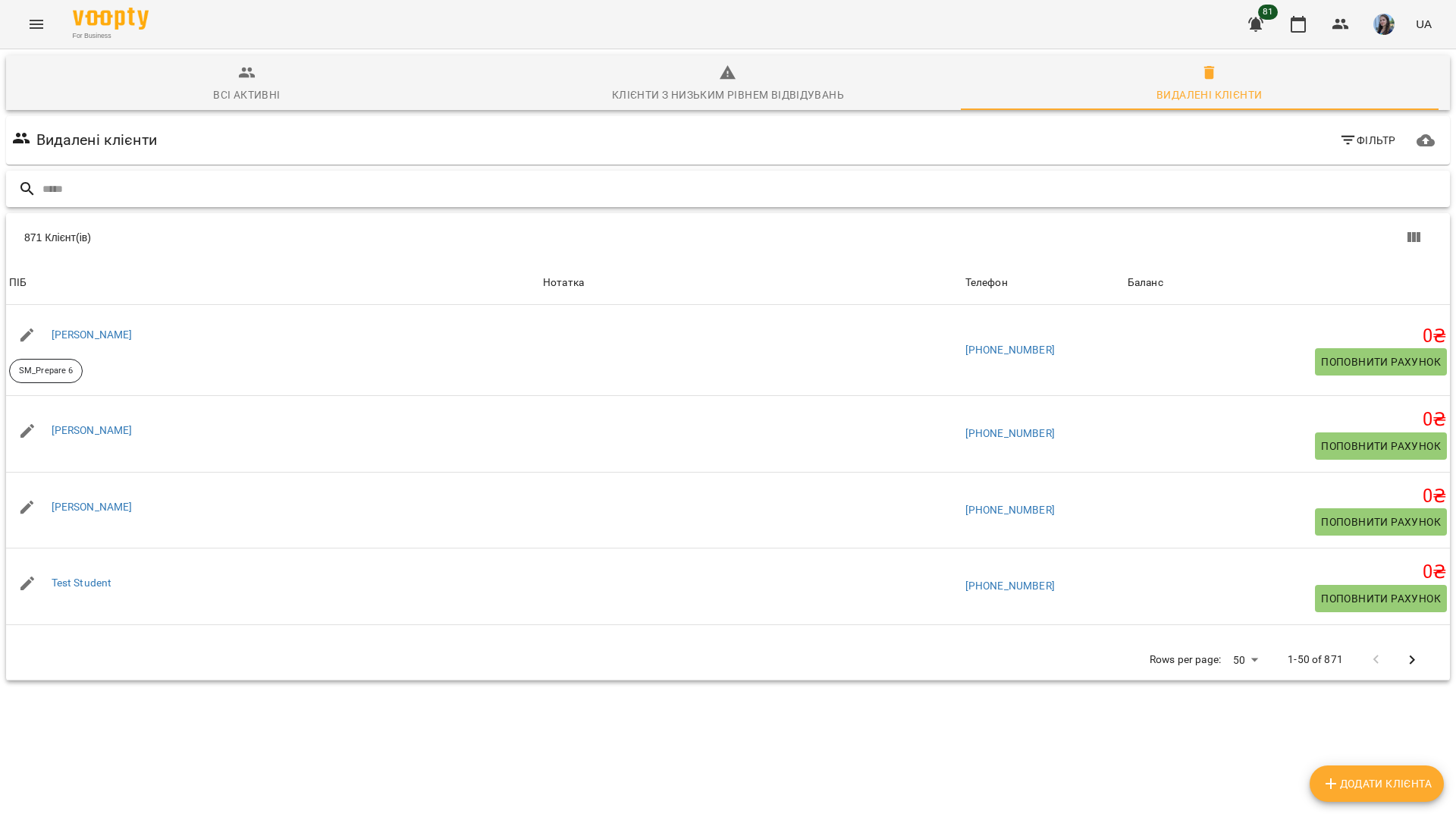
click at [427, 184] on input "text" at bounding box center [743, 189] width 1402 height 25
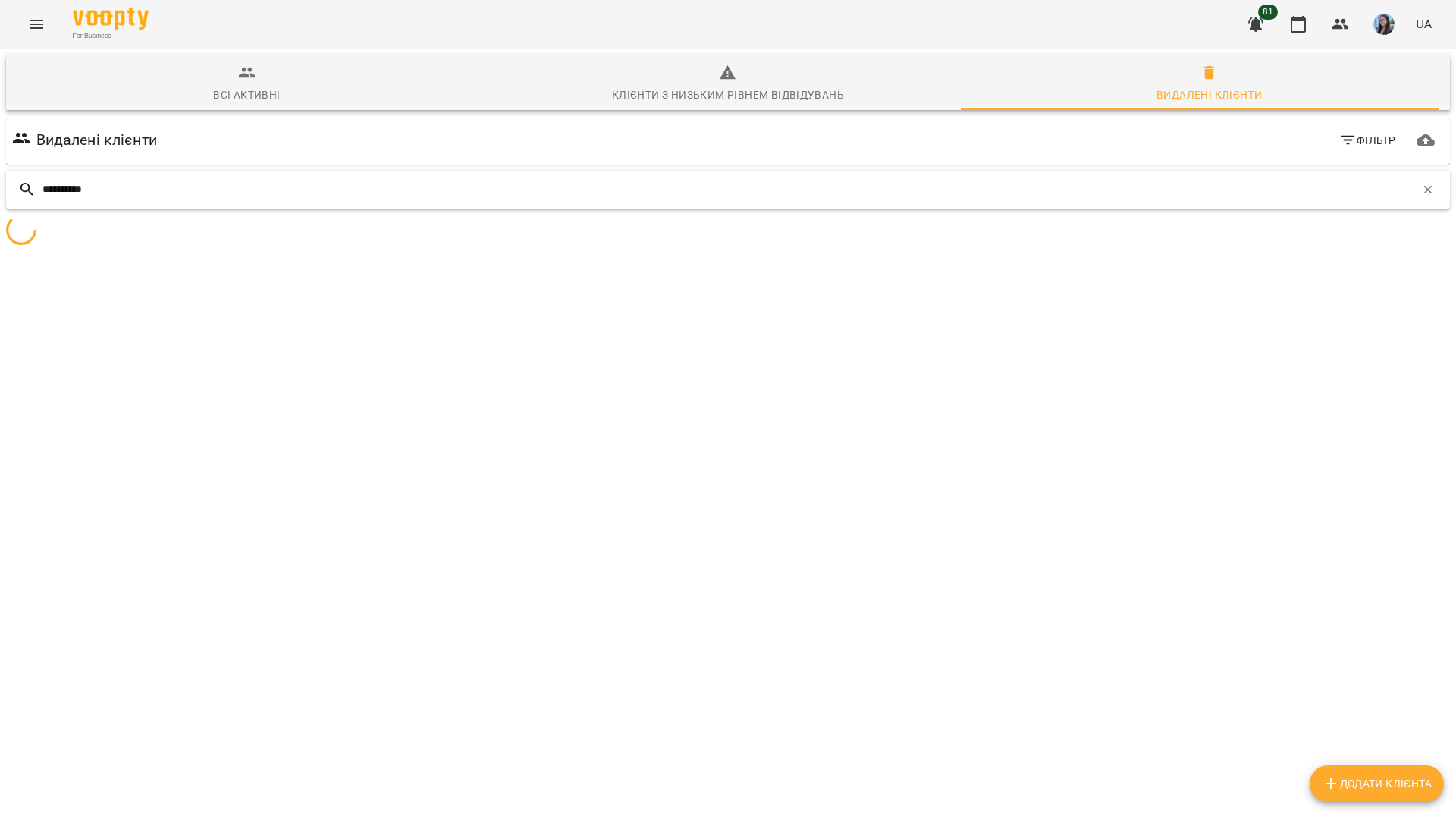
type input "*********"
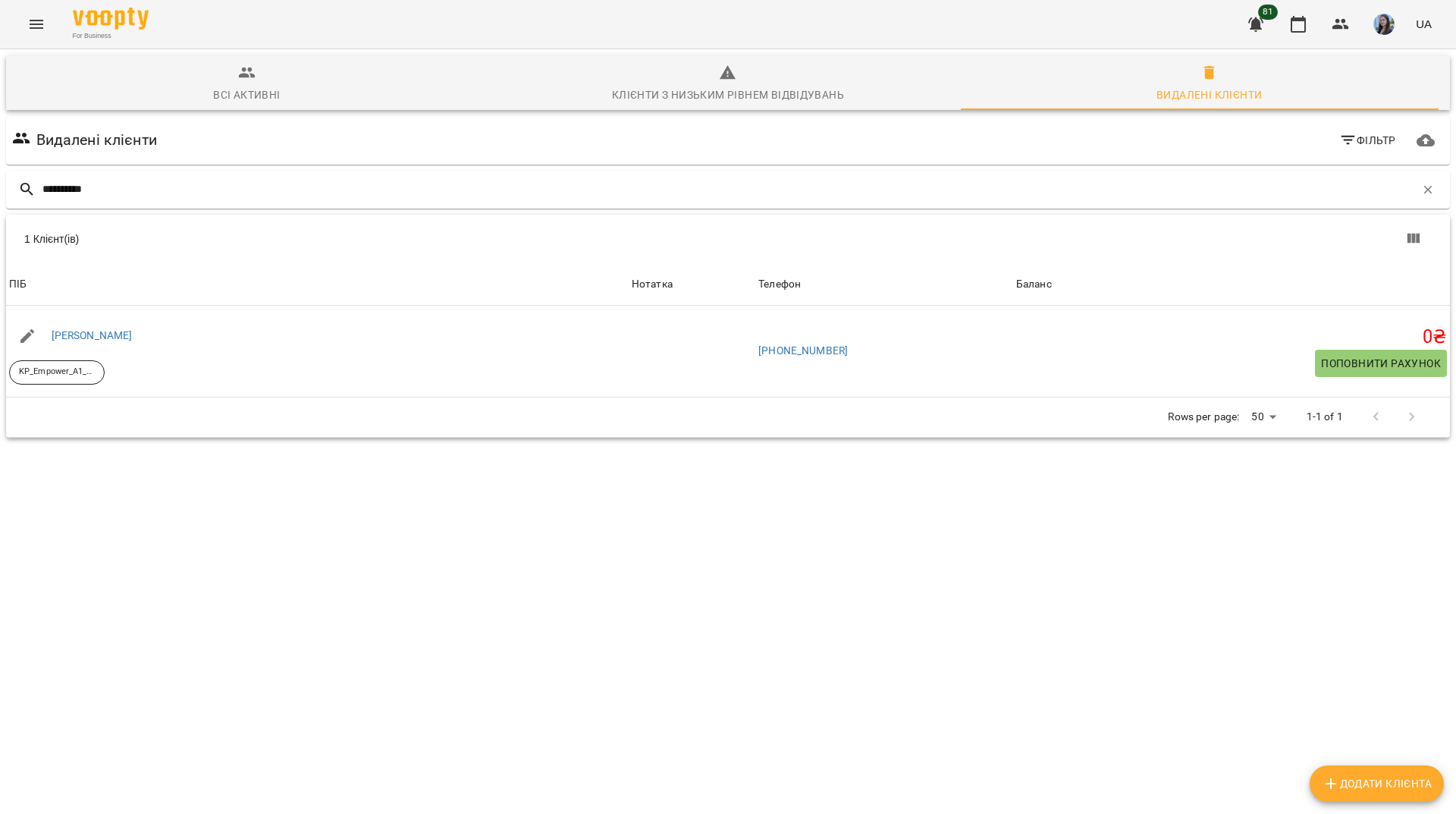
drag, startPoint x: 485, startPoint y: 18, endPoint x: 477, endPoint y: 31, distance: 15.3
click at [485, 18] on div "For Business 81 UA" at bounding box center [728, 24] width 1456 height 48
click at [1425, 189] on icon "button" at bounding box center [1428, 189] width 8 height 8
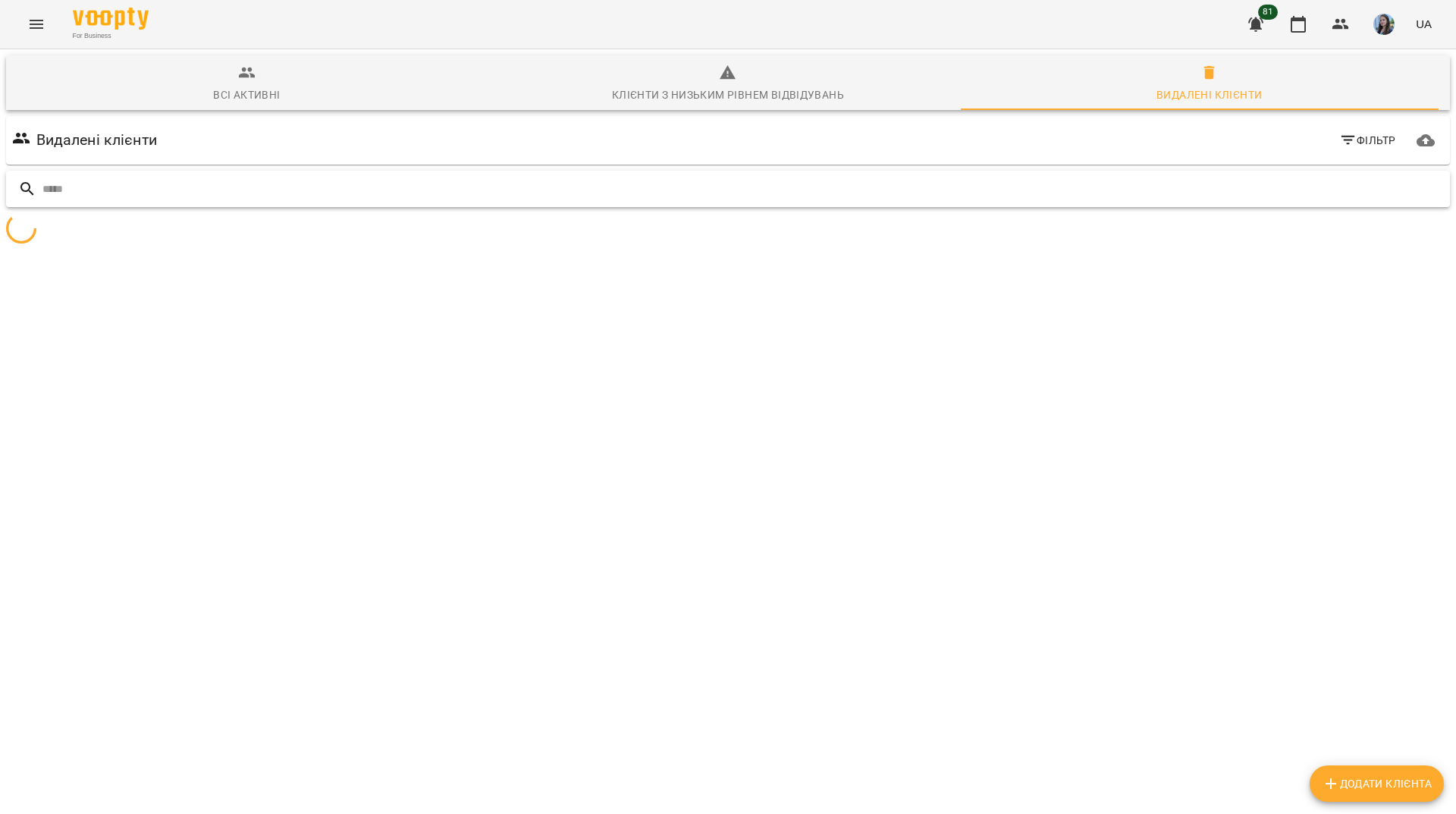
click at [1399, 189] on input "text" at bounding box center [743, 189] width 1402 height 25
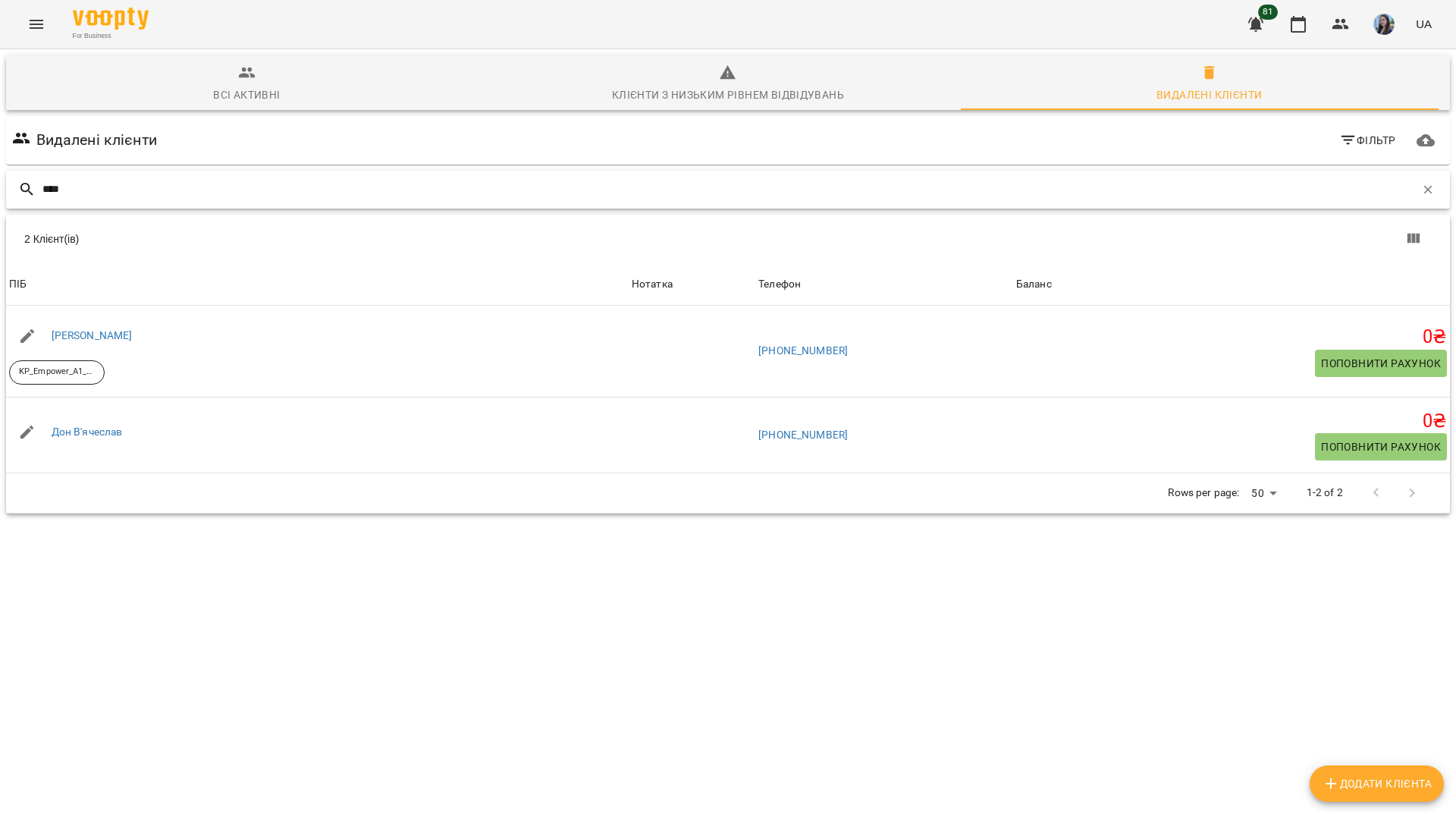
click at [452, 196] on input "***" at bounding box center [728, 189] width 1373 height 25
type input "*"
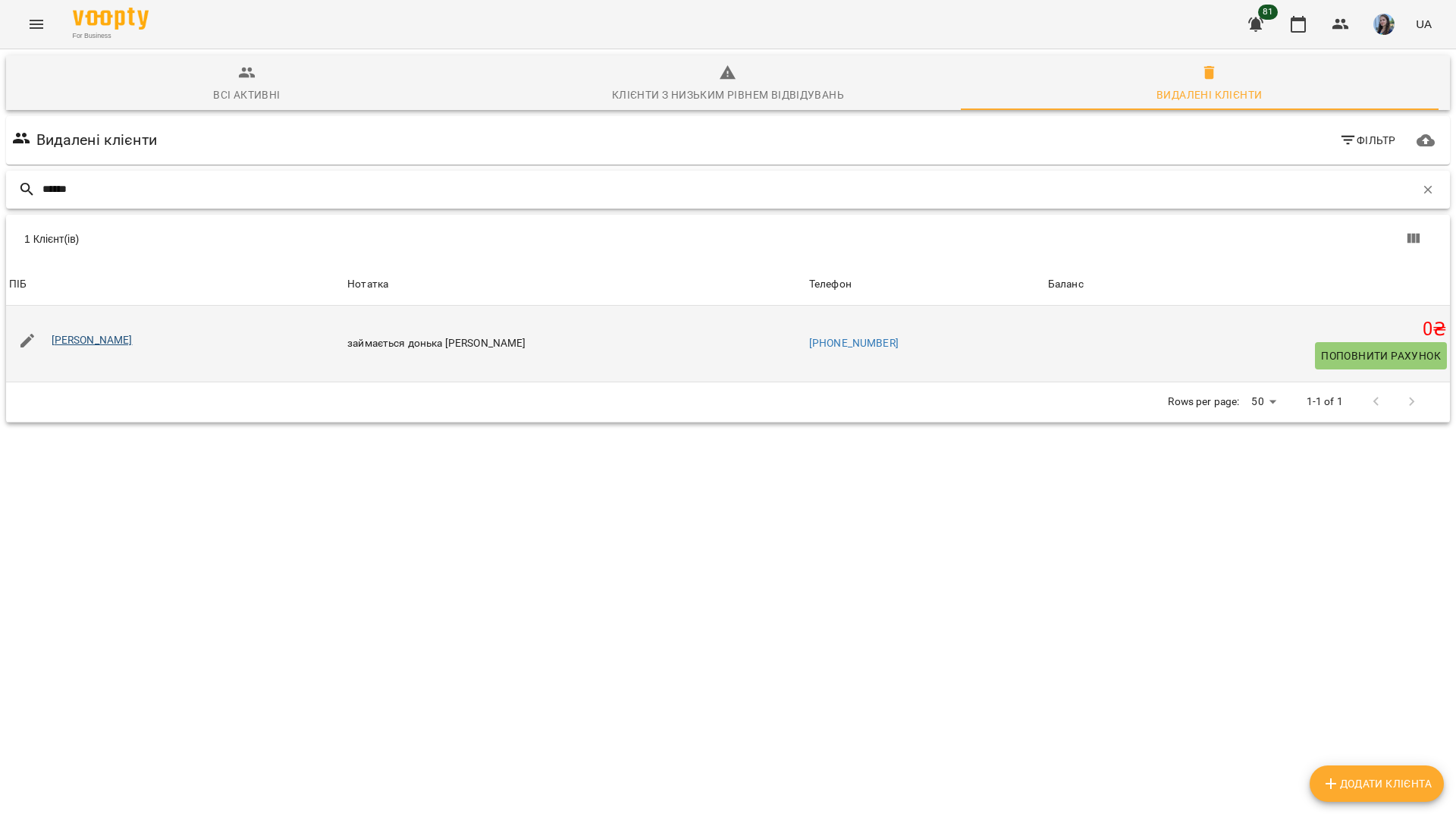
type input "******"
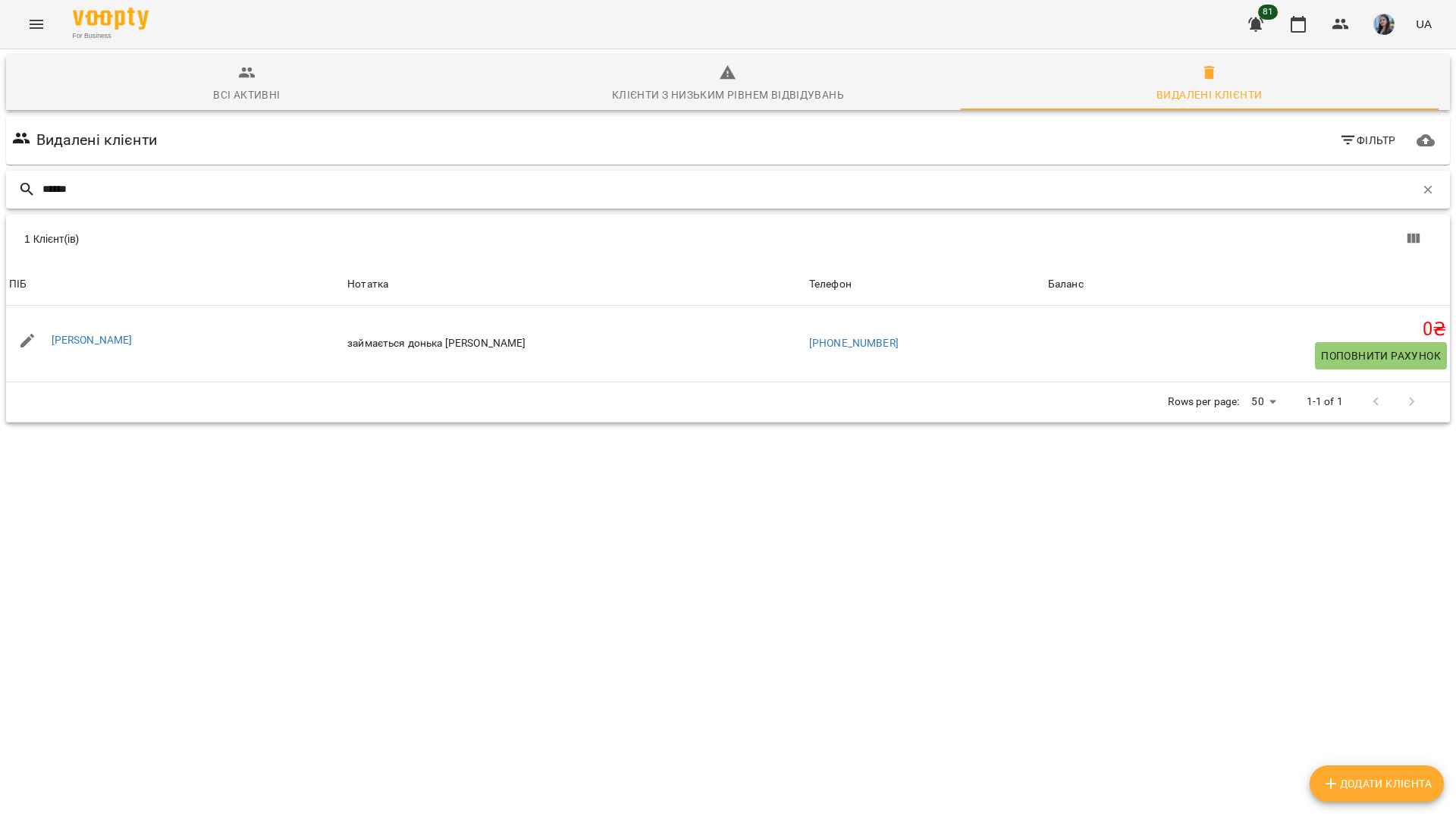
drag, startPoint x: 367, startPoint y: 188, endPoint x: 844, endPoint y: 256, distance: 481.8
click at [369, 188] on input "******" at bounding box center [728, 189] width 1373 height 25
click at [1423, 193] on icon "button" at bounding box center [1428, 190] width 14 height 14
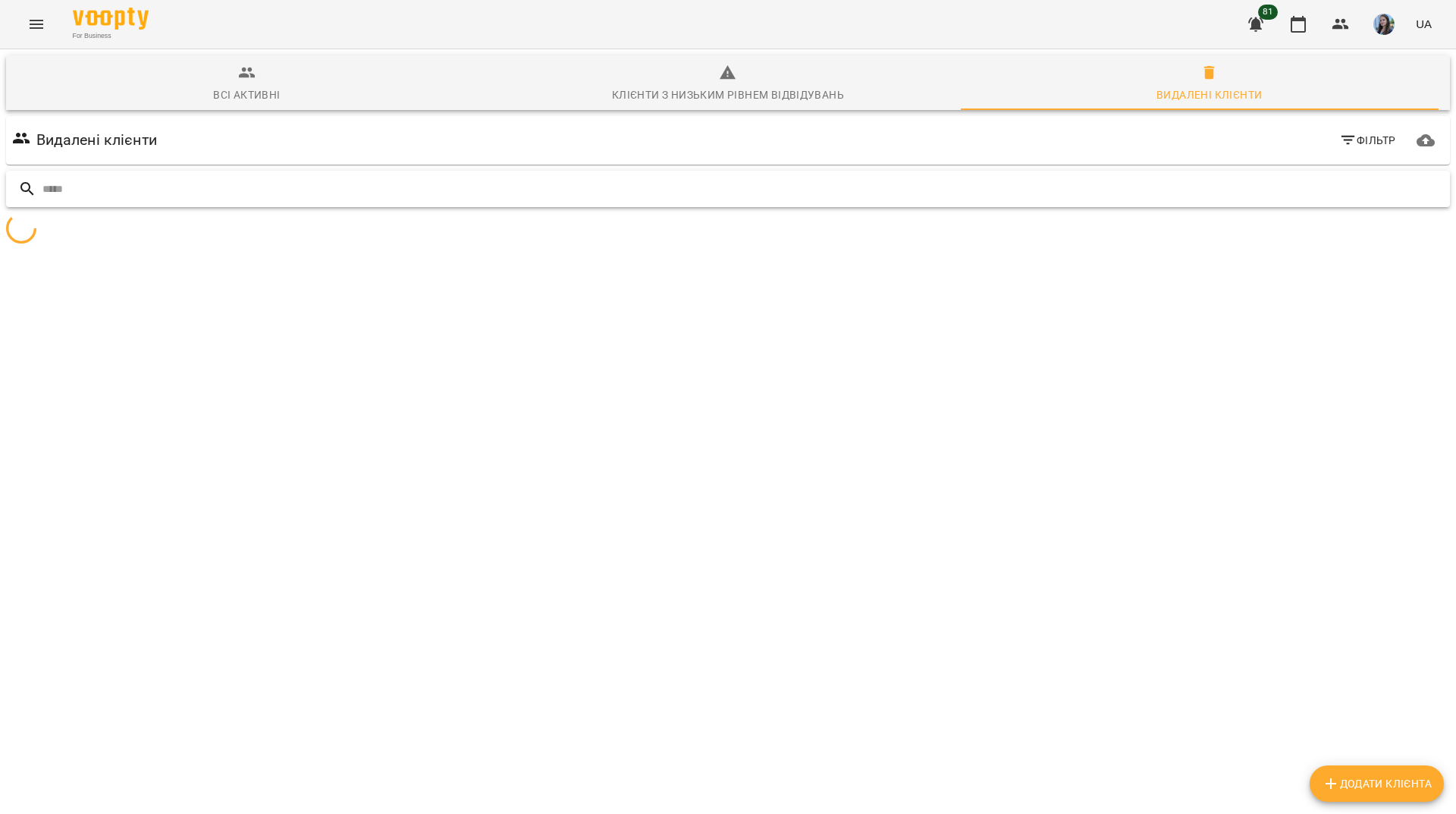
click at [1330, 198] on input "text" at bounding box center [743, 189] width 1402 height 25
type input "*****"
click at [223, 87] on div "Всі активні" at bounding box center [246, 95] width 67 height 18
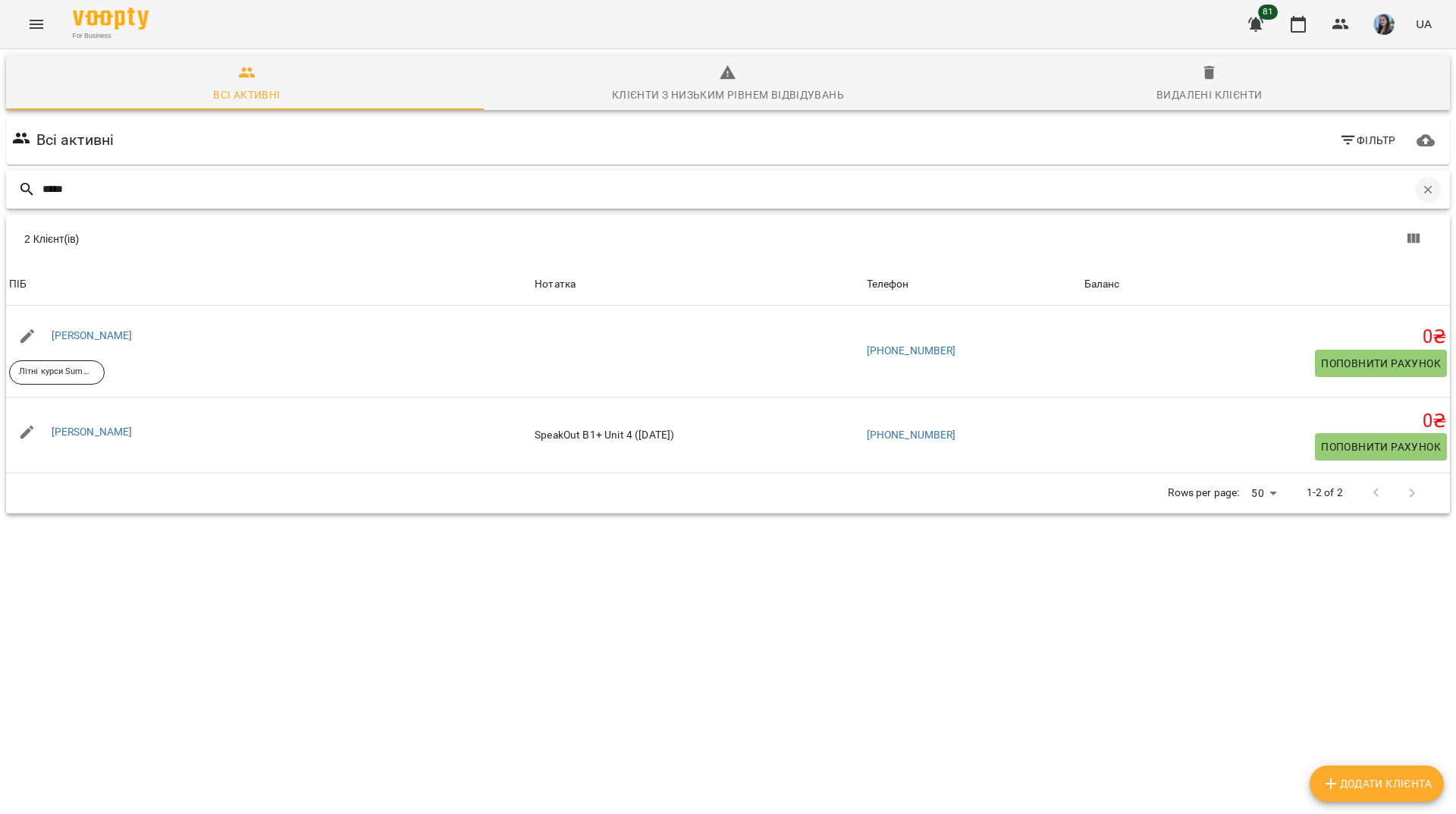
click at [1415, 193] on button "button" at bounding box center [1428, 190] width 26 height 26
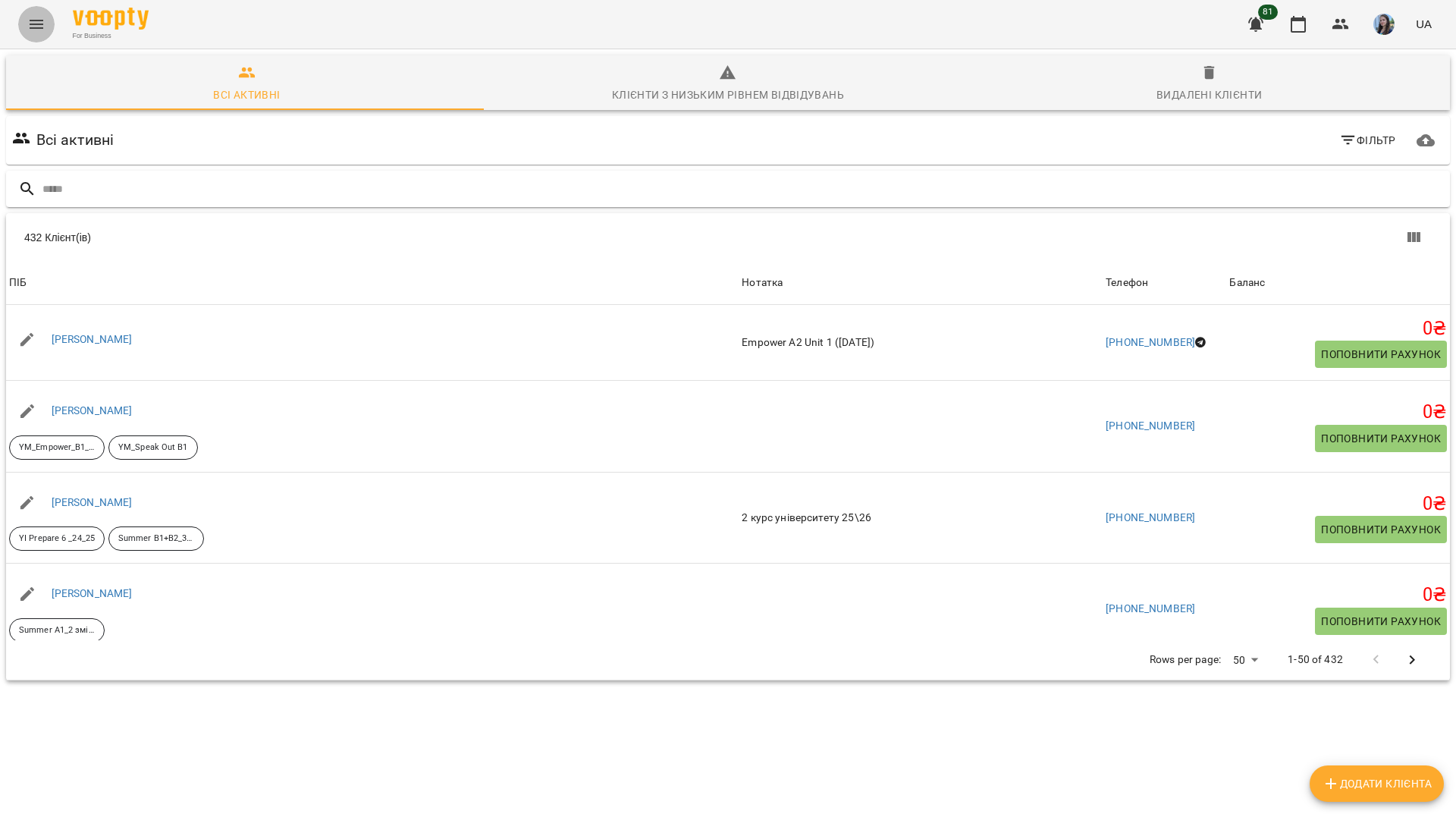
click at [35, 25] on icon "Menu" at bounding box center [37, 25] width 18 height 18
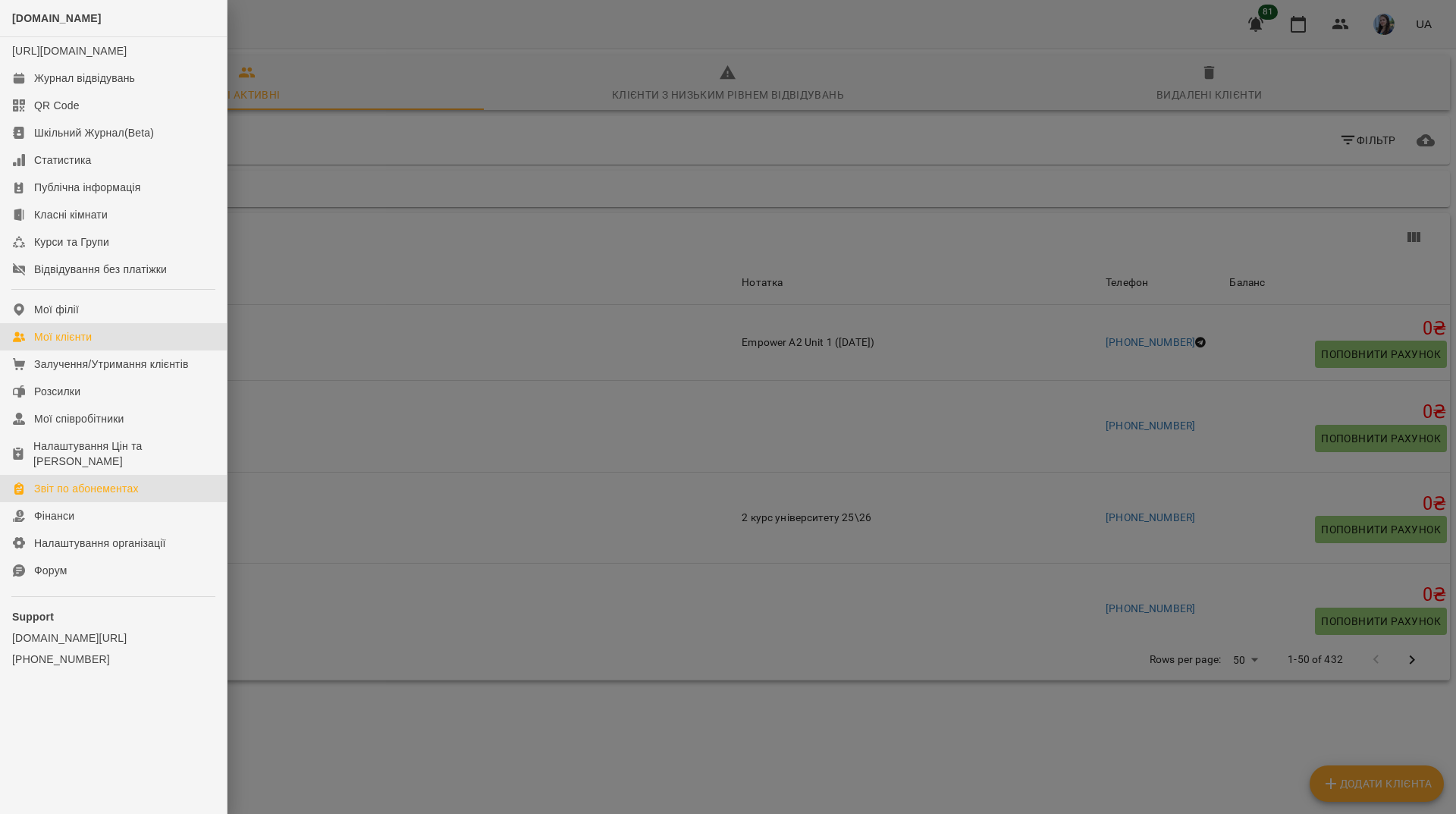
click at [136, 485] on div "Звіт по абонементах" at bounding box center [87, 489] width 105 height 15
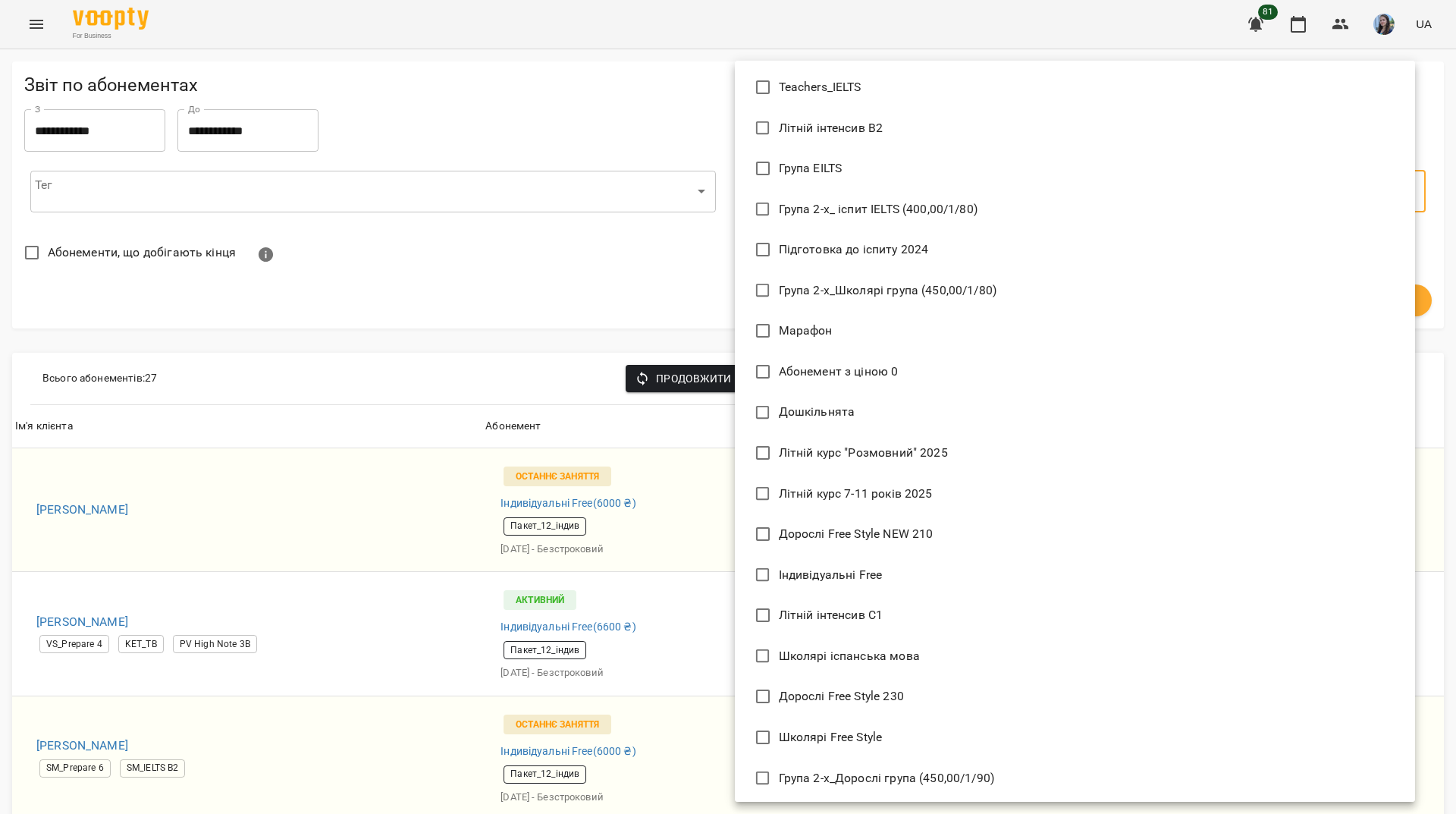
click at [883, 573] on li "Індивідуальні Free" at bounding box center [1075, 575] width 681 height 41
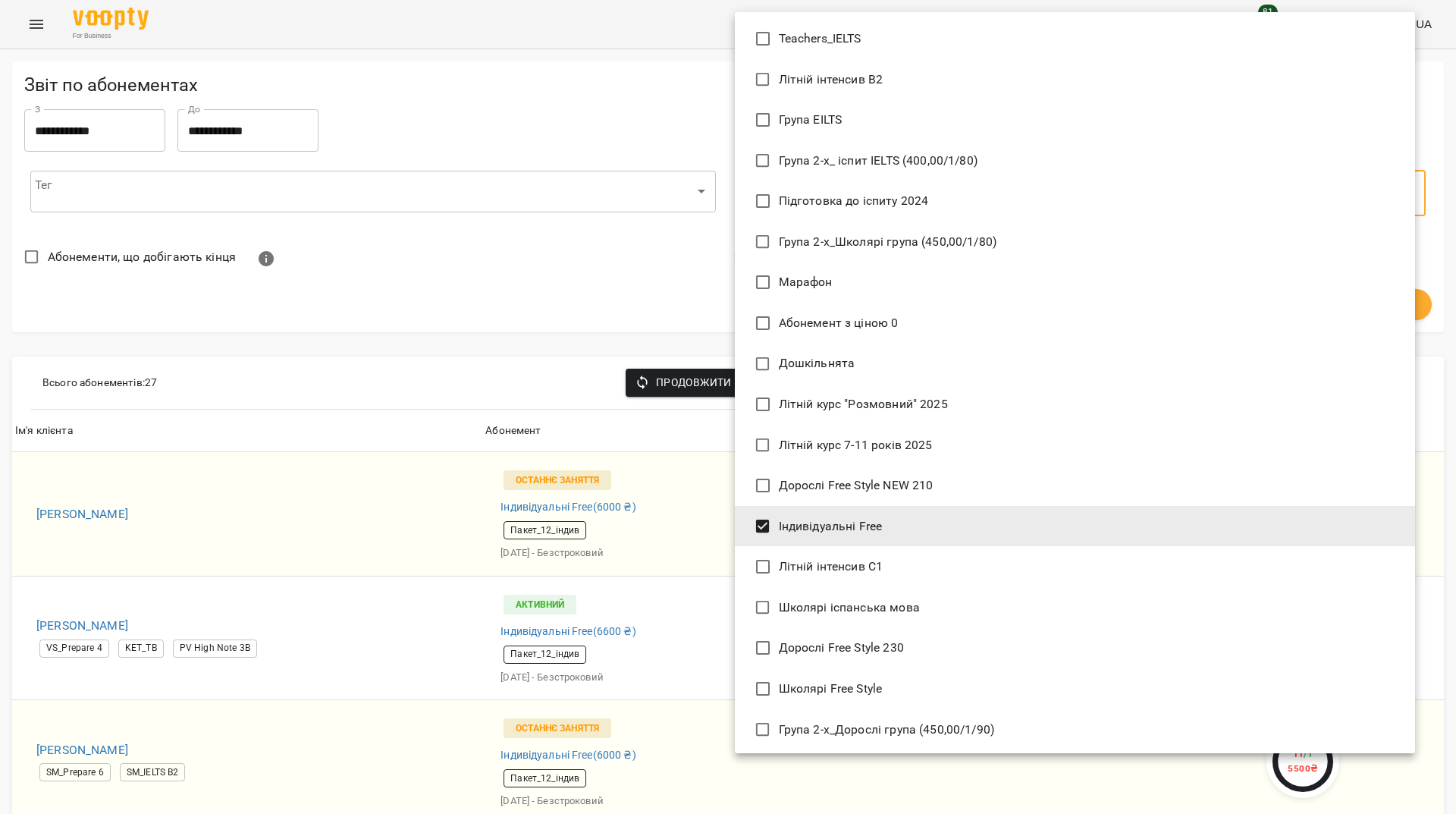
type input "**********"
click at [553, 266] on div at bounding box center [728, 407] width 1456 height 814
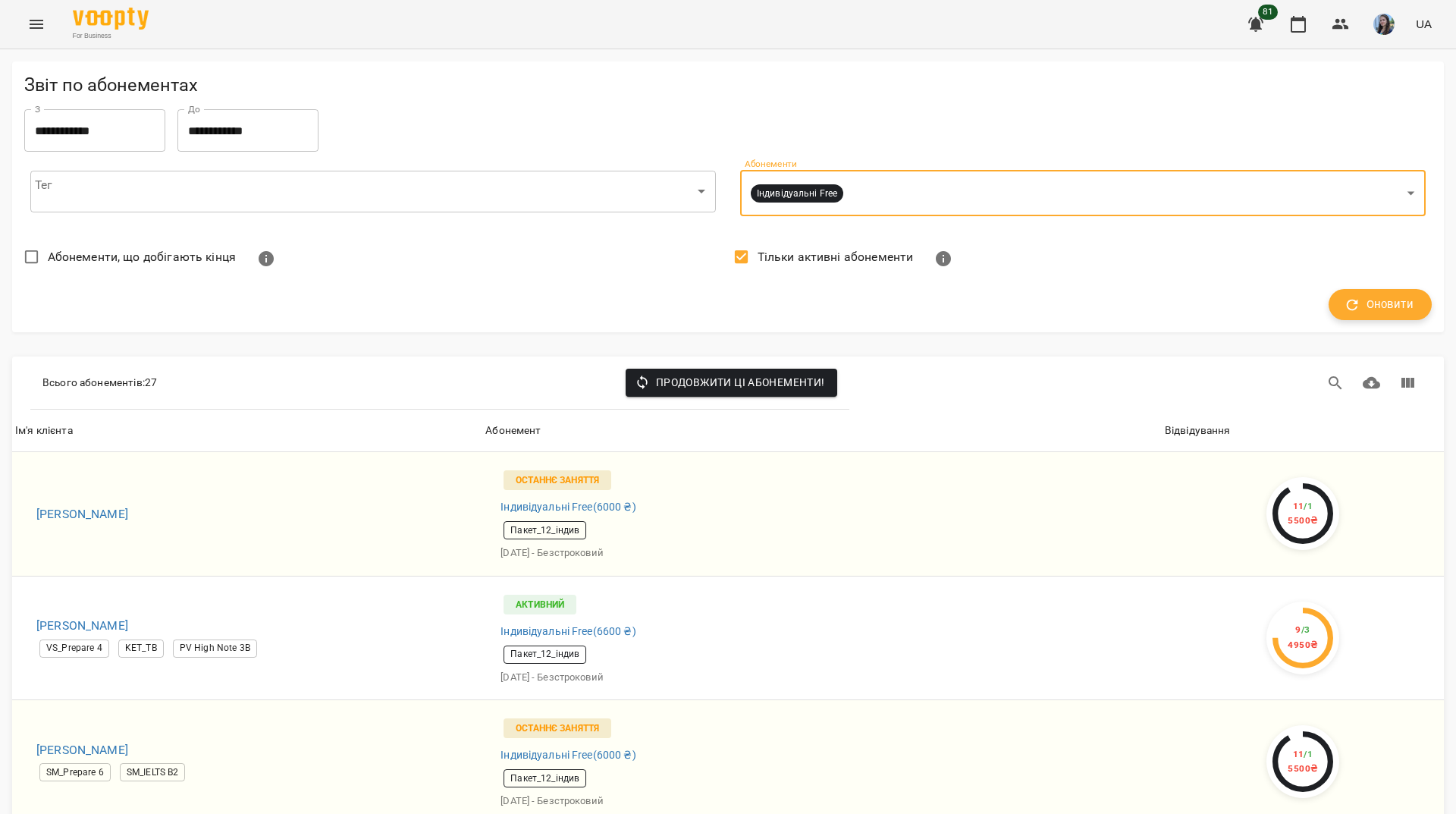
click at [1363, 308] on span "Оновити" at bounding box center [1380, 305] width 67 height 20
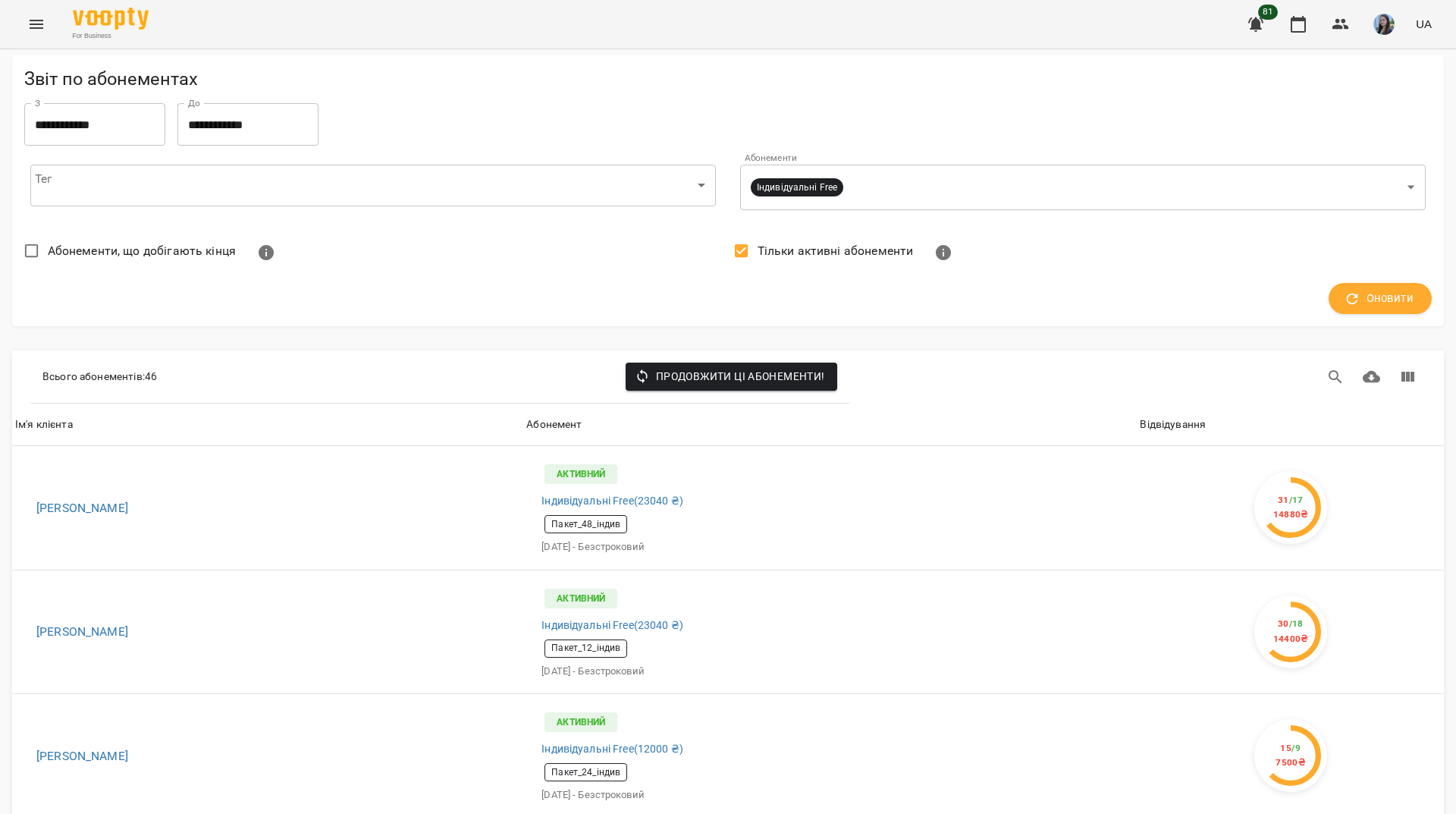
scroll to position [5414, 0]
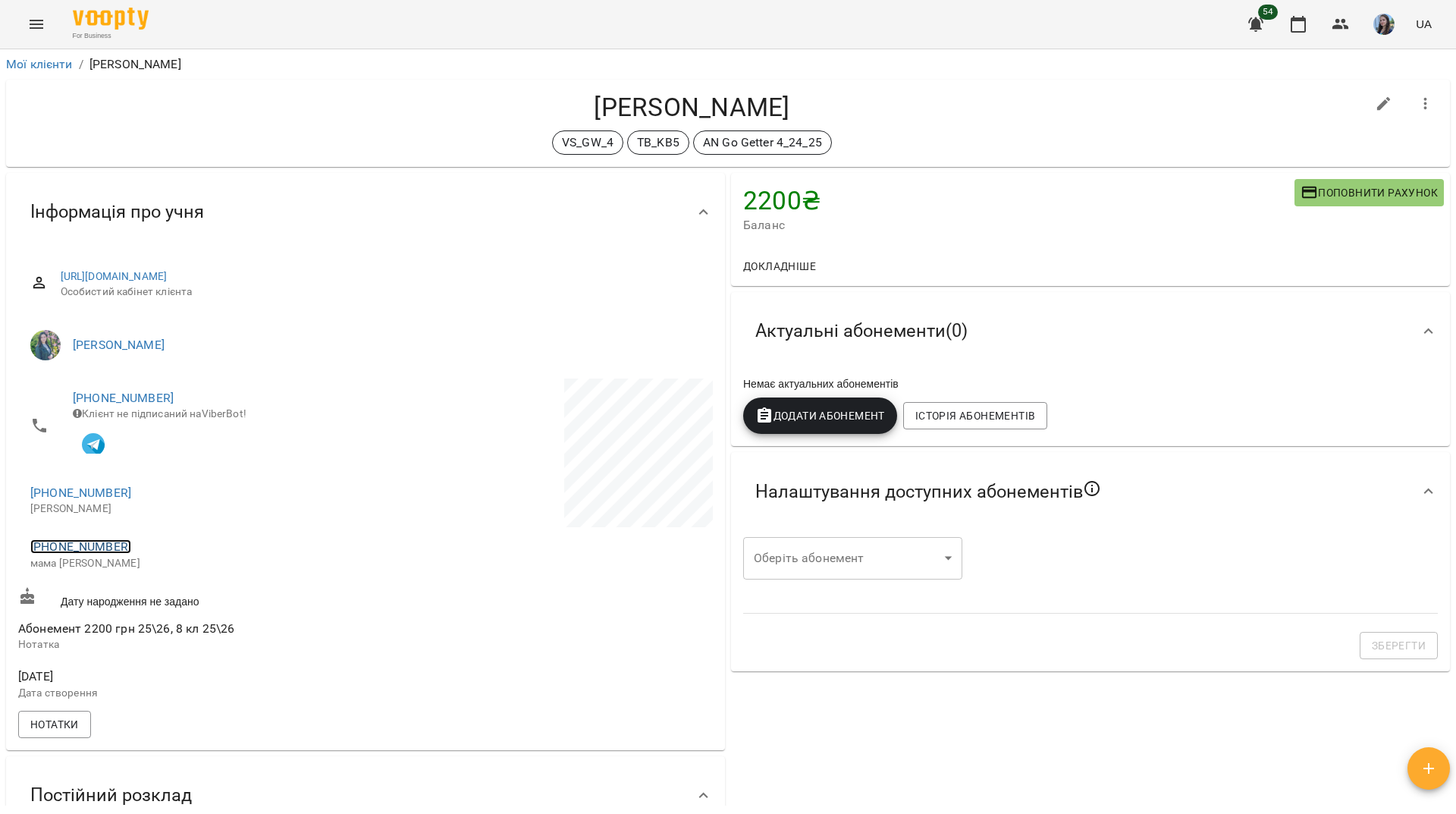
click at [66, 553] on link "[PHONE_NUMBER]" at bounding box center [81, 546] width 101 height 15
click at [129, 583] on link at bounding box center [142, 582] width 47 height 32
click at [601, 30] on div "For Business 54 UA" at bounding box center [728, 24] width 1456 height 48
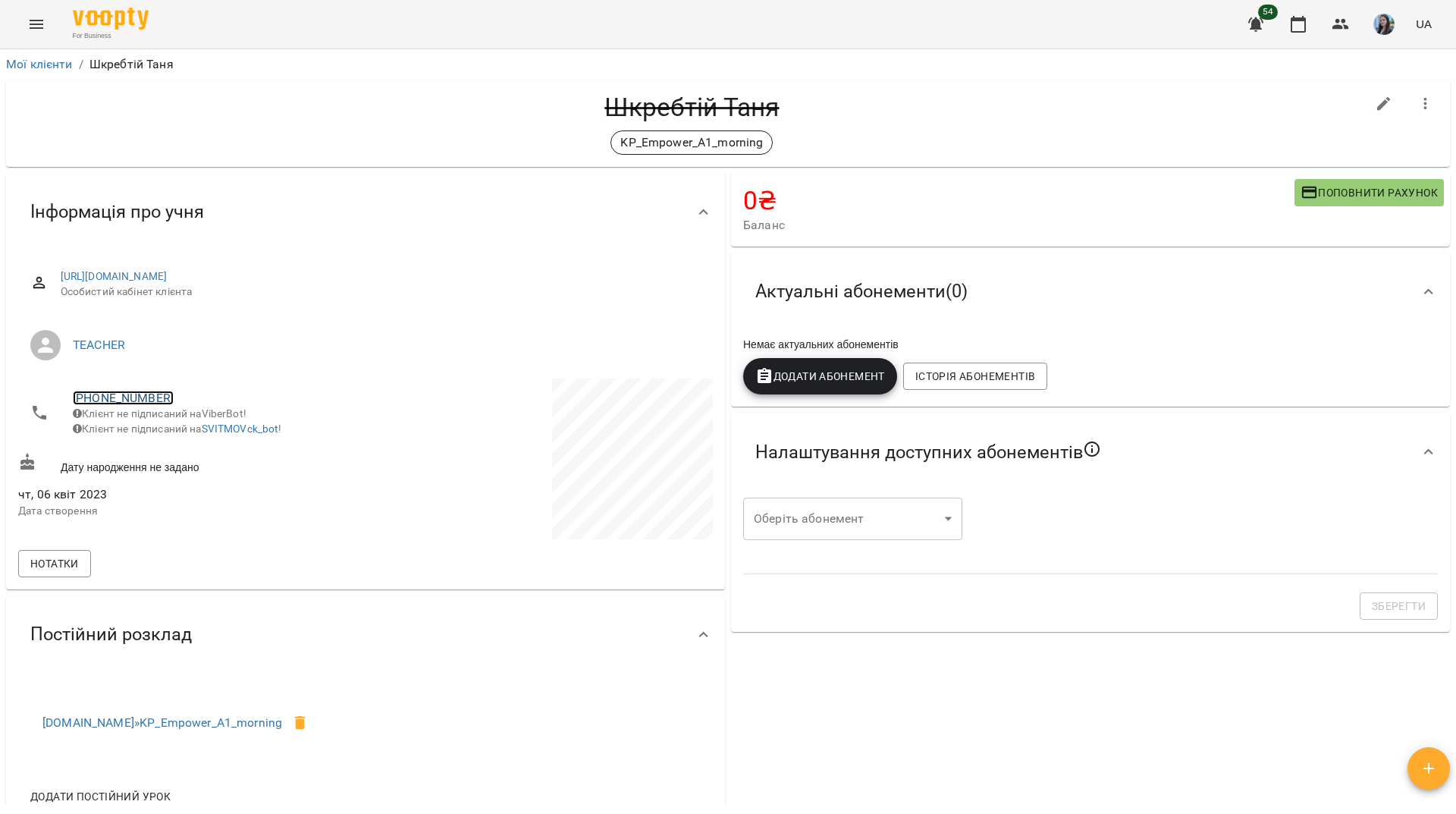
click at [127, 398] on link "+380936524367" at bounding box center [123, 397] width 101 height 15
click at [176, 427] on img at bounding box center [185, 427] width 23 height 23
click at [160, 395] on link "+380673208372" at bounding box center [123, 397] width 101 height 15
click at [198, 440] on link at bounding box center [184, 427] width 47 height 32
click at [313, 14] on div "For Business 54 UA" at bounding box center [728, 24] width 1456 height 48
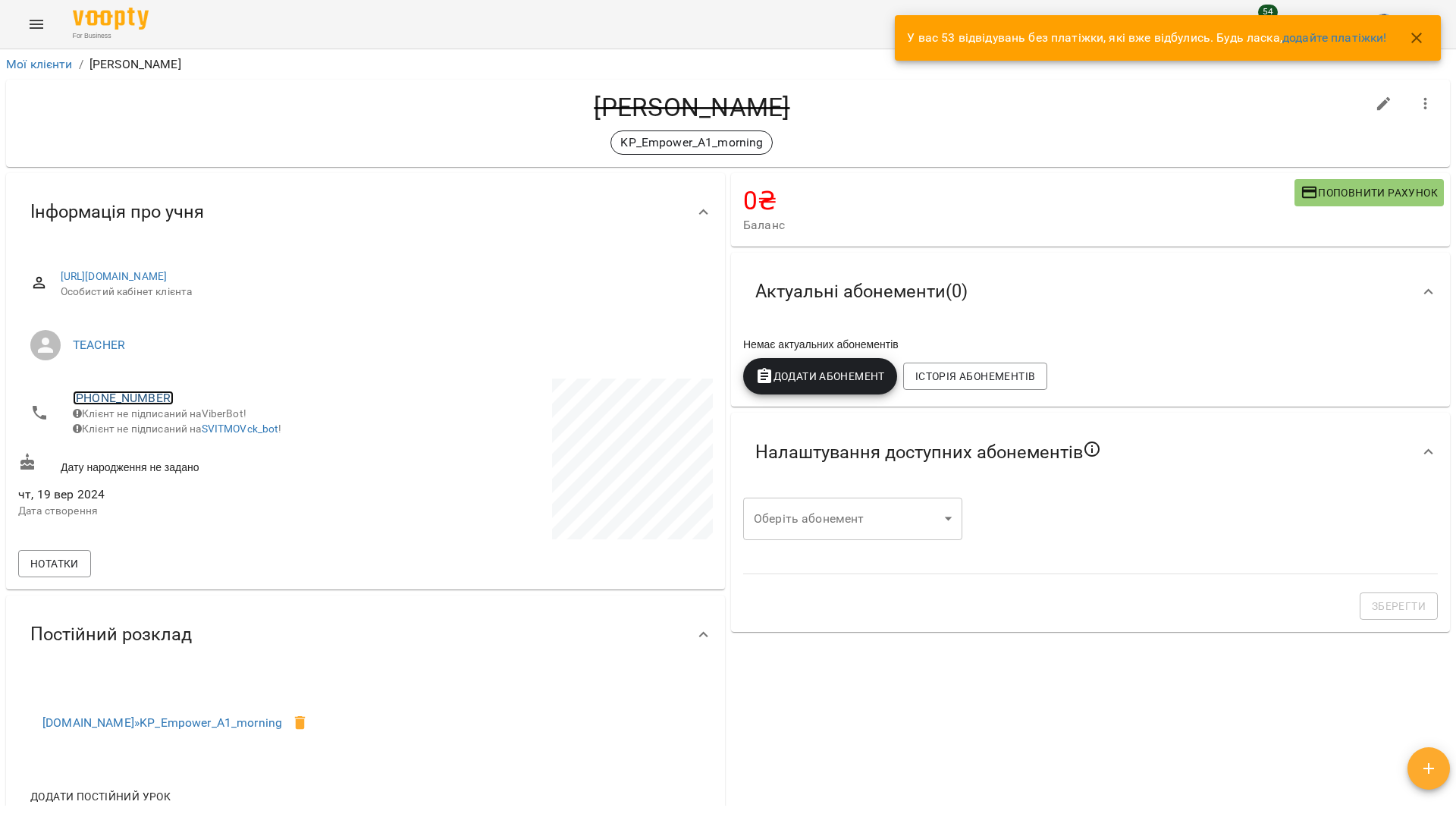
click at [130, 395] on link "[PHONE_NUMBER]" at bounding box center [123, 397] width 101 height 15
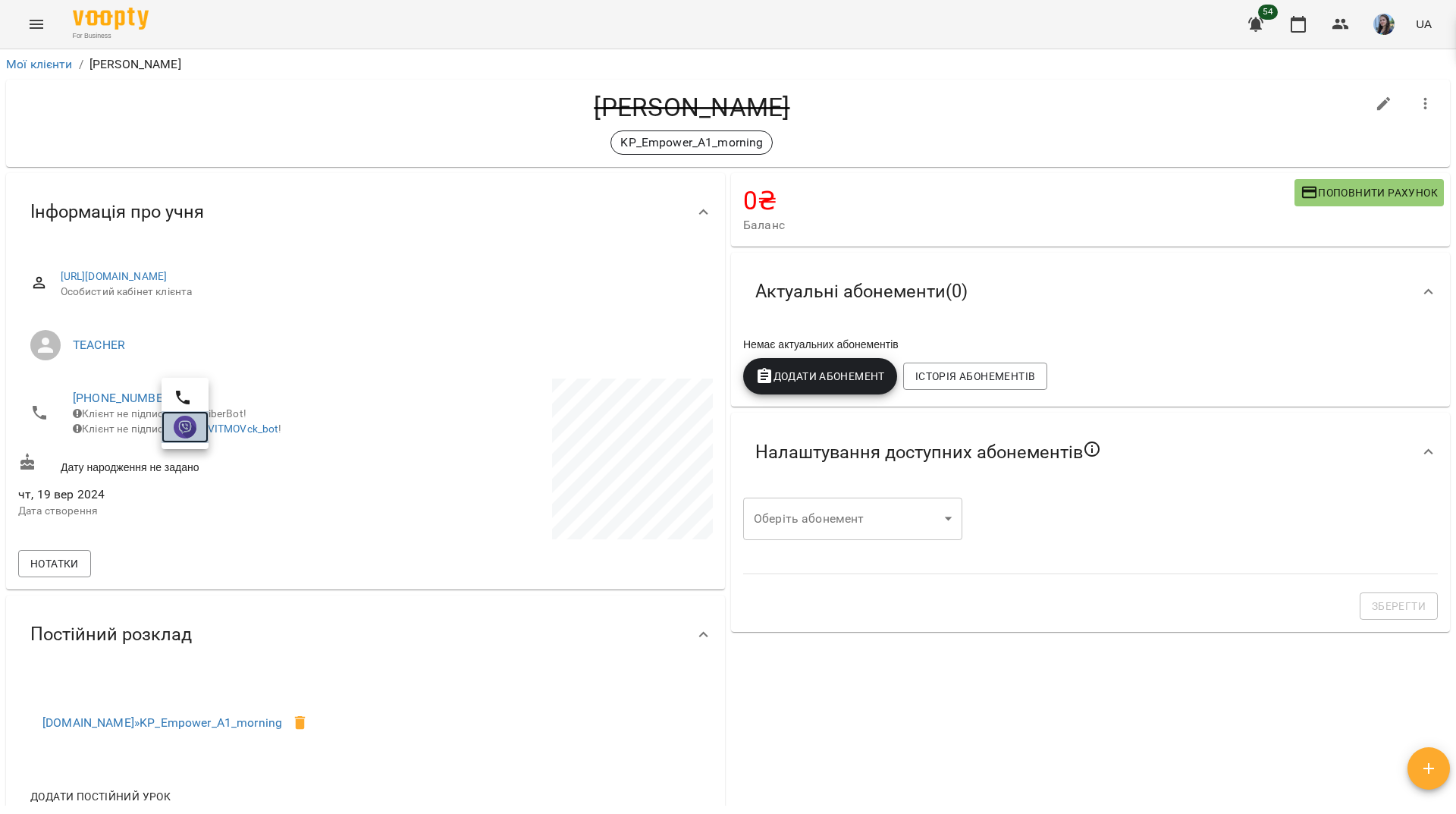
click at [184, 433] on img at bounding box center [185, 427] width 23 height 23
click at [584, 30] on div "For Business 54 UA" at bounding box center [728, 24] width 1456 height 48
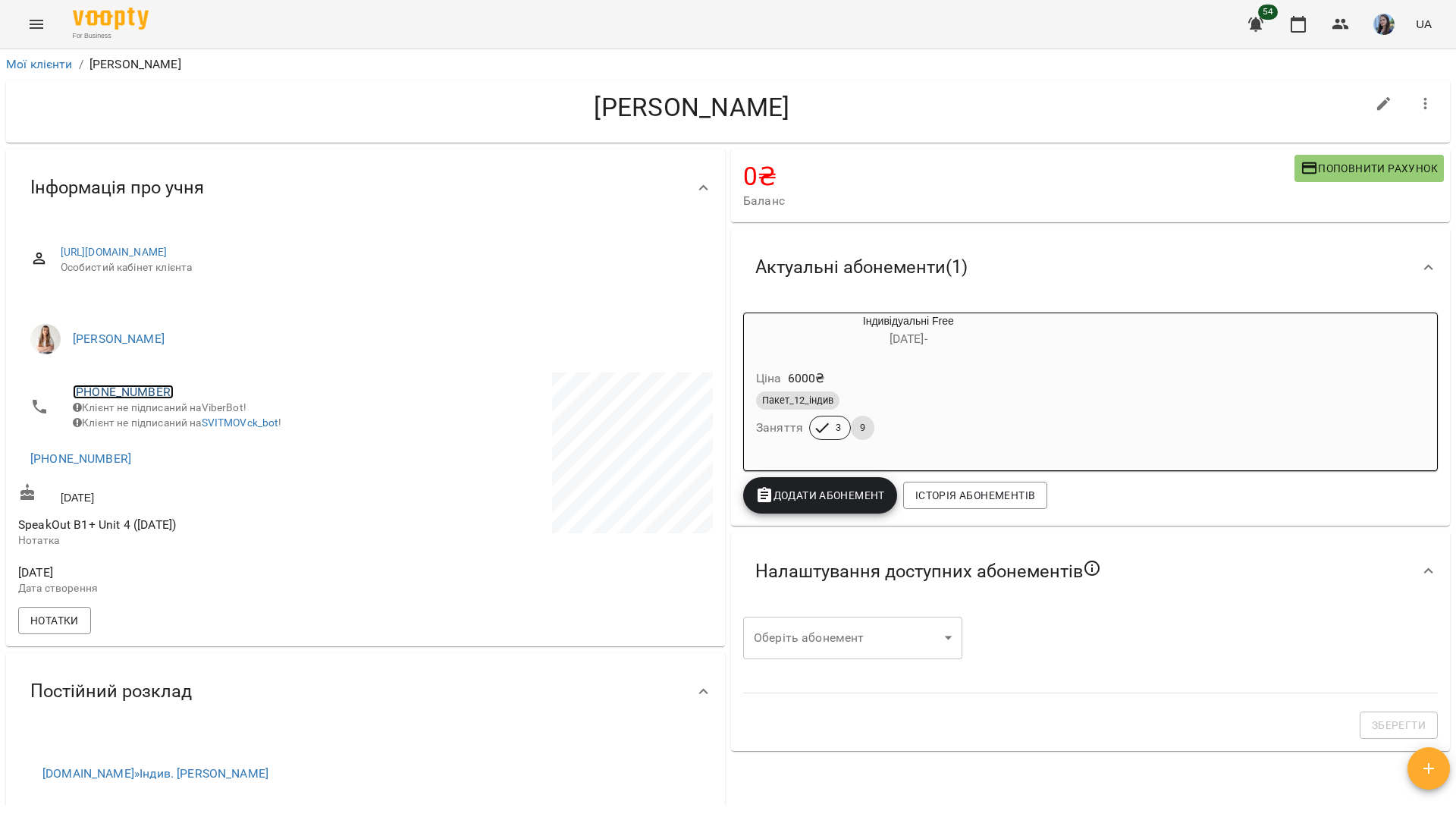
click at [143, 394] on link "[PHONE_NUMBER]" at bounding box center [123, 391] width 101 height 15
click at [182, 420] on img at bounding box center [185, 421] width 23 height 23
click at [273, 113] on h4 "[PERSON_NAME]" at bounding box center [692, 107] width 1348 height 31
click at [99, 390] on link "[PHONE_NUMBER]" at bounding box center [123, 391] width 101 height 15
click at [181, 430] on img at bounding box center [185, 421] width 23 height 23
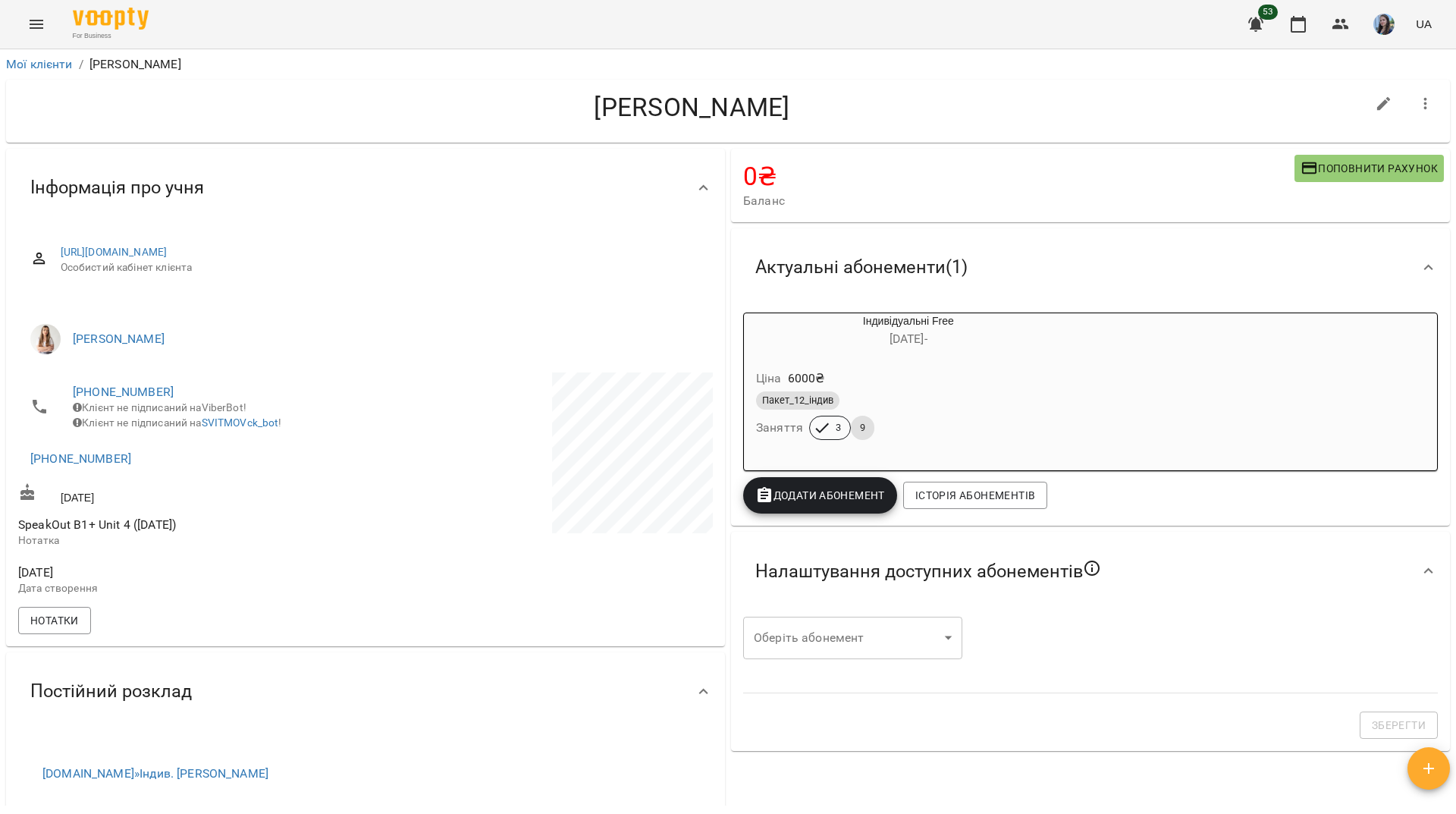
drag, startPoint x: 387, startPoint y: 24, endPoint x: 424, endPoint y: 7, distance: 40.7
click at [387, 24] on div "For Business 53 UA" at bounding box center [728, 24] width 1456 height 48
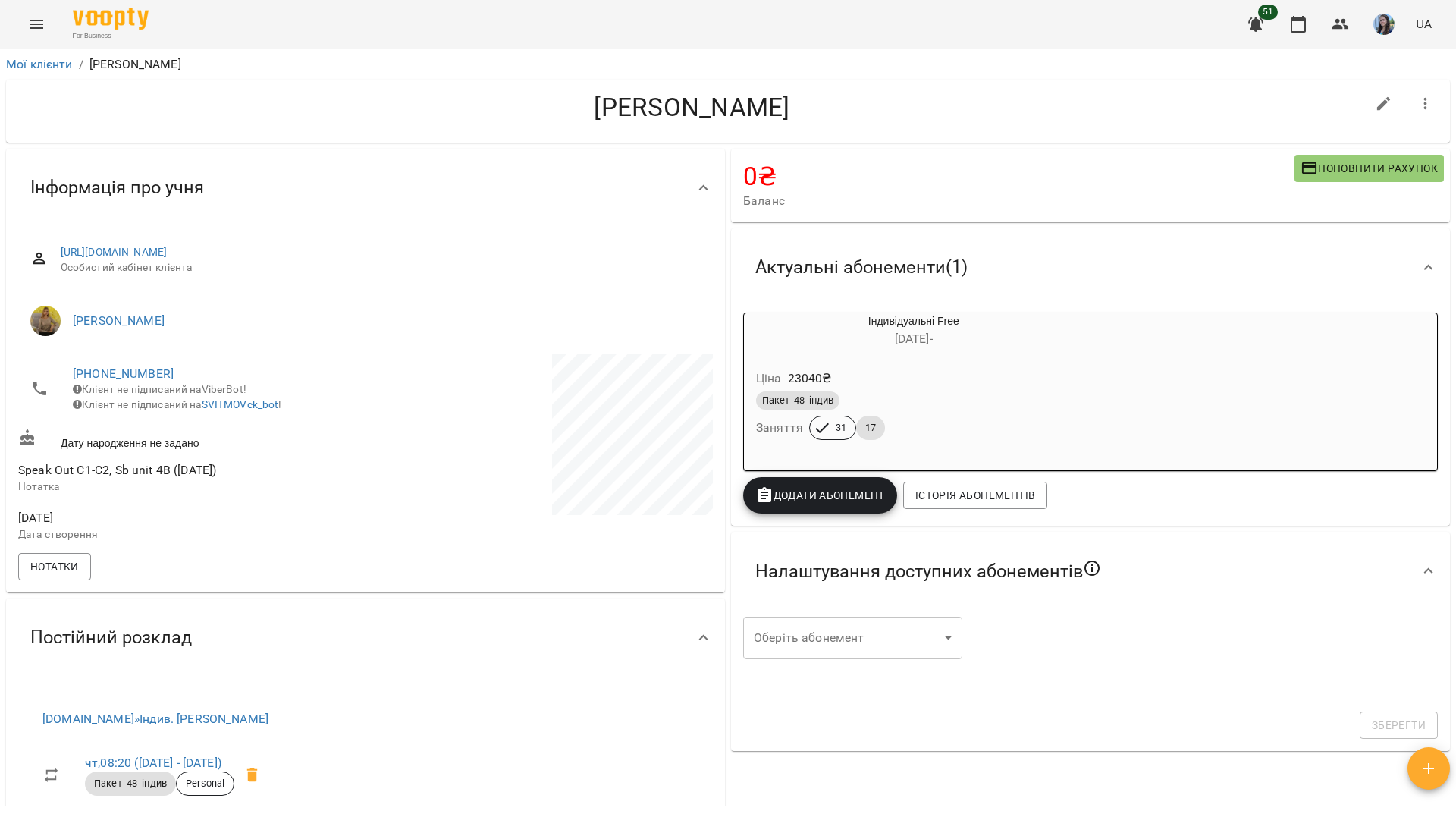
click at [162, 370] on span "[PHONE_NUMBER]" at bounding box center [211, 374] width 278 height 18
click at [154, 373] on link "[PHONE_NUMBER]" at bounding box center [123, 374] width 101 height 15
click at [186, 407] on img at bounding box center [185, 403] width 23 height 23
drag, startPoint x: 247, startPoint y: 100, endPoint x: 327, endPoint y: 309, distance: 223.8
click at [247, 100] on h4 "[PERSON_NAME]" at bounding box center [692, 107] width 1348 height 31
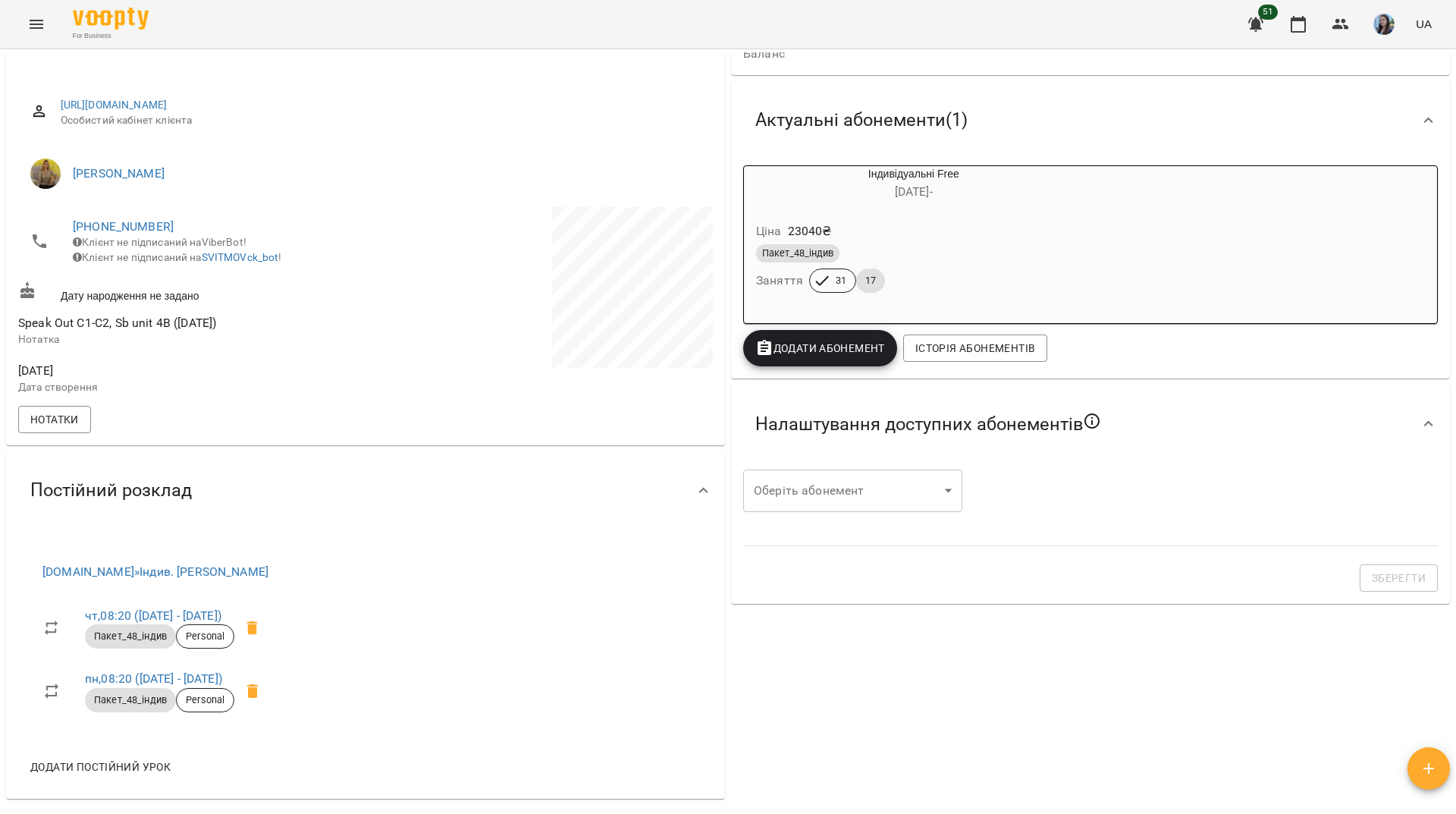
scroll to position [76, 0]
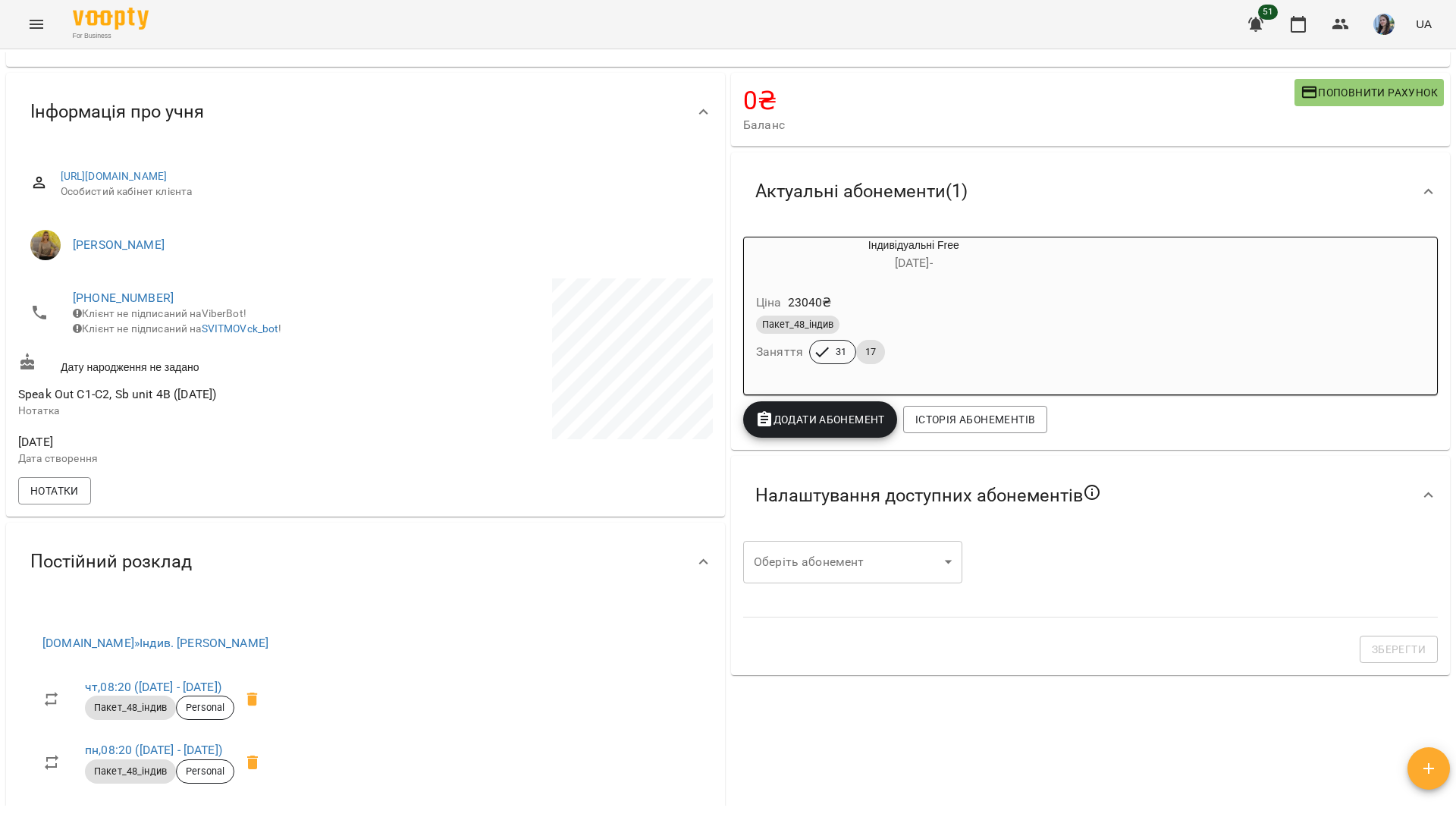
click at [576, 22] on div "For Business 51 UA" at bounding box center [728, 24] width 1456 height 48
click at [259, 36] on div "For Business 51 UA" at bounding box center [728, 24] width 1456 height 48
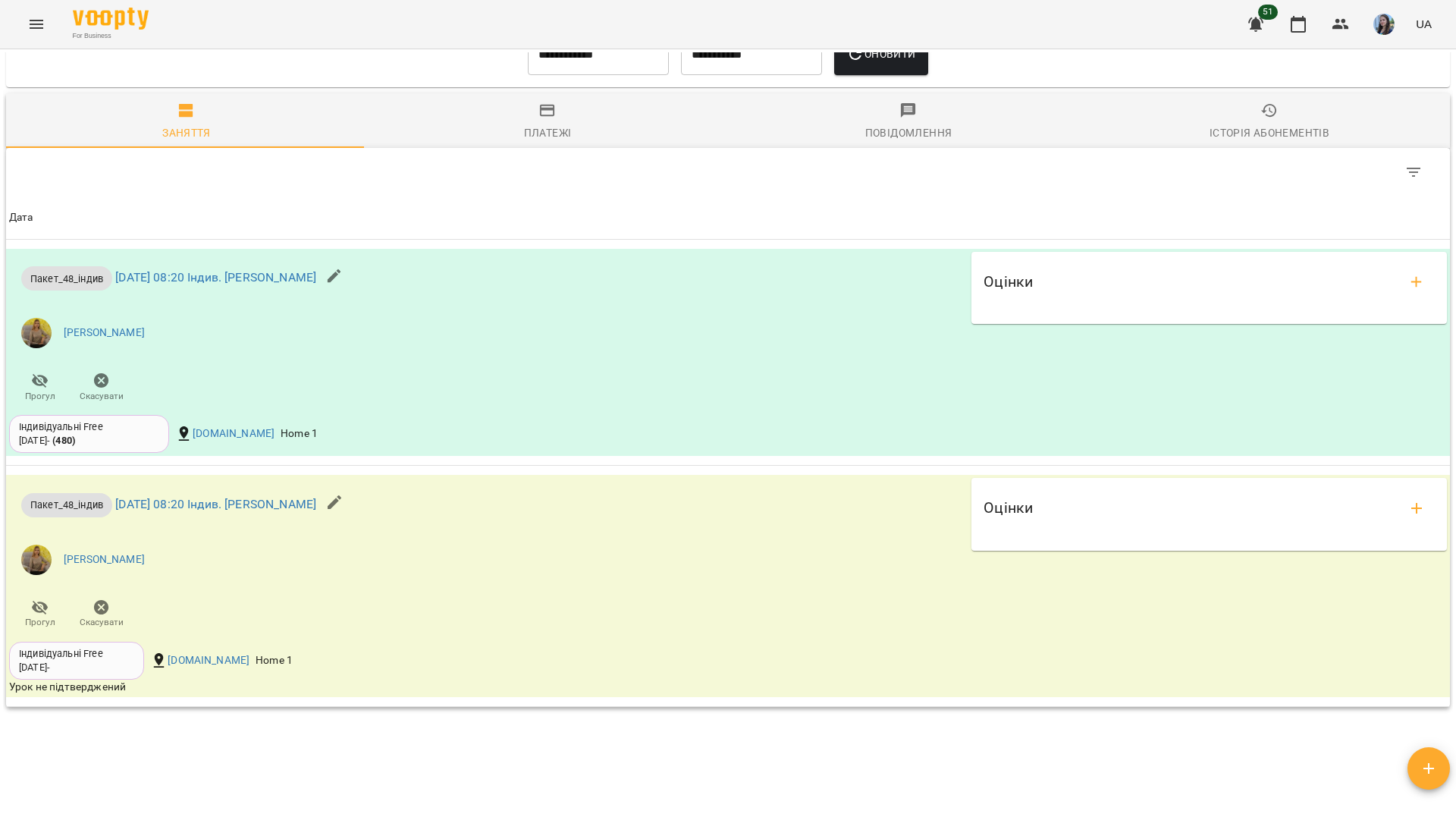
scroll to position [1220, 0]
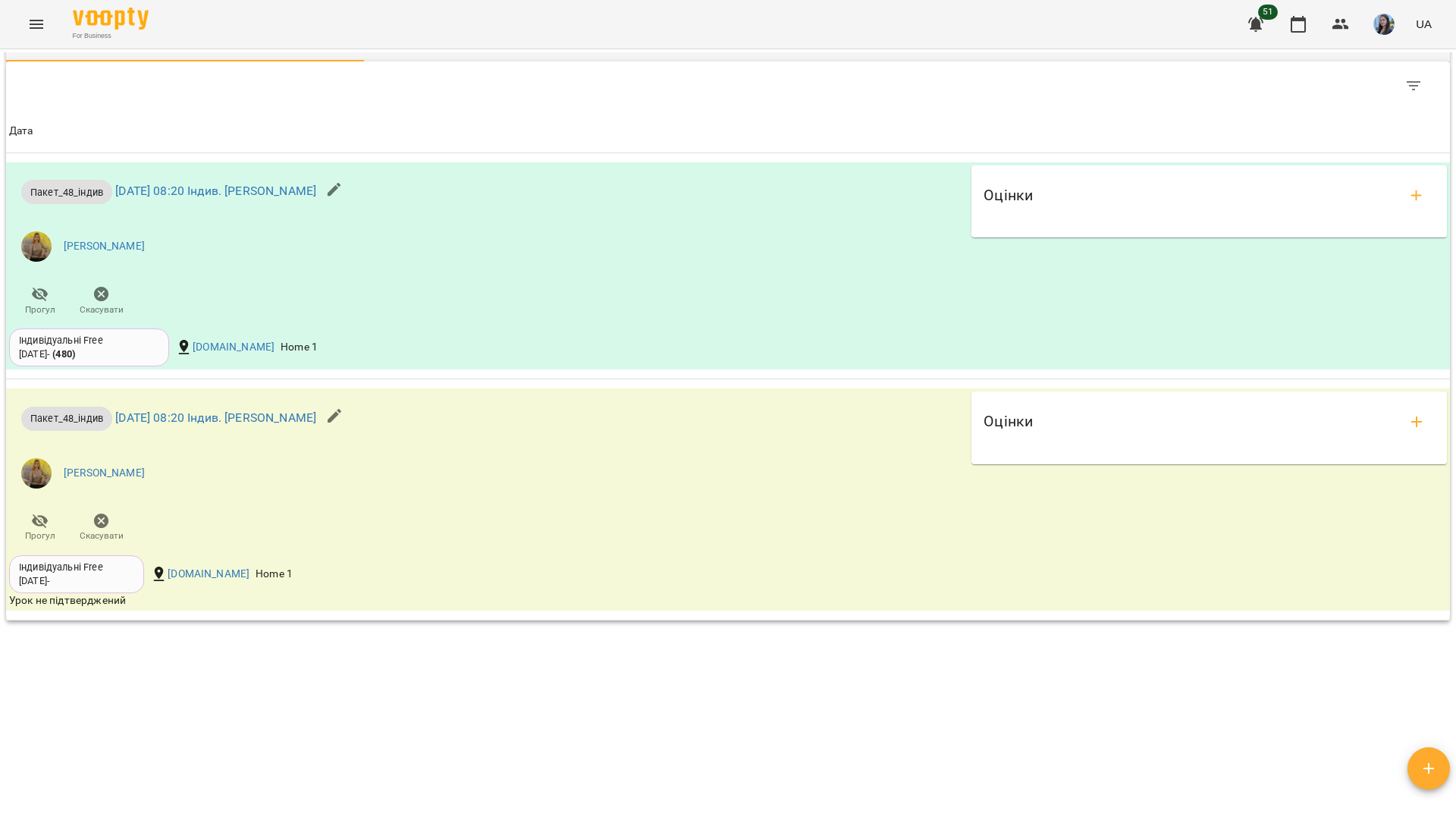
click at [584, 20] on div "For Business 51 UA" at bounding box center [728, 24] width 1456 height 48
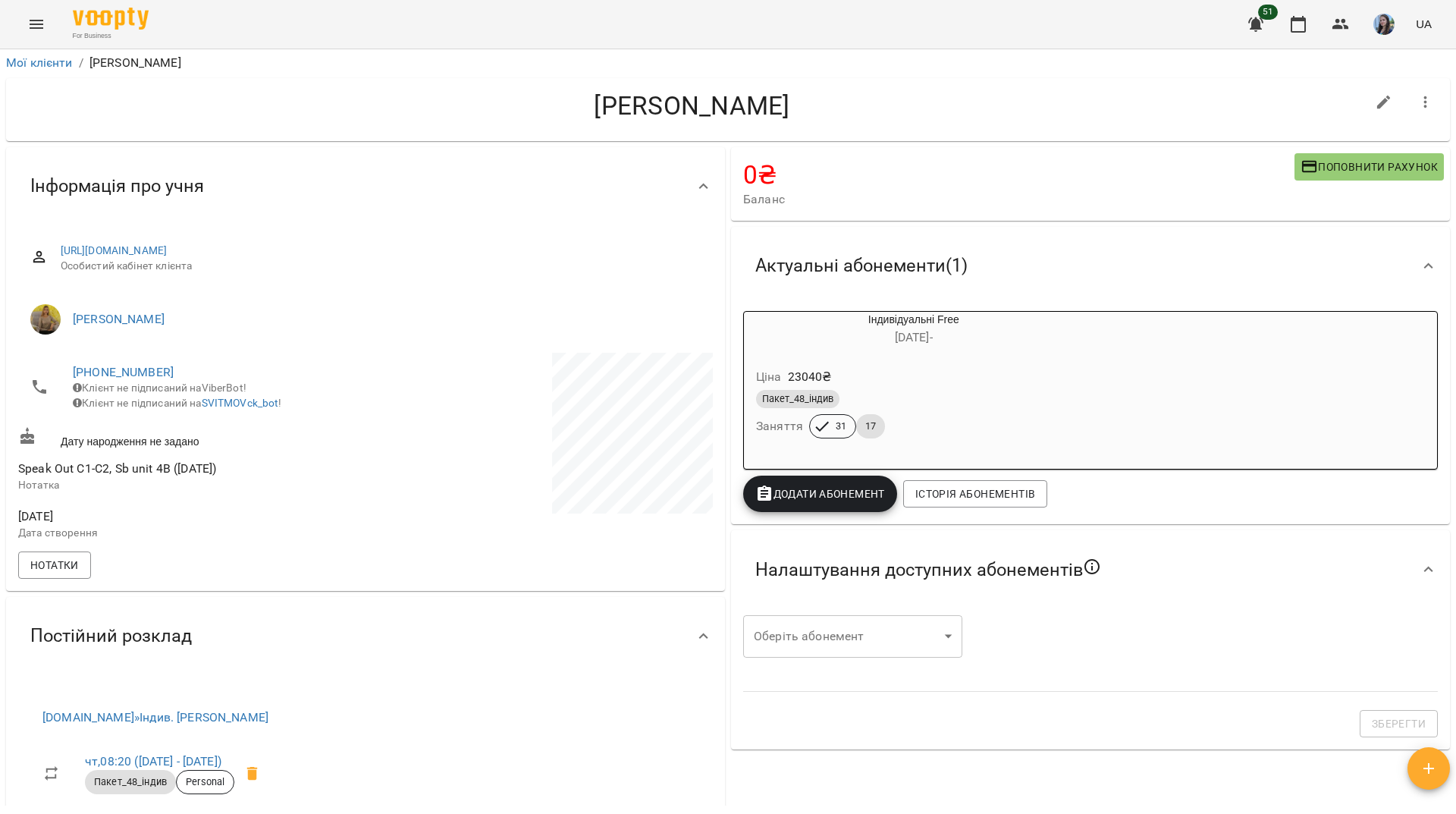
scroll to position [0, 0]
click at [152, 368] on link "+380983966732" at bounding box center [123, 374] width 101 height 15
click at [189, 403] on img at bounding box center [185, 403] width 23 height 23
click at [234, 125] on div "Амброс Олександр" at bounding box center [692, 111] width 1348 height 39
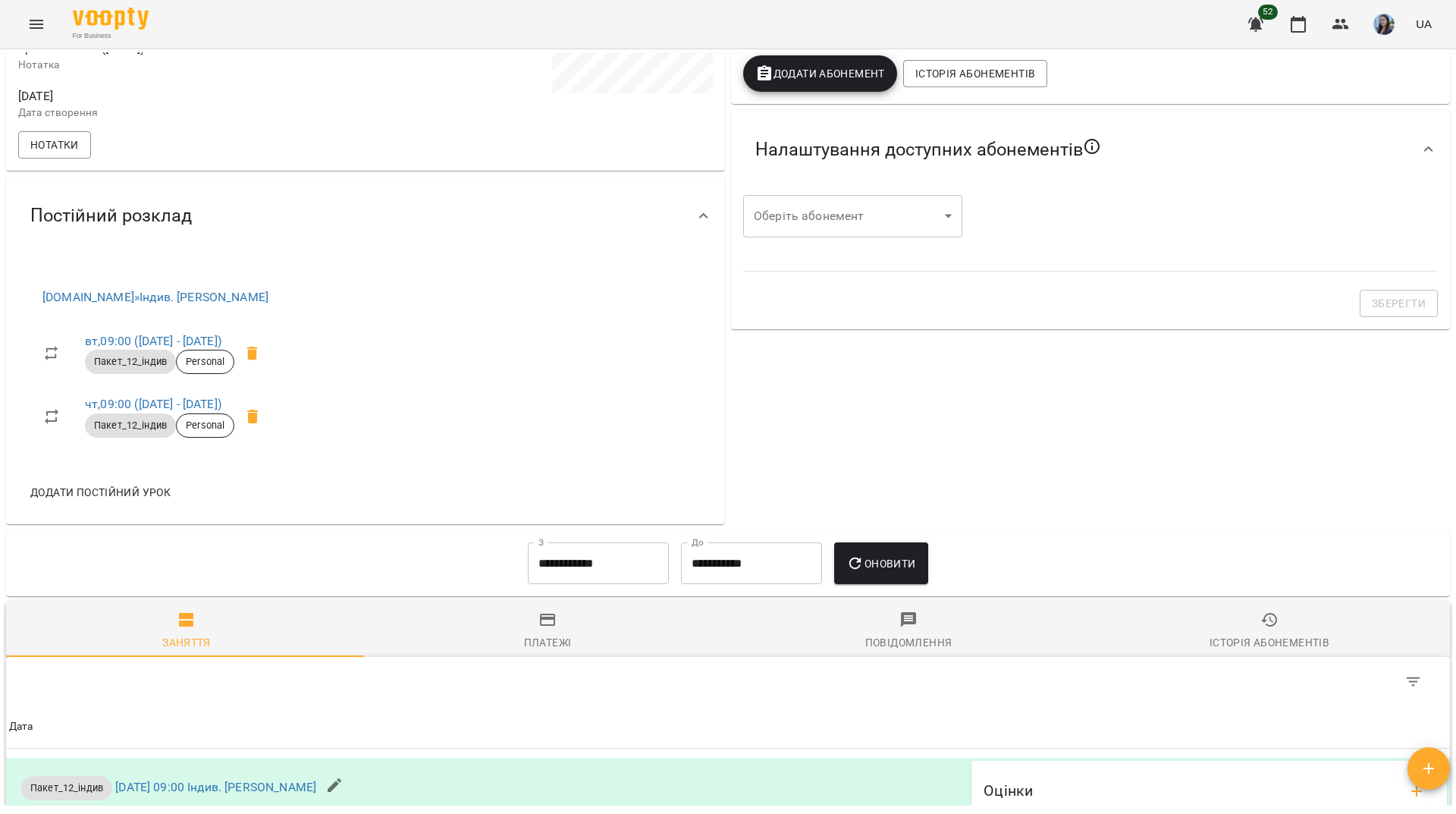
scroll to position [407, 0]
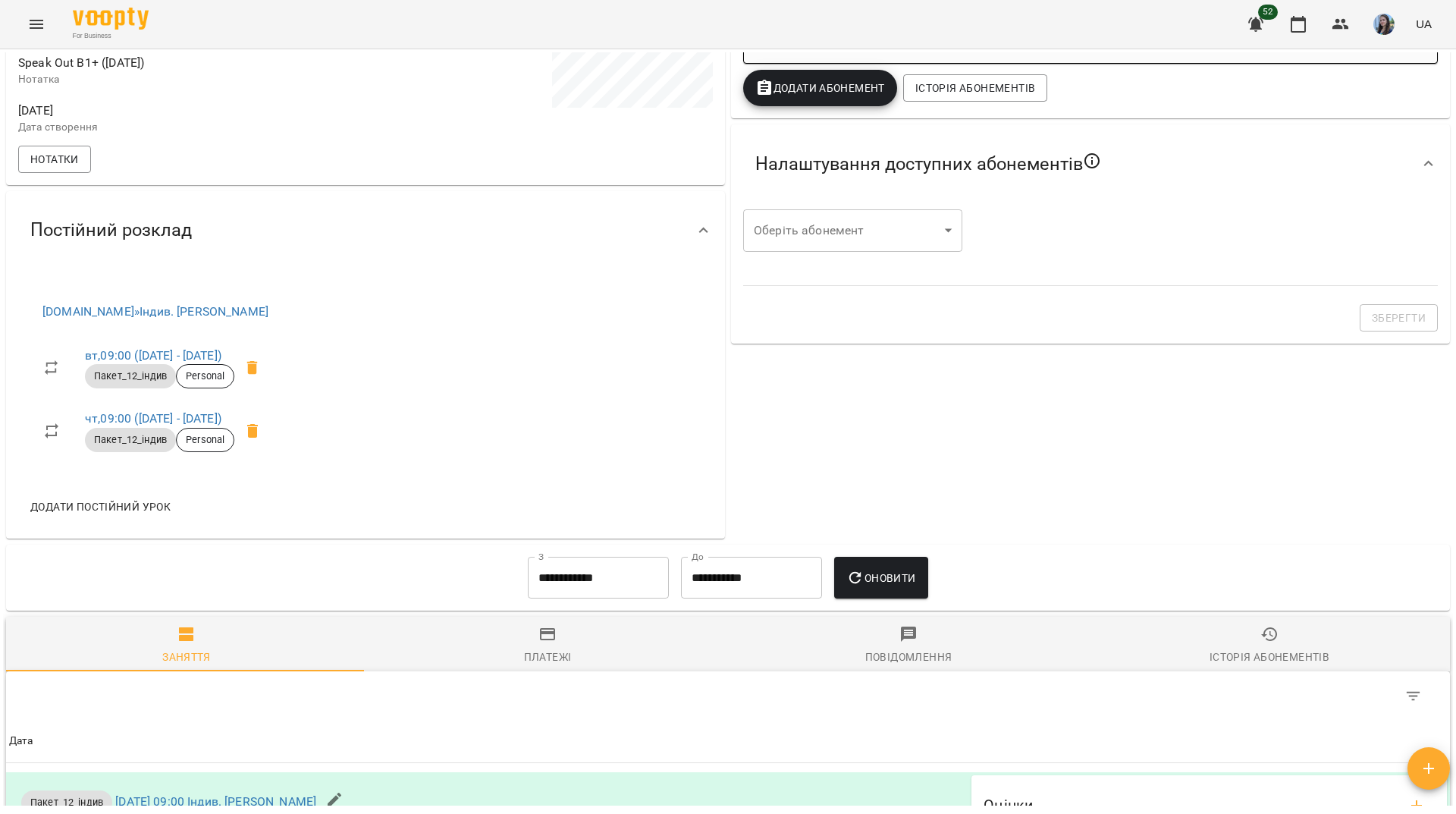
click at [275, 28] on div "For Business 52 UA" at bounding box center [728, 24] width 1456 height 48
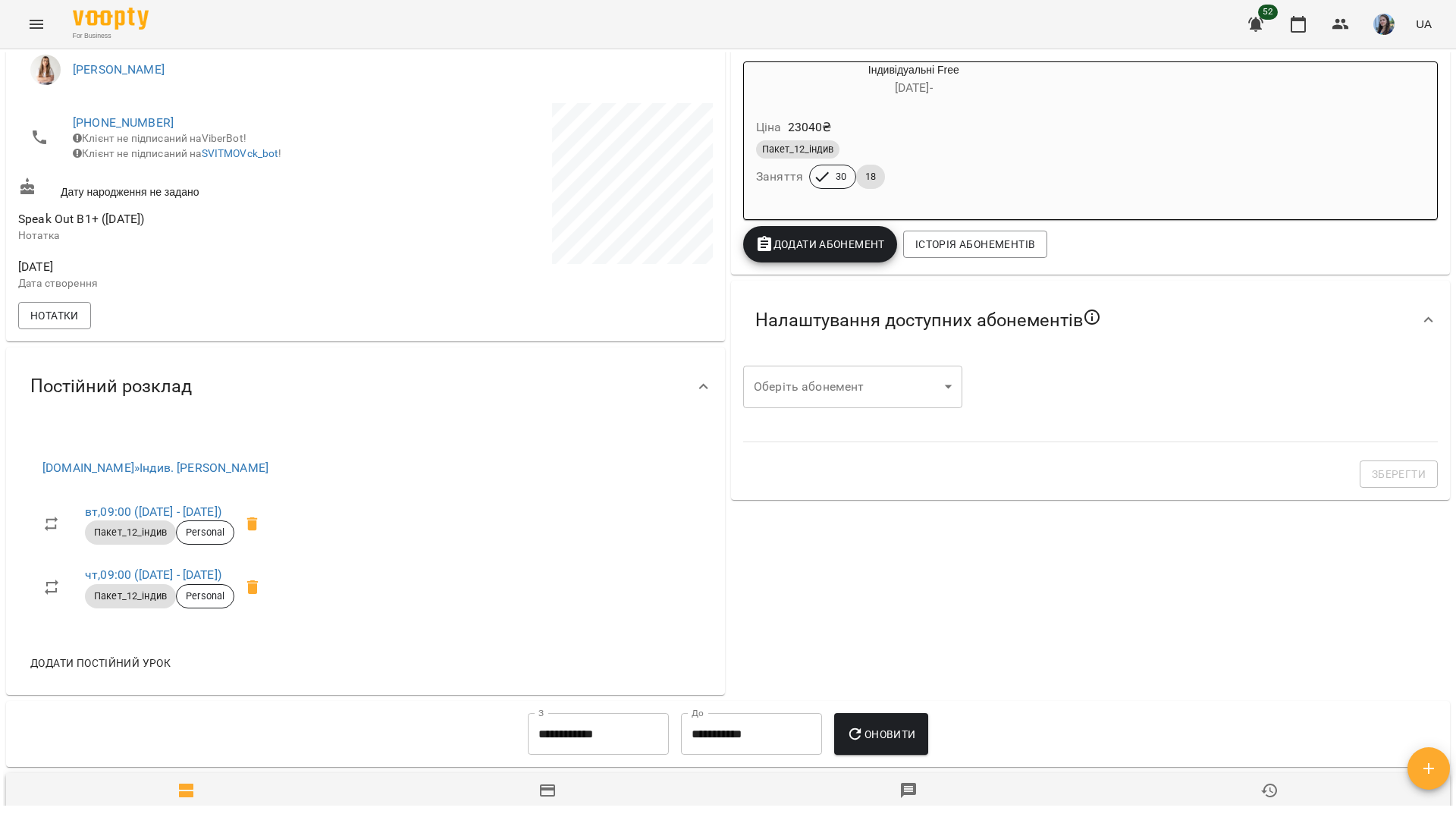
scroll to position [0, 0]
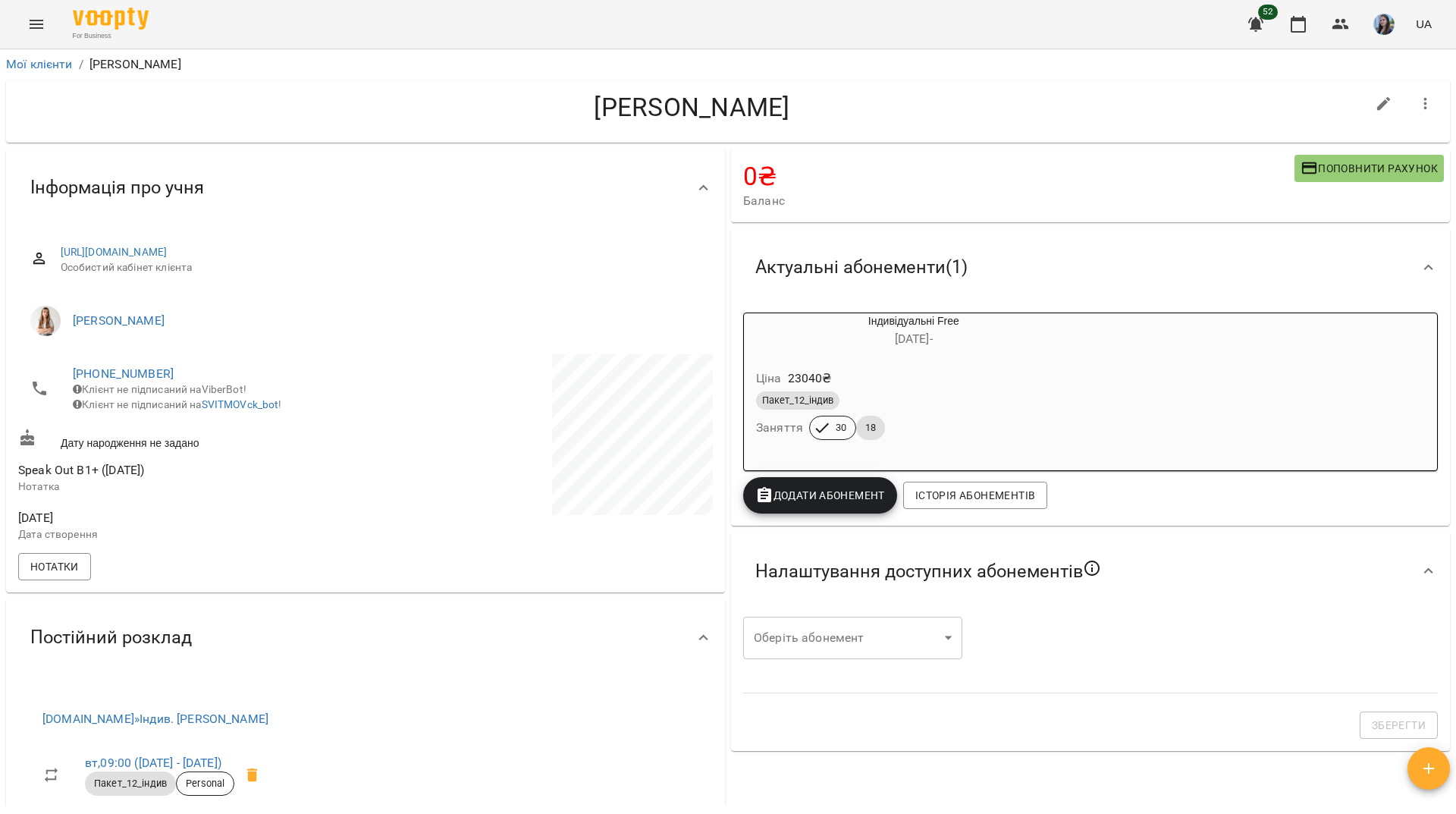
click at [214, 125] on div "Амброс Олександр" at bounding box center [692, 111] width 1348 height 39
drag, startPoint x: 238, startPoint y: 87, endPoint x: 397, endPoint y: 45, distance: 164.5
click at [238, 87] on div "Амброс Олександр" at bounding box center [728, 111] width 1444 height 63
click at [127, 367] on link "[PHONE_NUMBER]" at bounding box center [123, 374] width 101 height 15
click at [187, 406] on img at bounding box center [185, 403] width 23 height 23
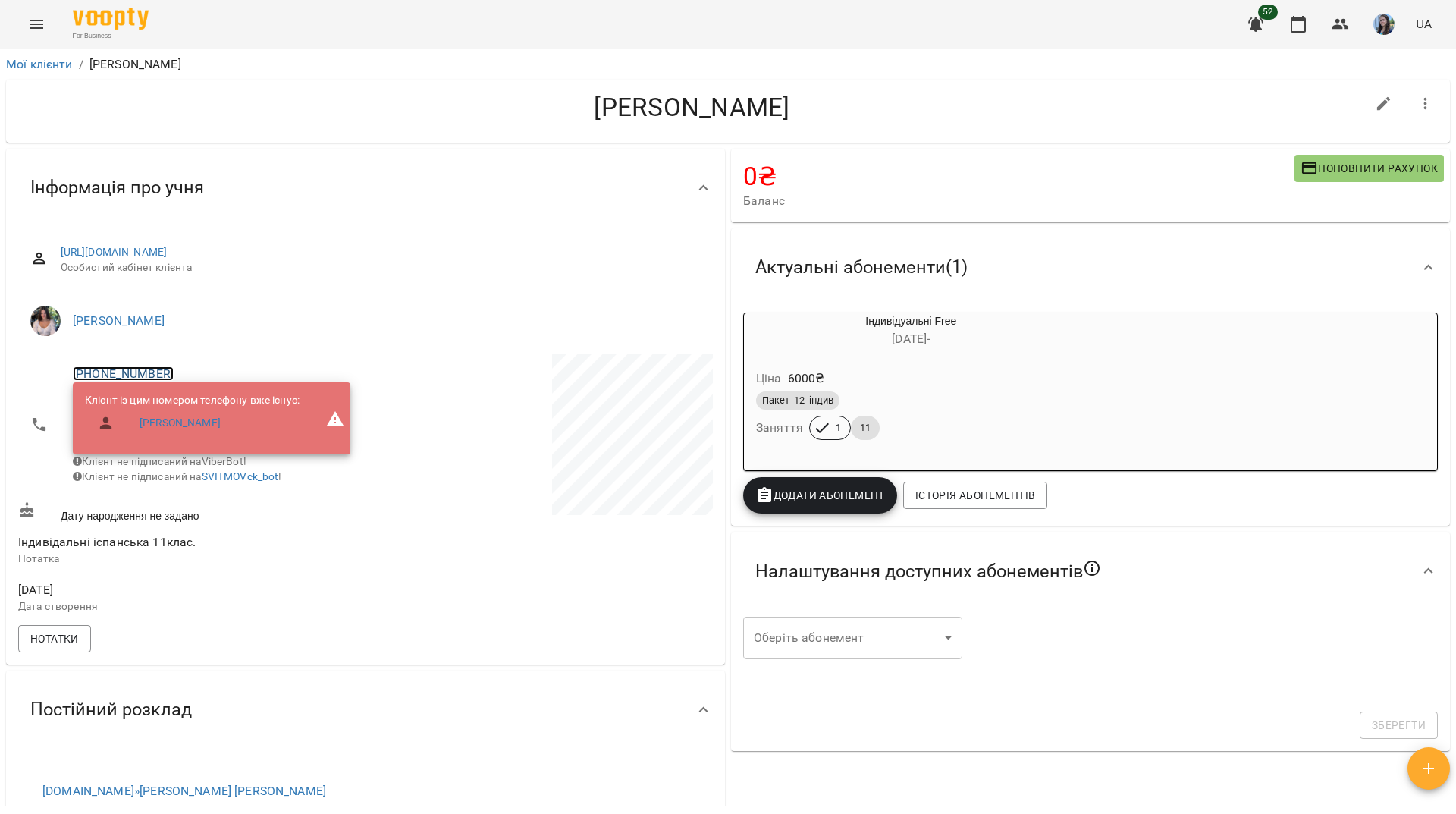
click at [159, 372] on link "[PHONE_NUMBER]" at bounding box center [123, 374] width 101 height 15
click at [178, 411] on img at bounding box center [185, 403] width 23 height 23
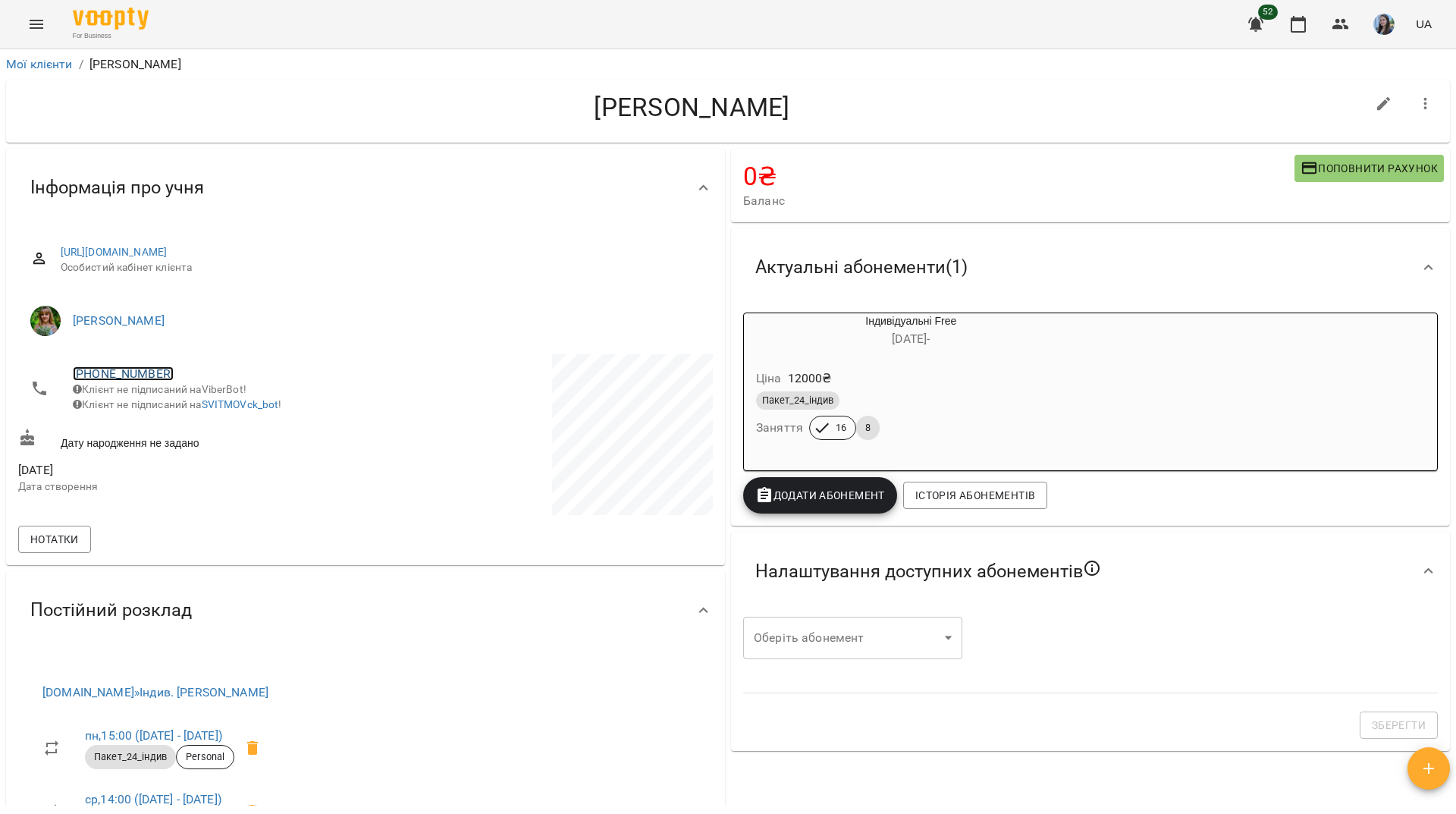
click at [145, 368] on link "+380935761504" at bounding box center [123, 374] width 101 height 15
click at [141, 376] on div at bounding box center [728, 407] width 1456 height 814
click at [161, 384] on span "Клієнт не підписаний на ViberBot!" at bounding box center [159, 389] width 174 height 12
click at [151, 378] on link "+380935761504" at bounding box center [123, 374] width 101 height 15
click at [178, 396] on img at bounding box center [185, 403] width 23 height 23
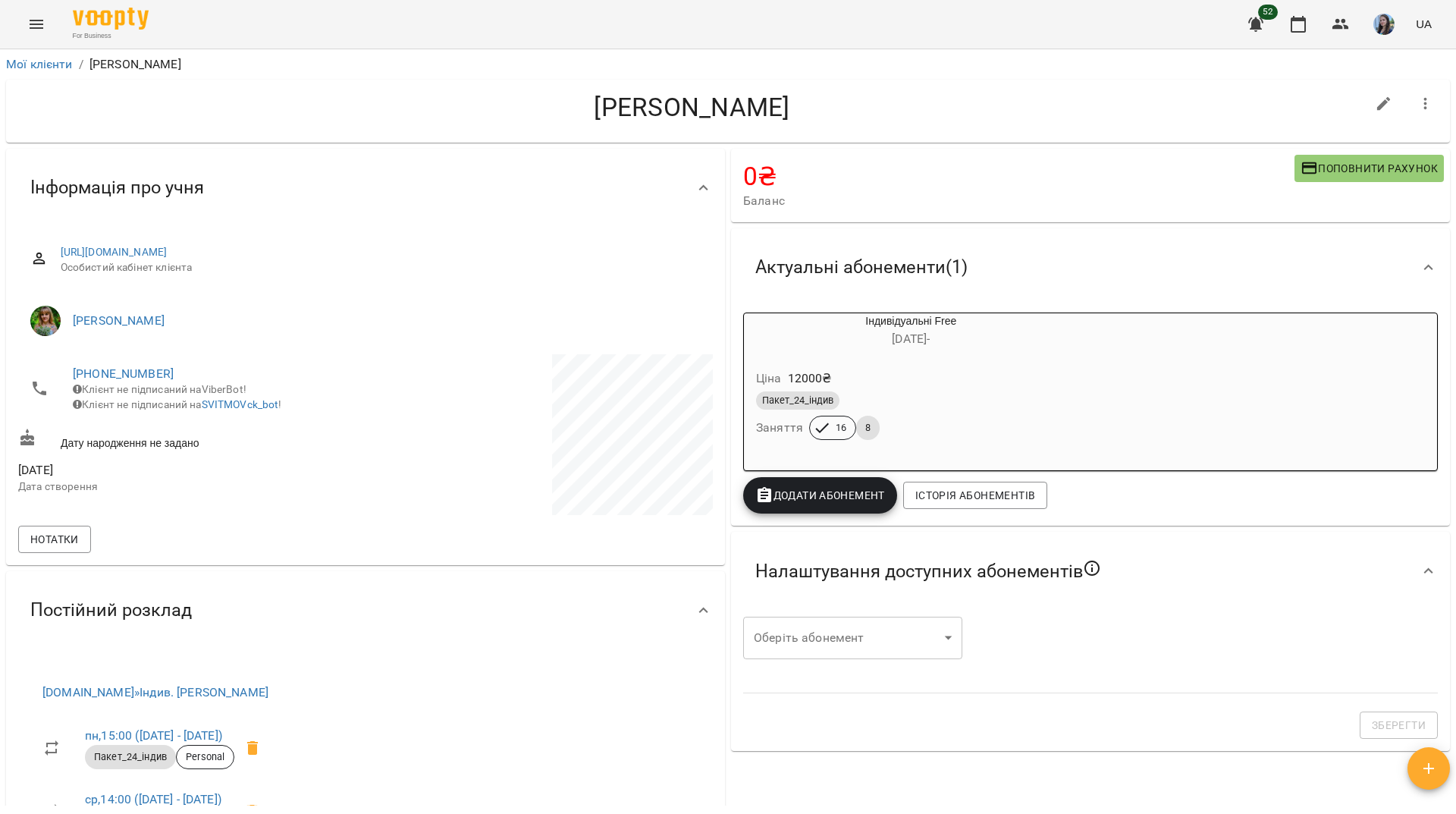
click at [282, 99] on h4 "Куєвда Андрій" at bounding box center [692, 107] width 1348 height 31
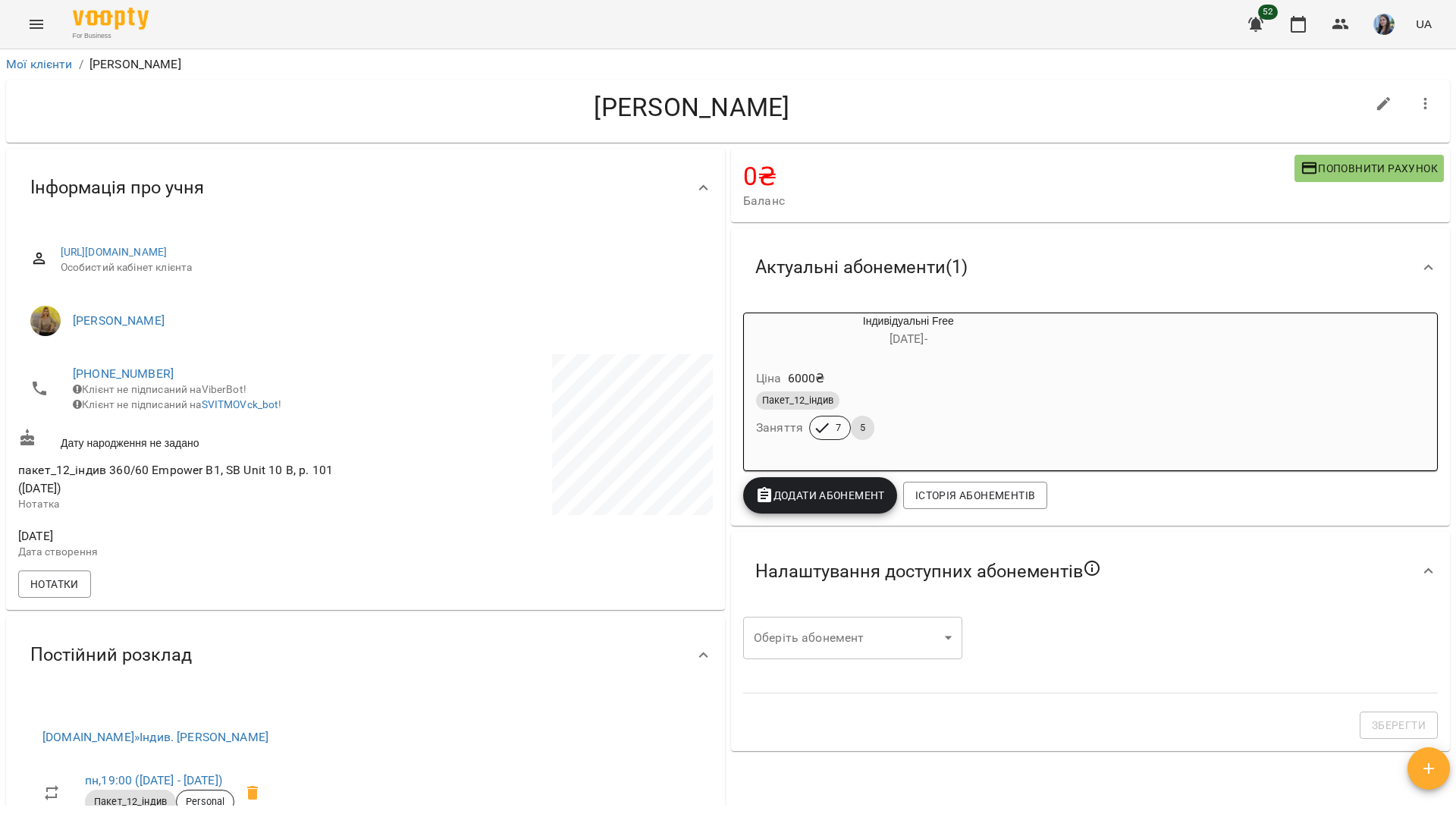
click at [159, 381] on span "[PHONE_NUMBER]" at bounding box center [211, 374] width 278 height 18
click at [149, 370] on link "[PHONE_NUMBER]" at bounding box center [123, 374] width 101 height 15
click at [175, 384] on link at bounding box center [184, 374] width 47 height 28
click at [152, 367] on link "+380972887054" at bounding box center [123, 374] width 101 height 15
click at [185, 407] on img at bounding box center [185, 403] width 23 height 23
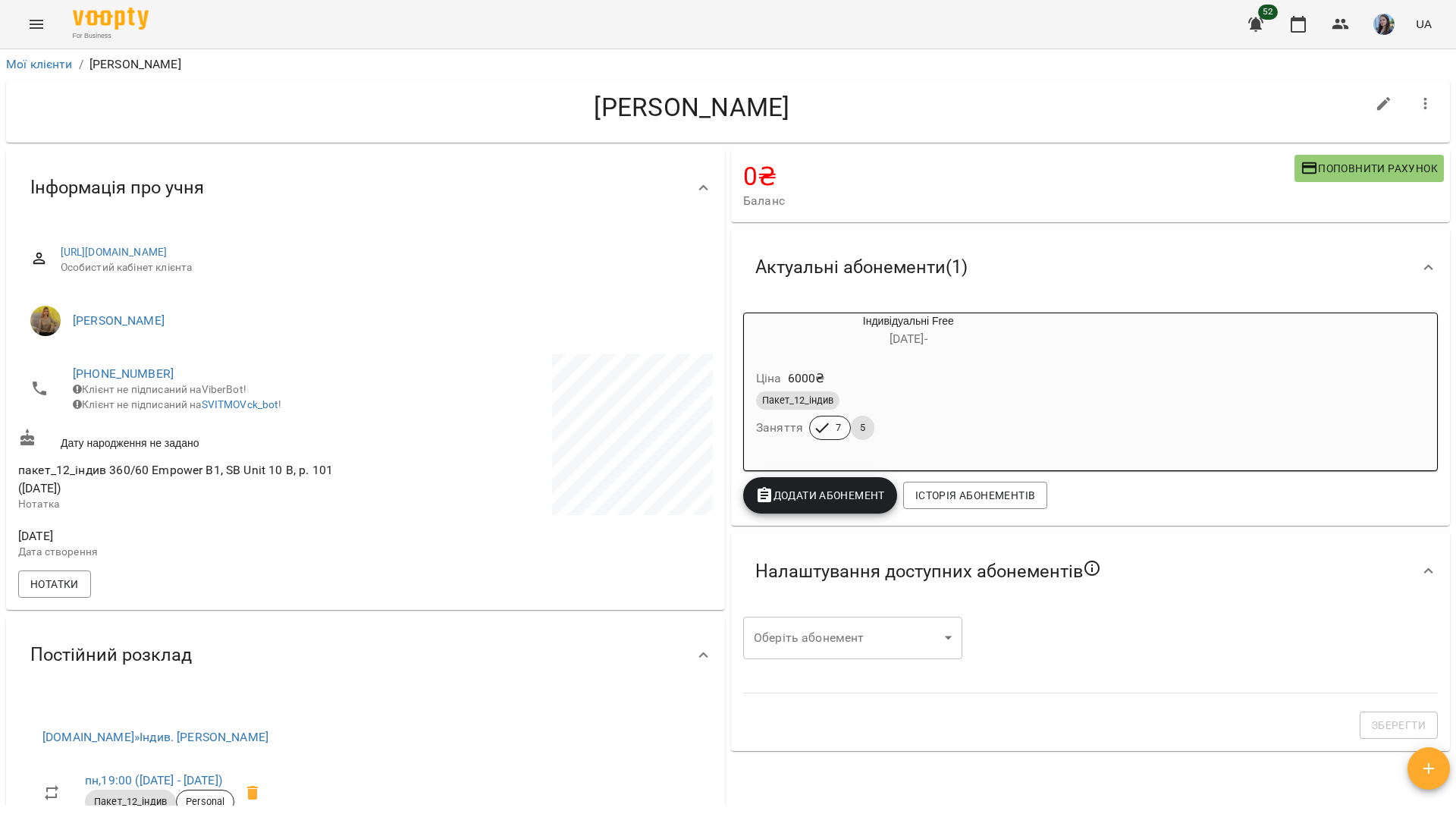
drag, startPoint x: 356, startPoint y: 8, endPoint x: 388, endPoint y: 1, distance: 32.8
click at [356, 9] on div "For Business 52 UA" at bounding box center [728, 24] width 1456 height 48
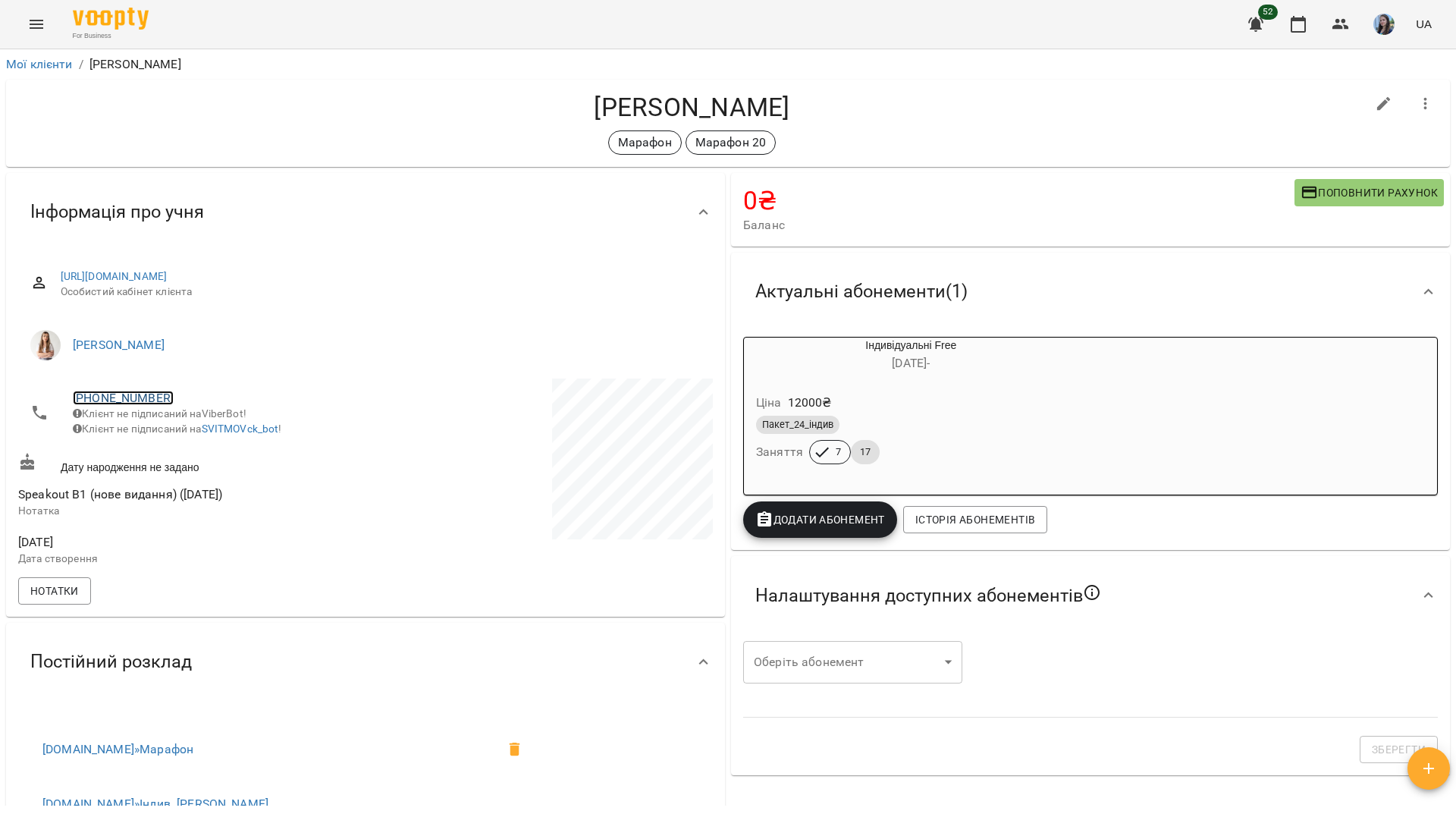
click at [141, 397] on link "[PHONE_NUMBER]" at bounding box center [123, 397] width 101 height 15
click at [198, 426] on link at bounding box center [184, 427] width 47 height 32
click at [309, 17] on div "For Business 52 UA" at bounding box center [728, 24] width 1456 height 48
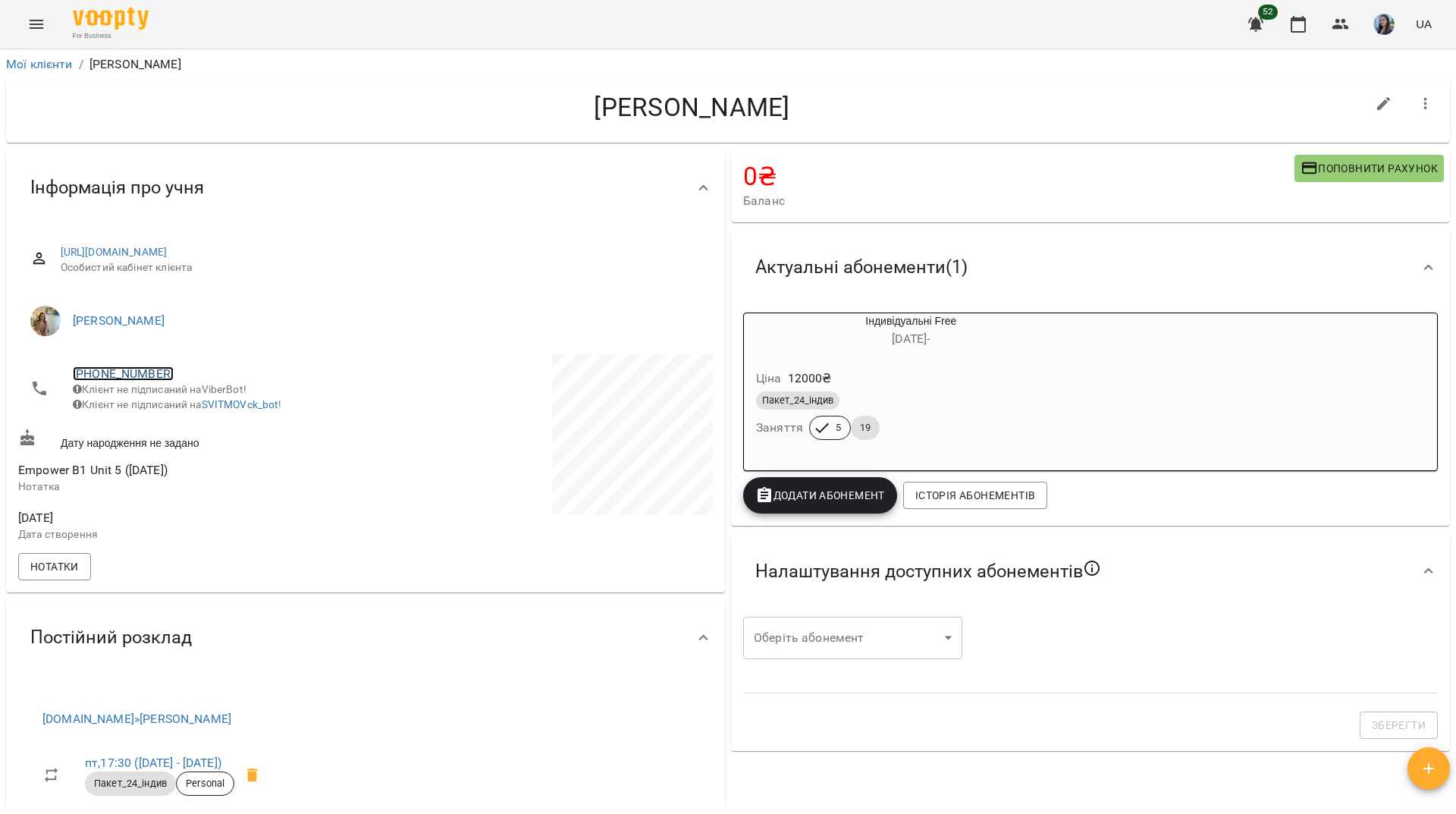
click at [151, 371] on link "[PHONE_NUMBER]" at bounding box center [123, 374] width 101 height 15
click at [184, 397] on img at bounding box center [185, 403] width 23 height 23
click at [555, 26] on div "For Business 52 UA" at bounding box center [728, 24] width 1456 height 48
click at [122, 373] on link "[PHONE_NUMBER]" at bounding box center [123, 374] width 101 height 15
click at [179, 404] on img at bounding box center [185, 403] width 23 height 23
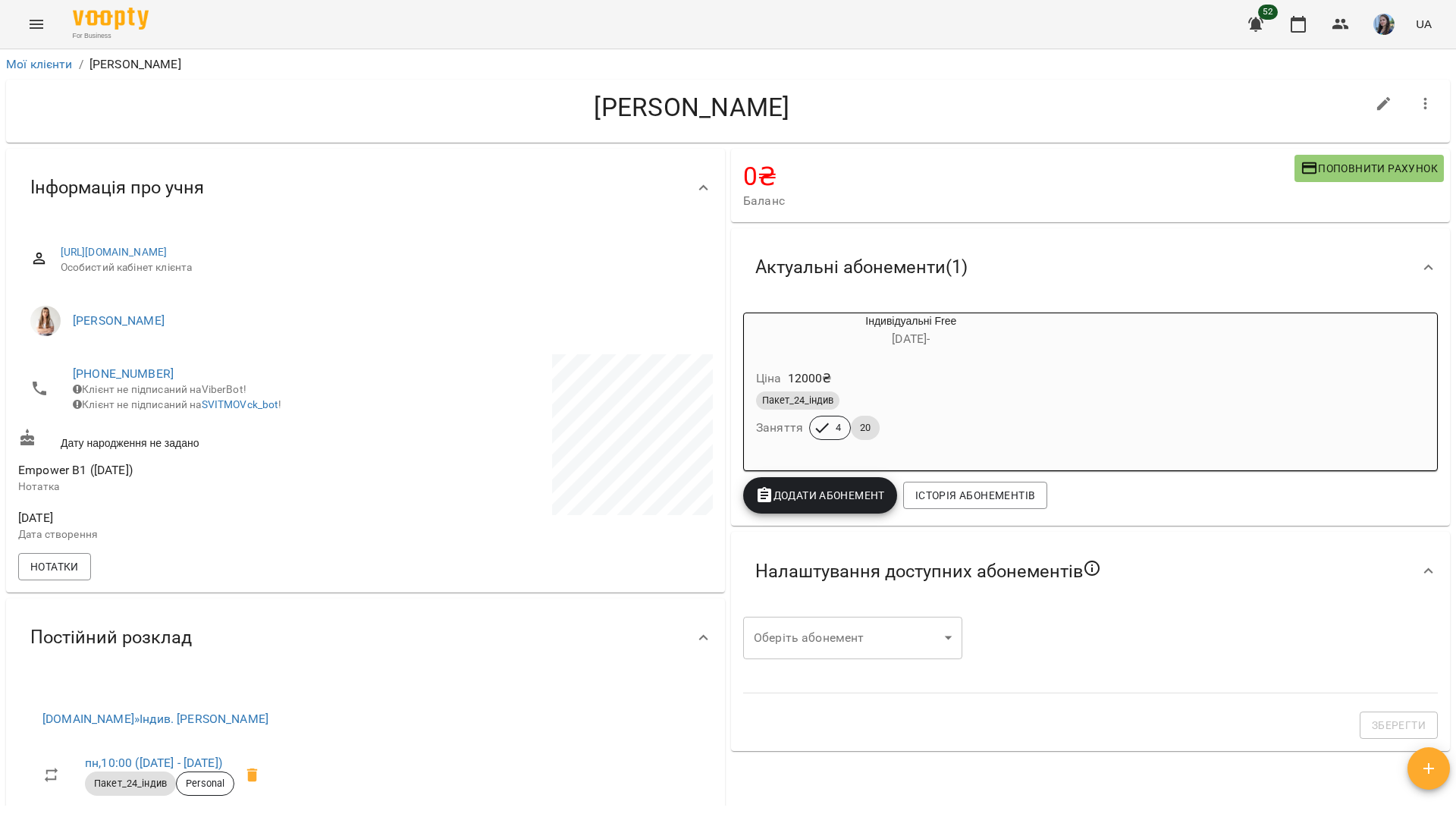
click at [240, 366] on span "[PHONE_NUMBER]" at bounding box center [211, 374] width 278 height 18
